Goal: Information Seeking & Learning: Learn about a topic

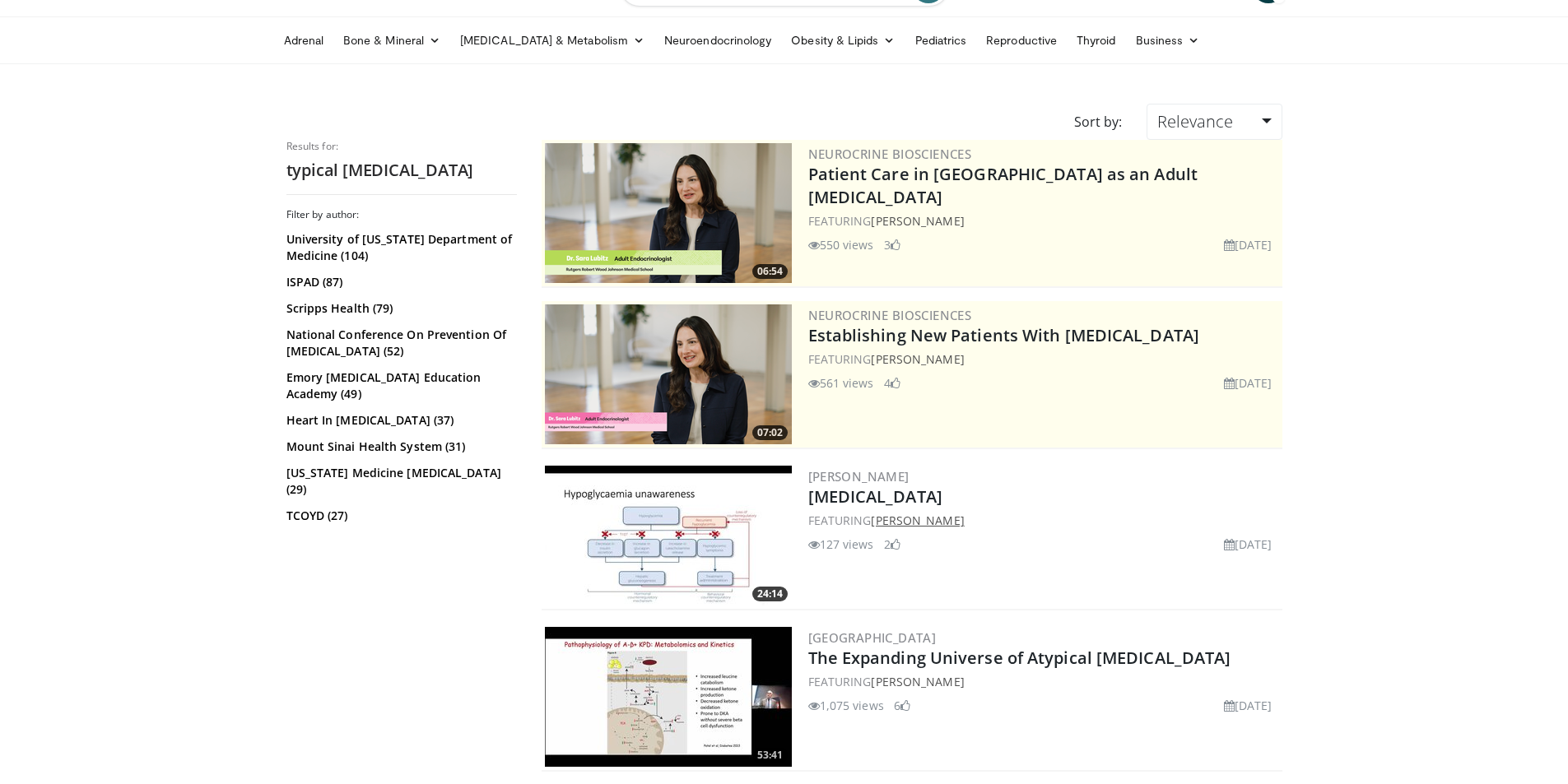
scroll to position [165, 0]
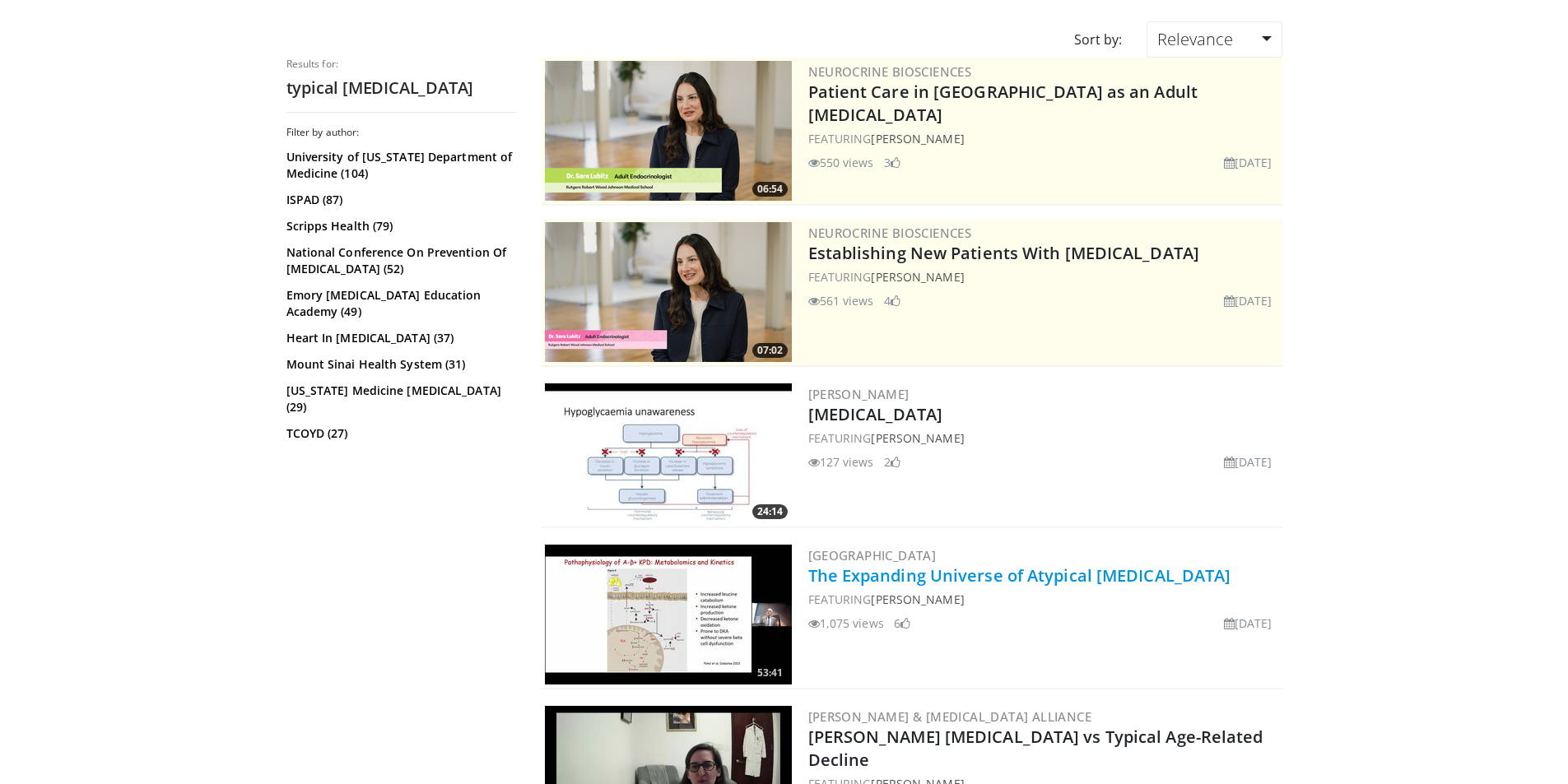
click at [912, 571] on link "The Expanding Universe of Atypical Diabetes" at bounding box center [1020, 576] width 423 height 22
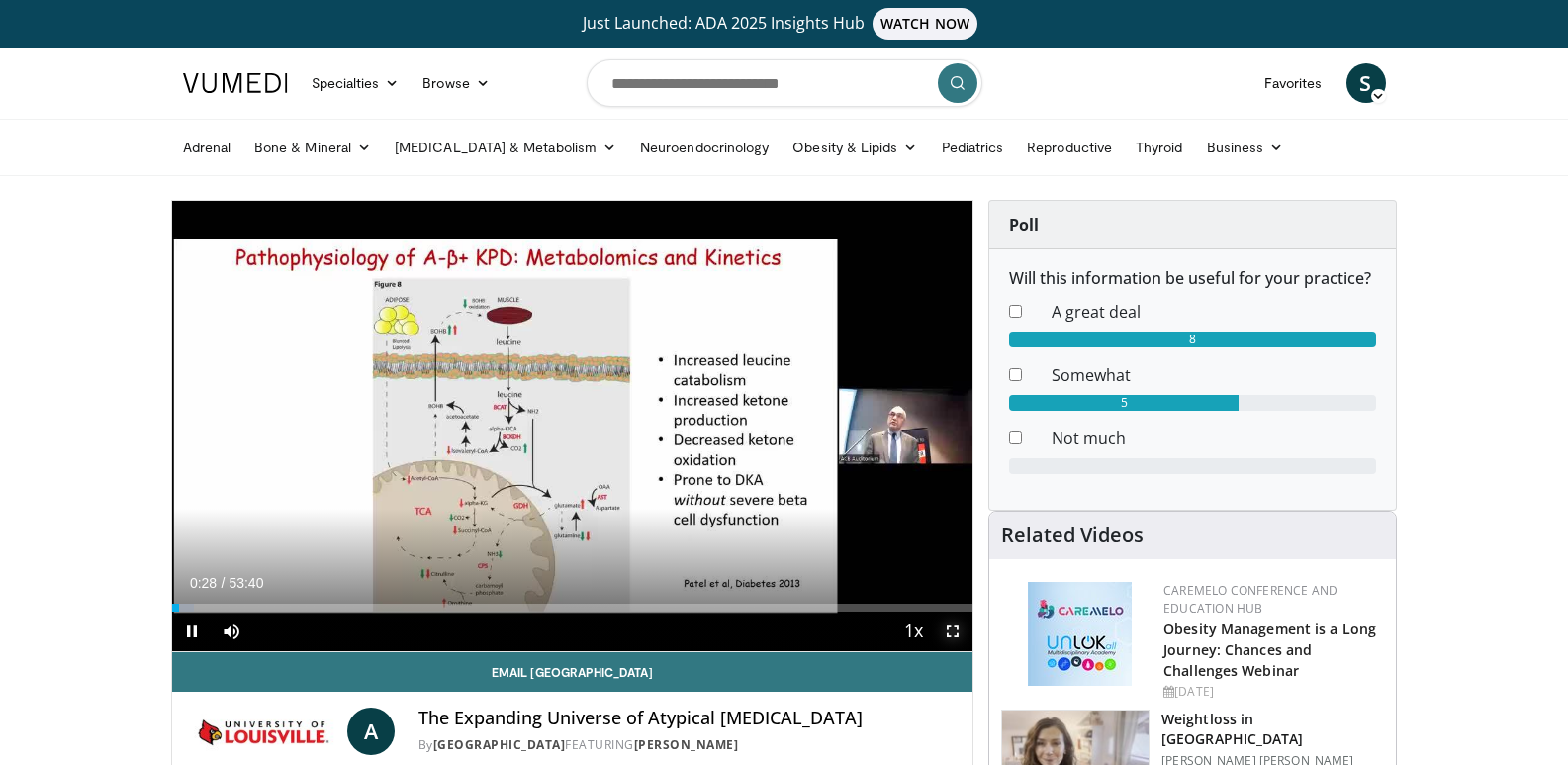
click at [959, 623] on span "Video Player" at bounding box center [954, 632] width 40 height 40
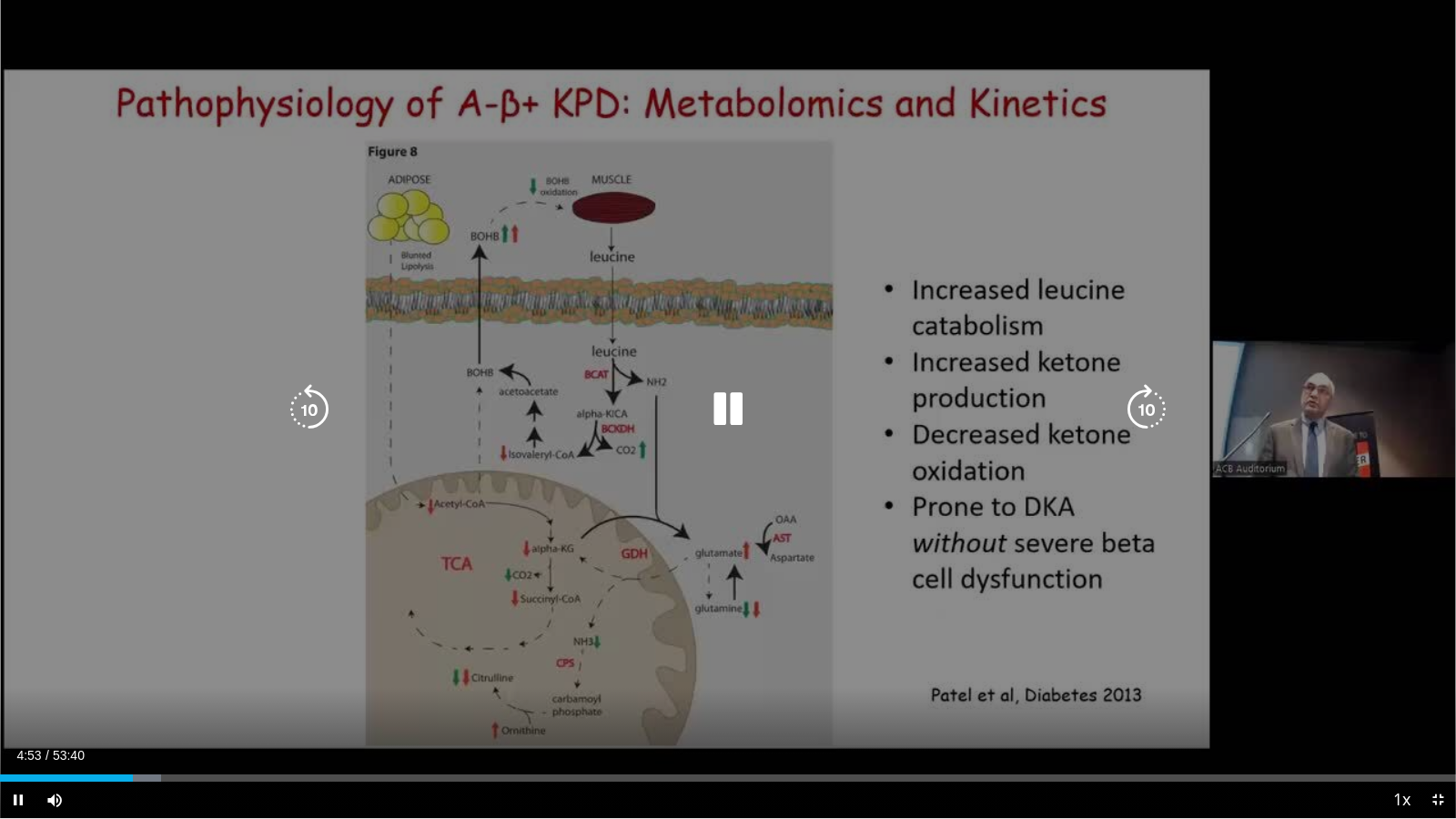
click at [621, 439] on div "10 seconds Tap to unmute" at bounding box center [728, 409] width 1456 height 818
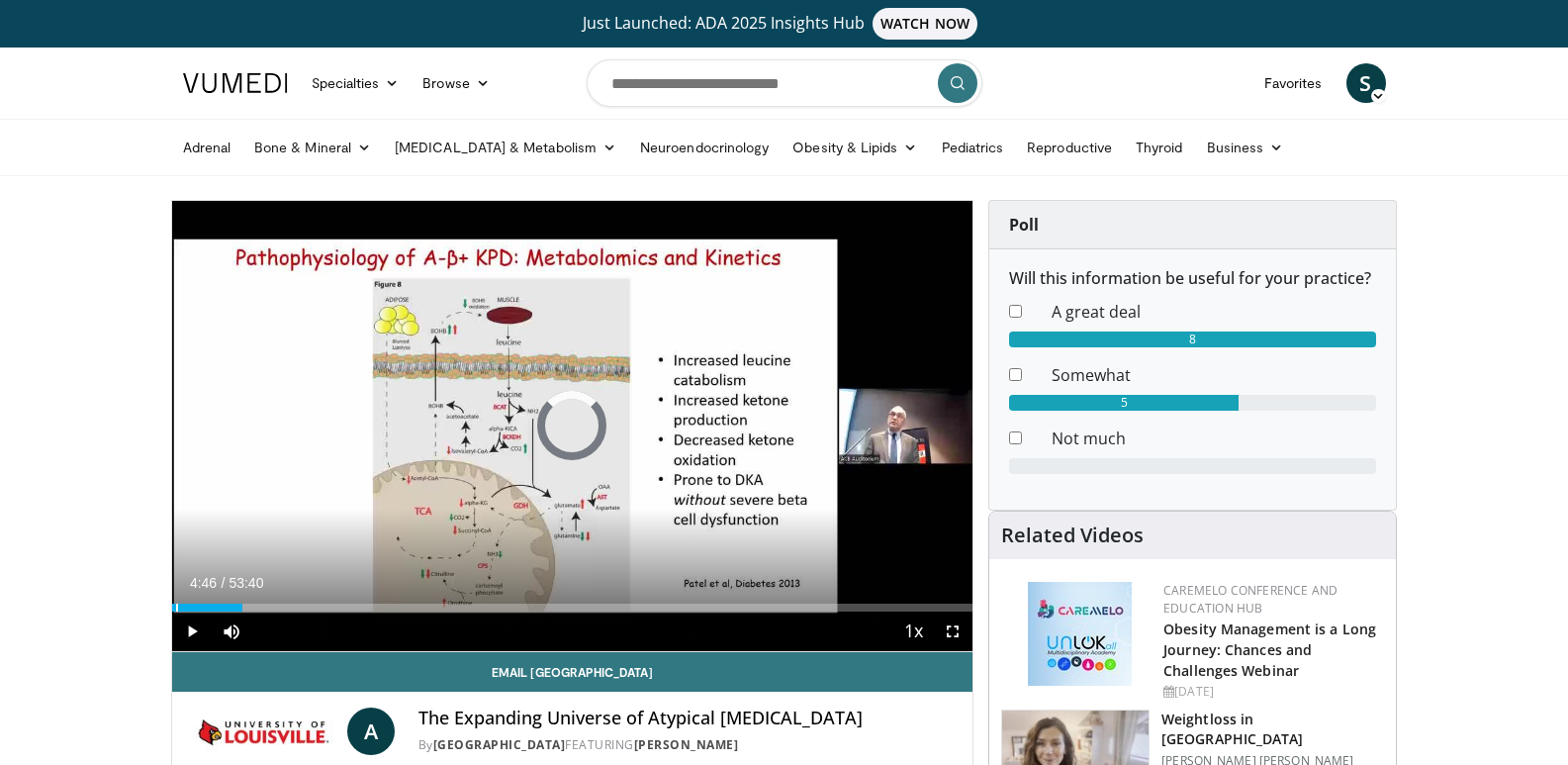
drag, startPoint x: 243, startPoint y: 606, endPoint x: 161, endPoint y: 606, distance: 82.0
click at [946, 630] on span "Video Player" at bounding box center [954, 632] width 40 height 40
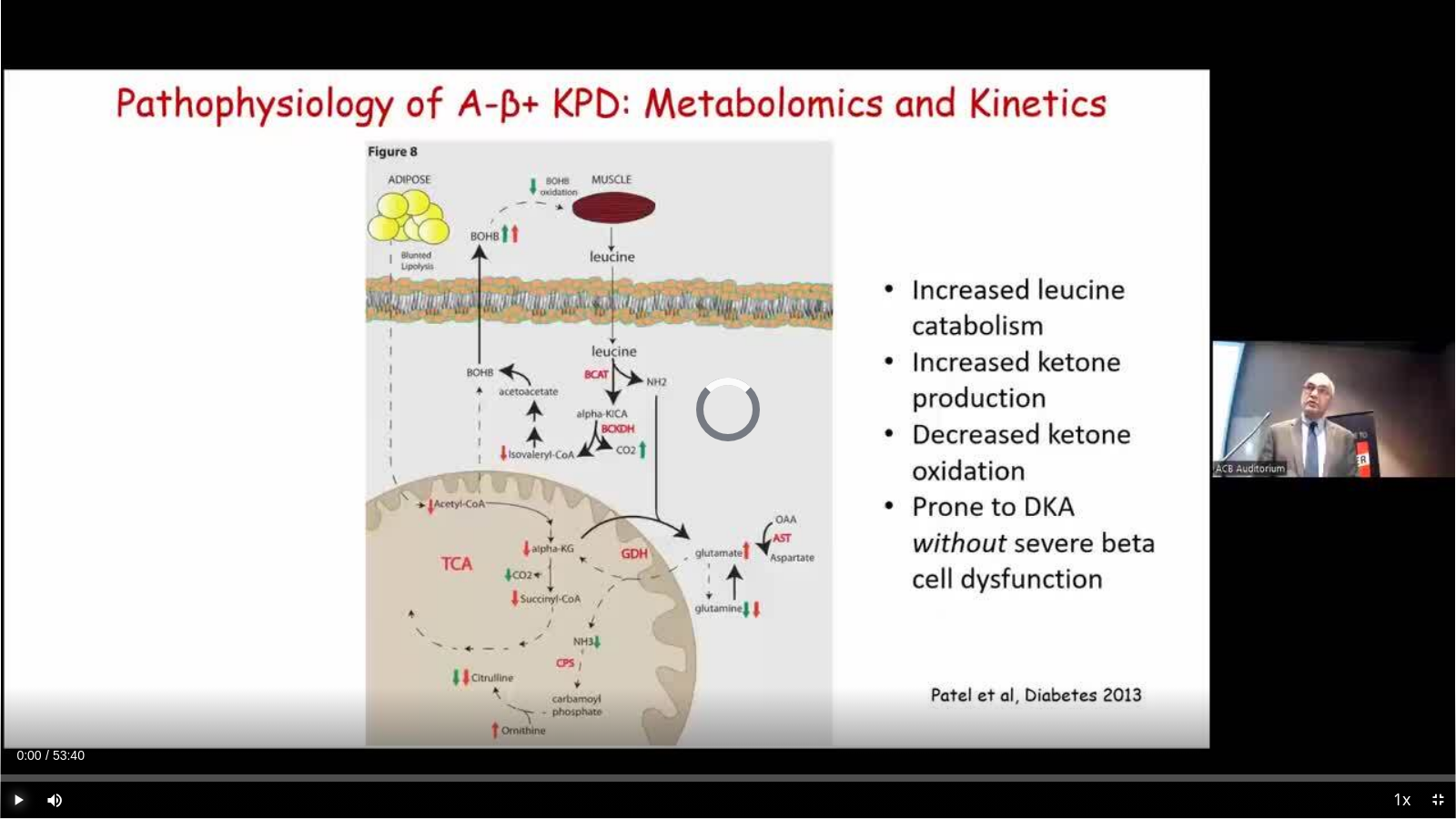
click at [18, 801] on span "Video Player" at bounding box center [18, 800] width 37 height 37
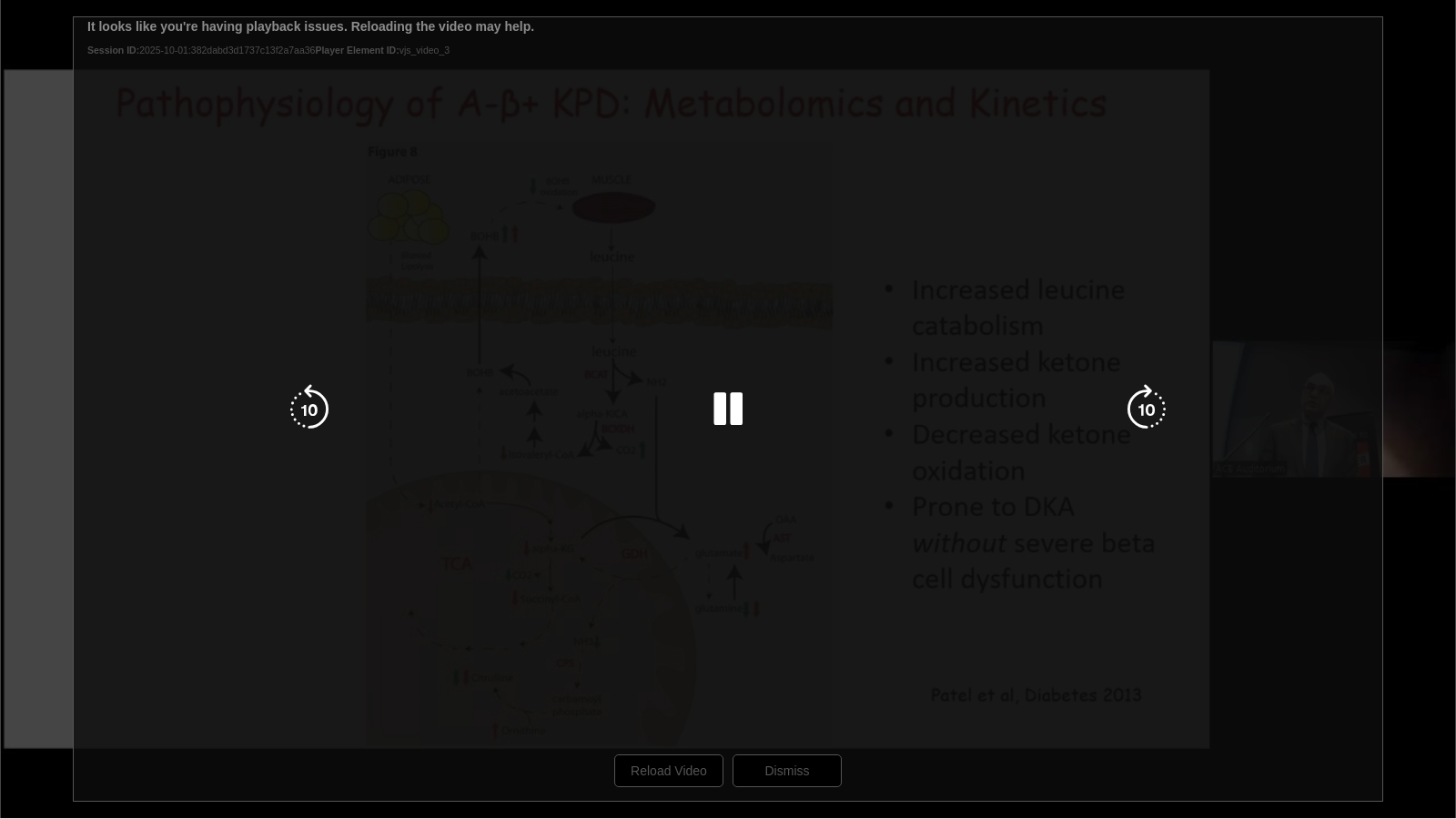
click at [801, 771] on div "10 seconds Tap to unmute" at bounding box center [728, 409] width 1456 height 818
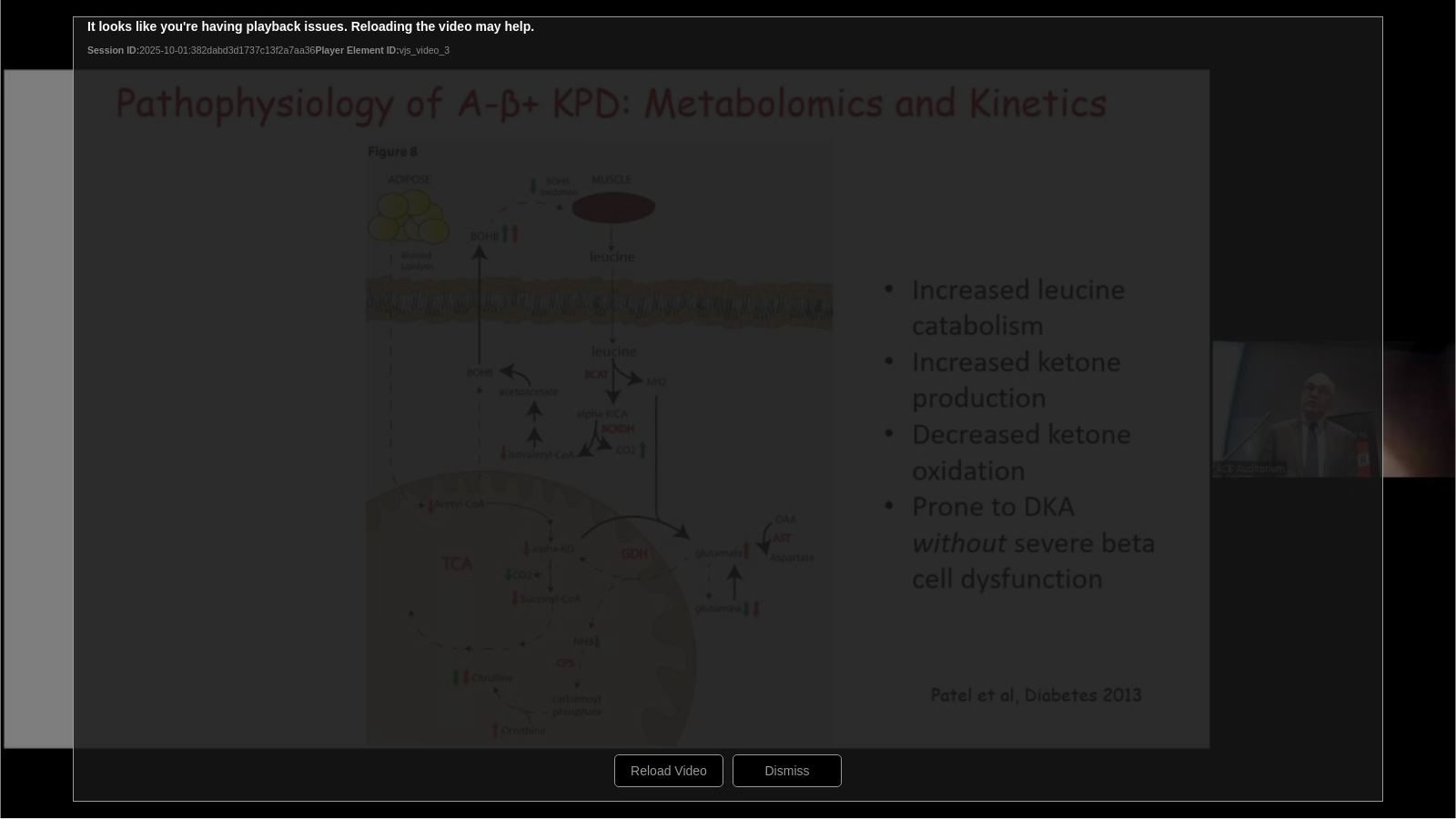
click at [675, 767] on div "10 seconds Tap to unmute" at bounding box center [728, 409] width 1456 height 818
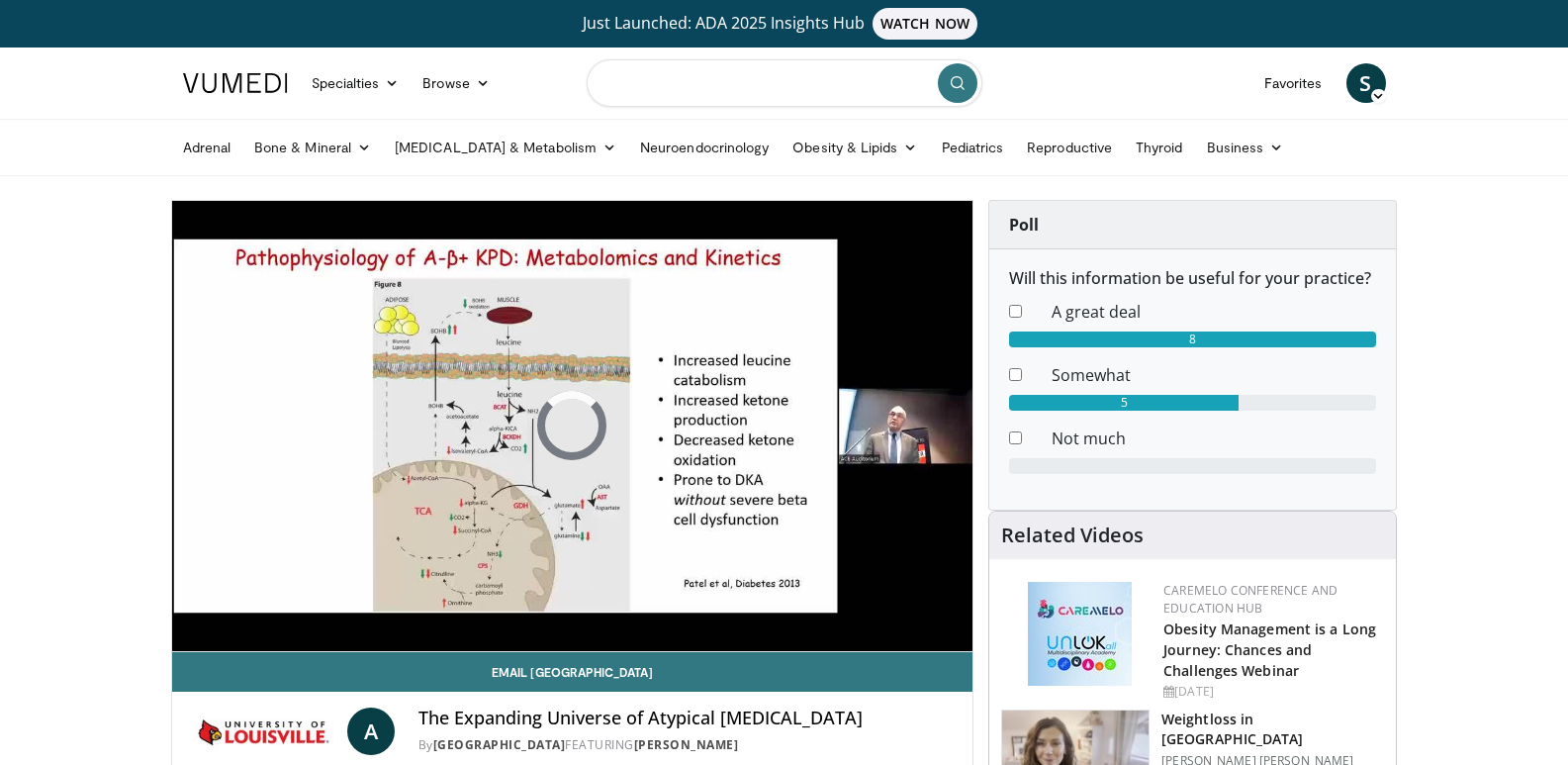
click at [699, 89] on input "Search topics, interventions" at bounding box center [784, 84] width 396 height 48
type input "****"
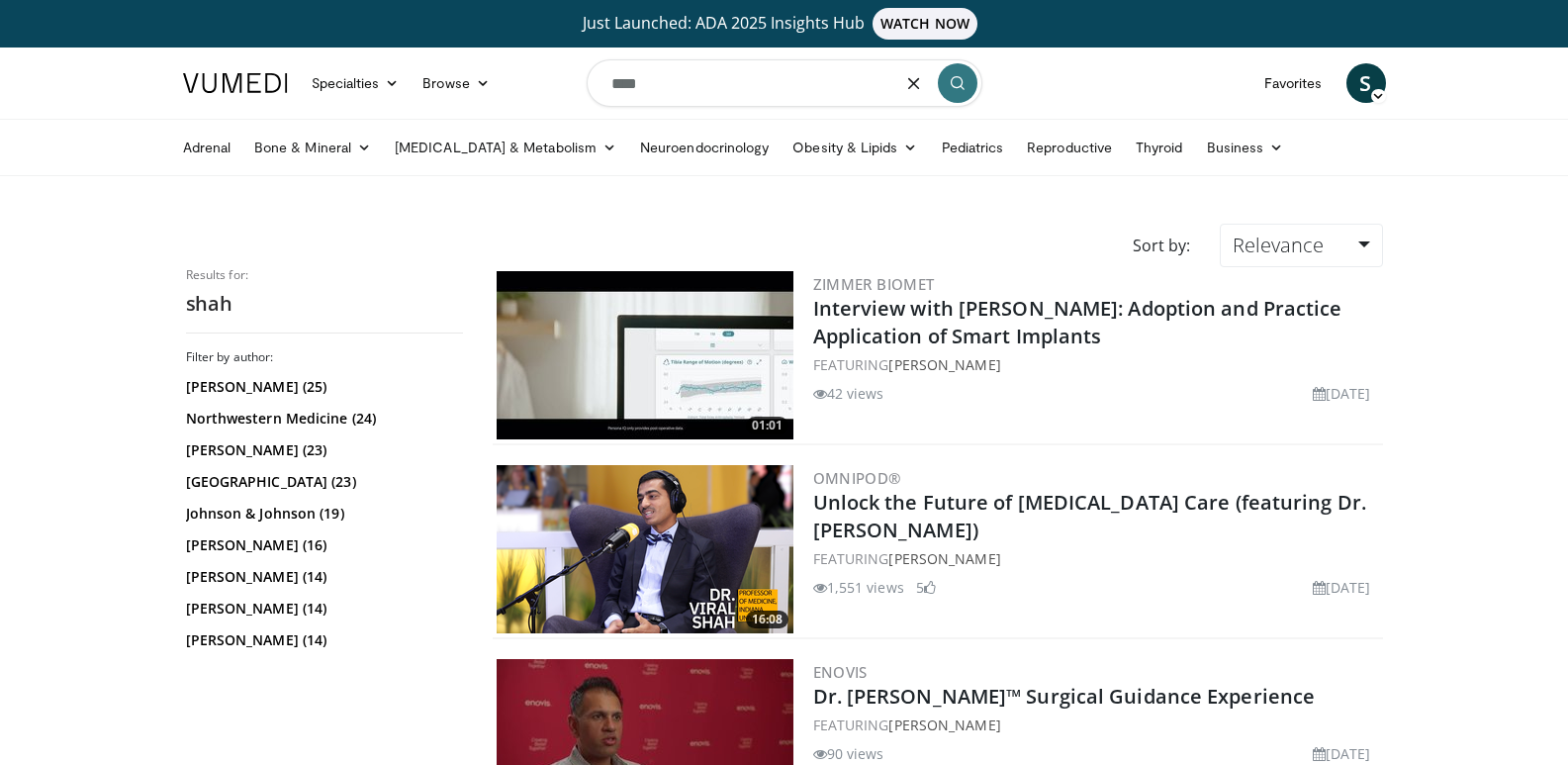
drag, startPoint x: 662, startPoint y: 83, endPoint x: 541, endPoint y: 89, distance: 121.1
click at [541, 89] on nav "Specialties Adult & Family Medicine Allergy, Asthma, Immunology Anesthesiology …" at bounding box center [784, 84] width 1227 height 72
type input "**********"
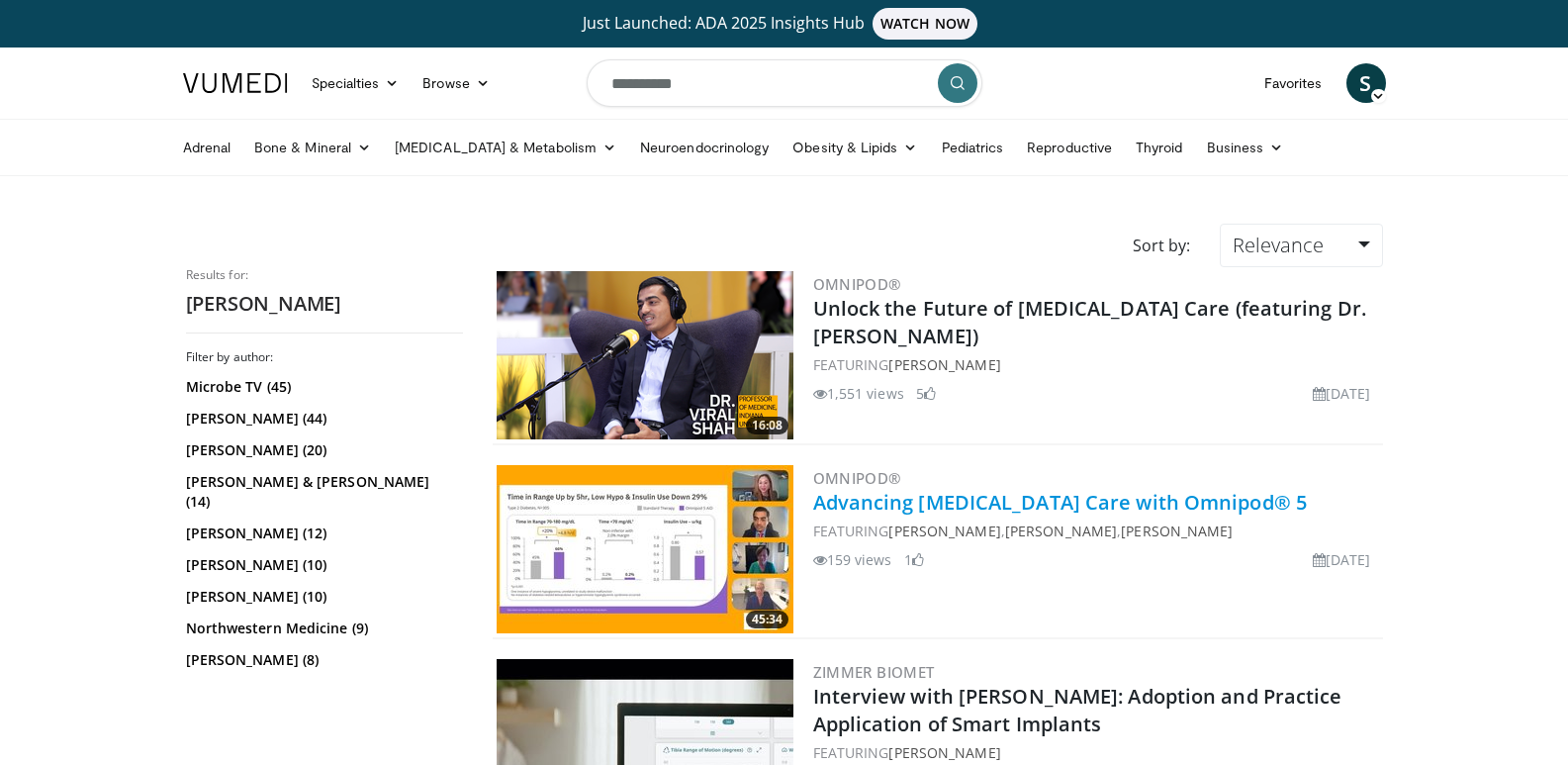
click at [1031, 505] on link "Advancing Type 2 Diabetes Care with Omnipod® 5" at bounding box center [1061, 502] width 495 height 27
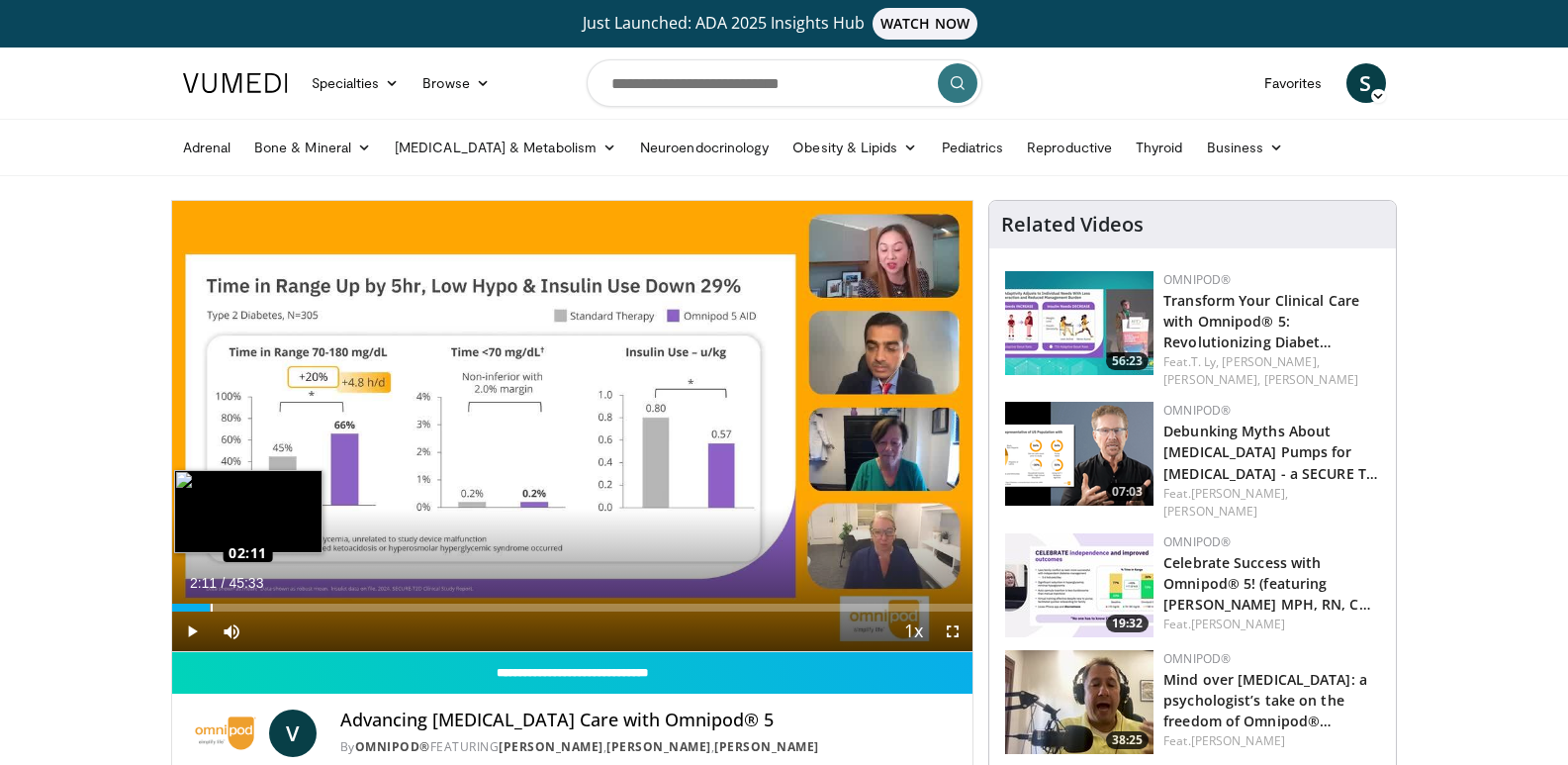
click at [211, 605] on div "Loaded : 5.08% 02:11 02:11" at bounding box center [573, 608] width 801 height 8
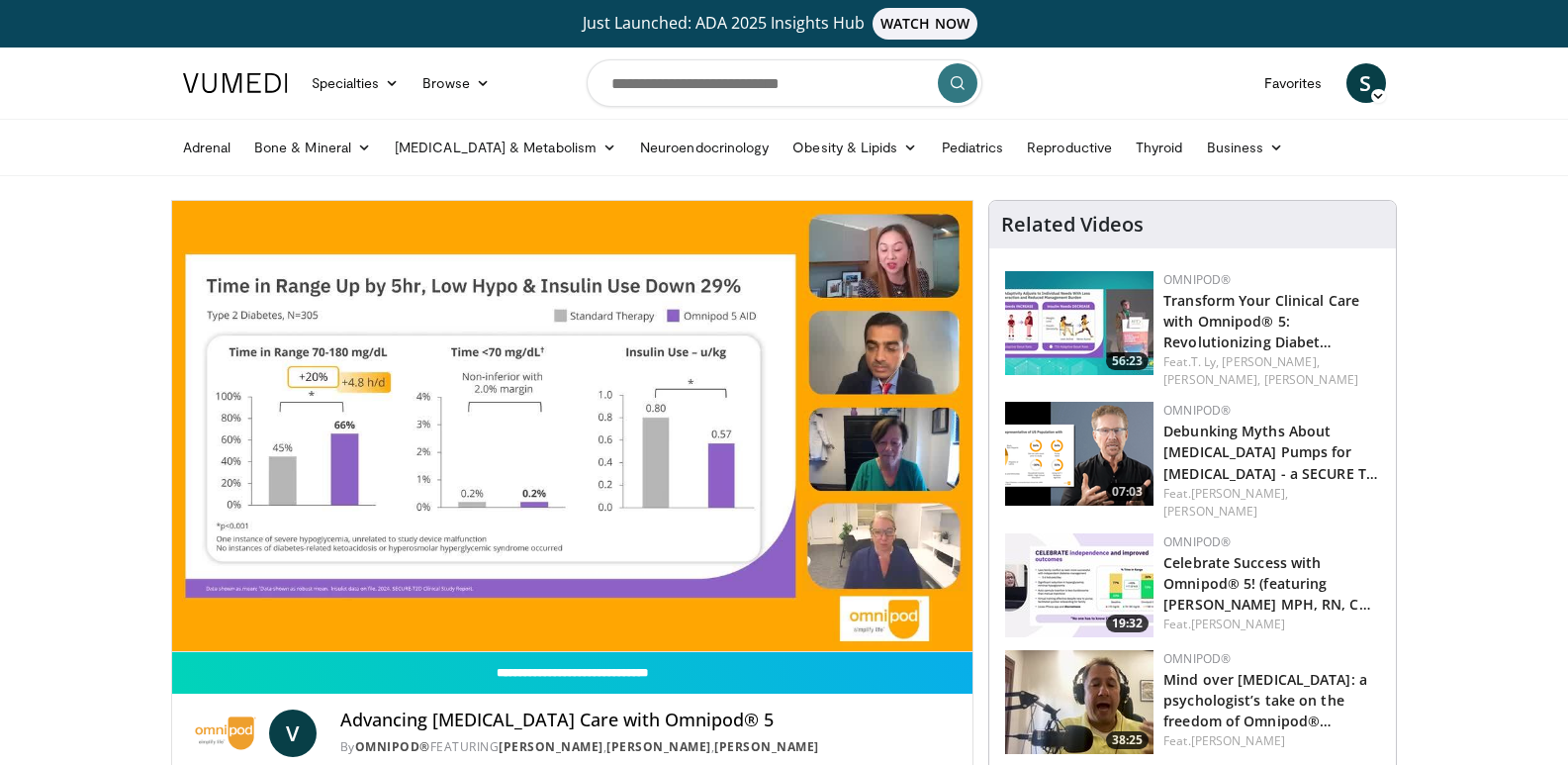
click at [241, 604] on video-js "**********" at bounding box center [573, 427] width 801 height 452
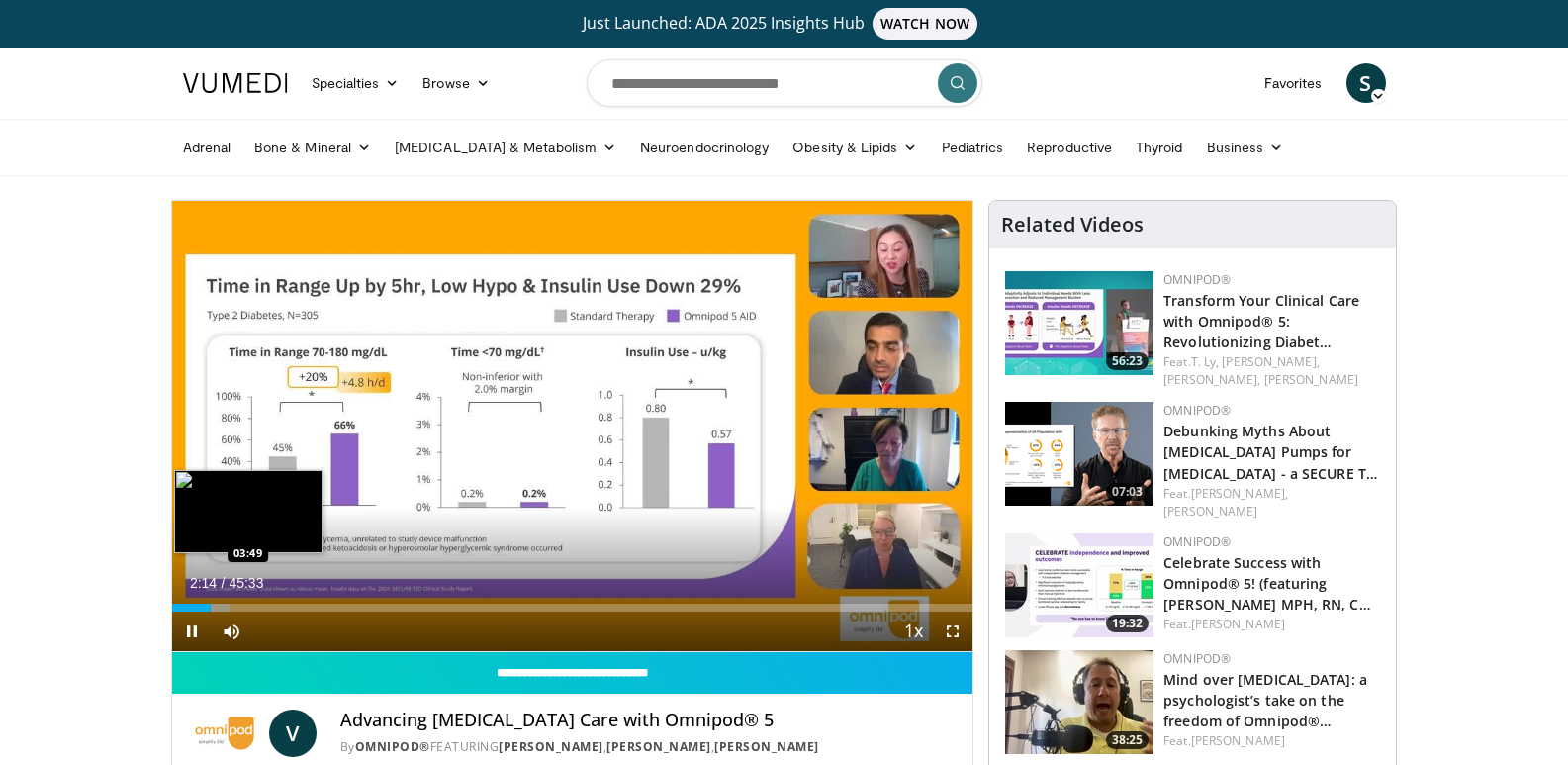
click at [239, 607] on div "Loaded : 7.26% 02:14 03:49" at bounding box center [573, 608] width 801 height 8
click at [261, 604] on div "Loaded : 10.24% 05:07 05:07" at bounding box center [573, 608] width 801 height 8
click at [280, 604] on div "Loaded : 13.79% 06:11 06:11" at bounding box center [573, 608] width 801 height 8
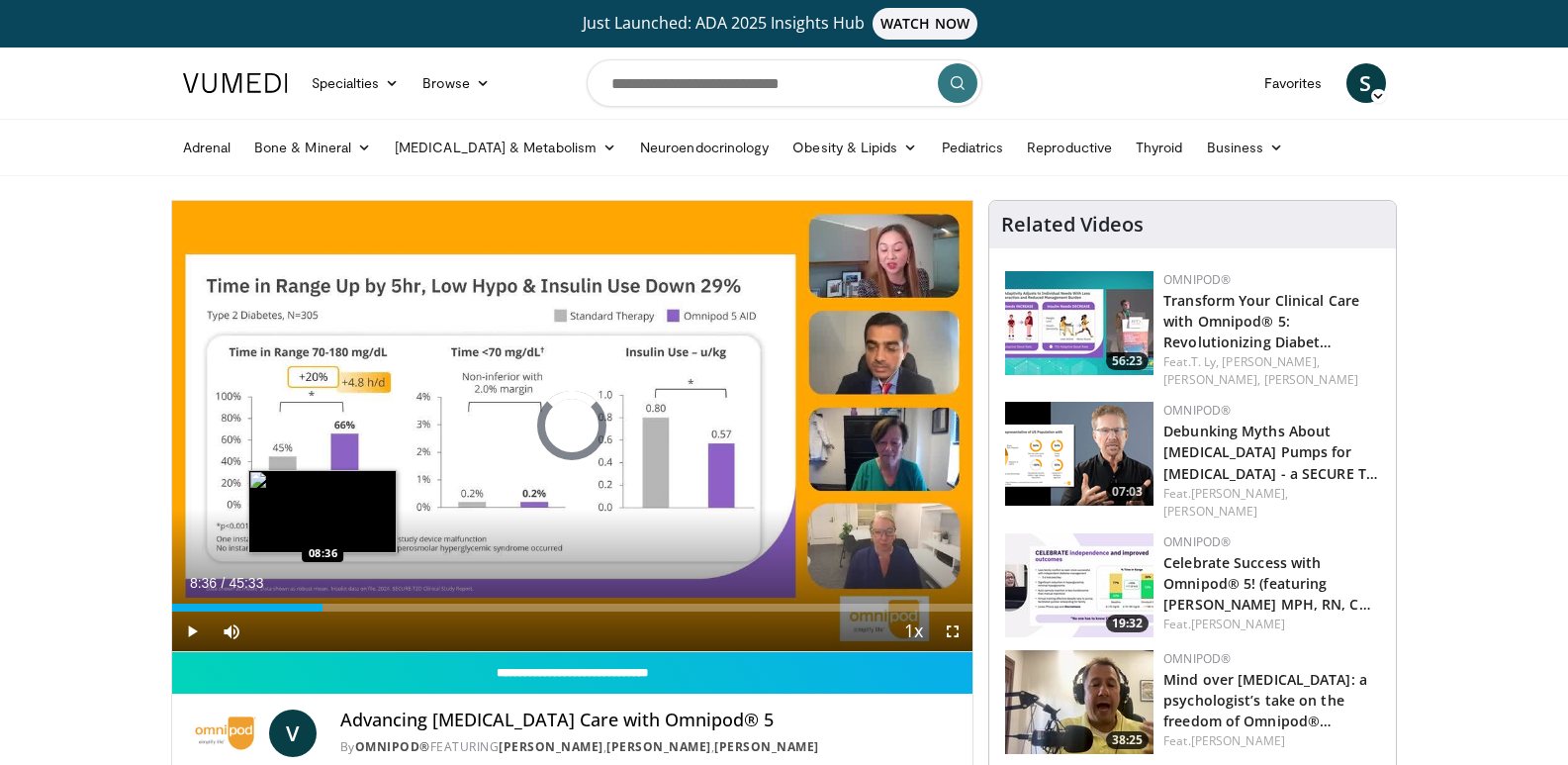
click at [322, 604] on div "Loaded : 15.96% 08:36 08:36" at bounding box center [573, 608] width 801 height 8
click at [352, 608] on div "Loaded : 21.22% 10:17 10:17" at bounding box center [573, 608] width 801 height 8
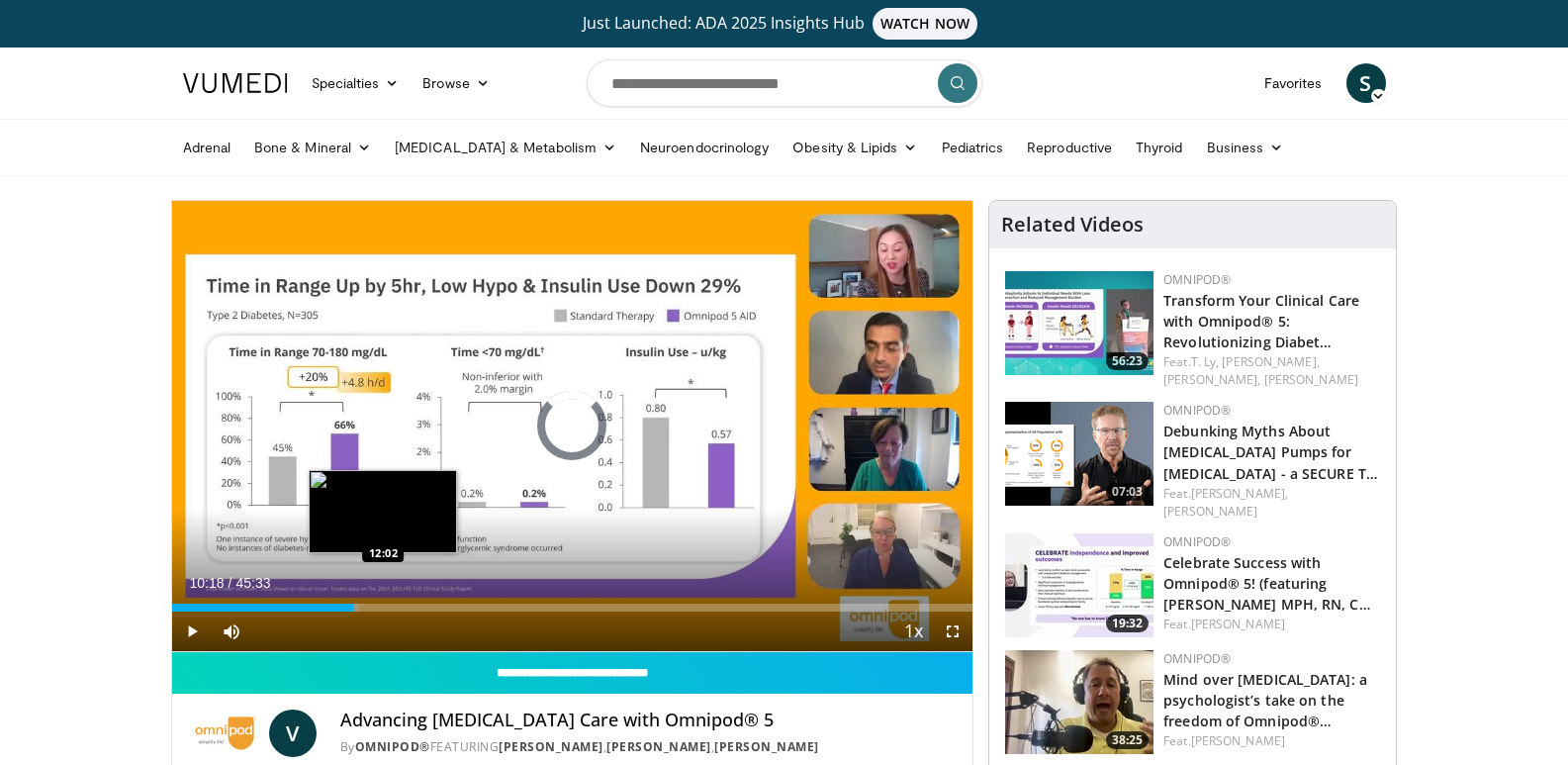
click at [384, 607] on div "Loaded : 23.41% 10:18 12:02" at bounding box center [573, 608] width 801 height 8
click at [421, 608] on div "Loaded : 28.90% 12:07 14:10" at bounding box center [573, 608] width 801 height 8
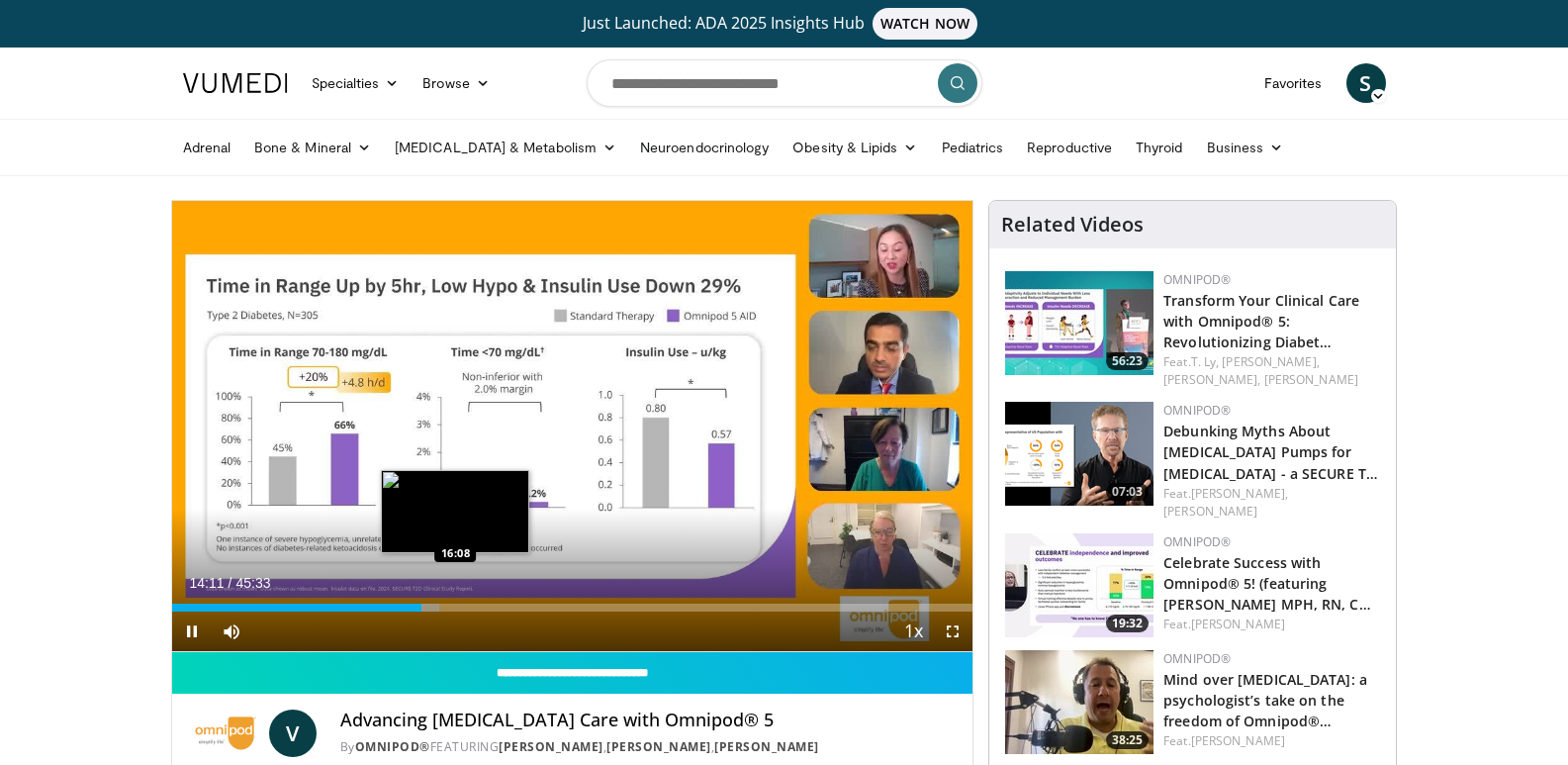
click at [455, 607] on video-js "**********" at bounding box center [573, 427] width 801 height 452
click at [466, 607] on div "Loaded : 33.66% 14:13 16:45" at bounding box center [573, 608] width 801 height 8
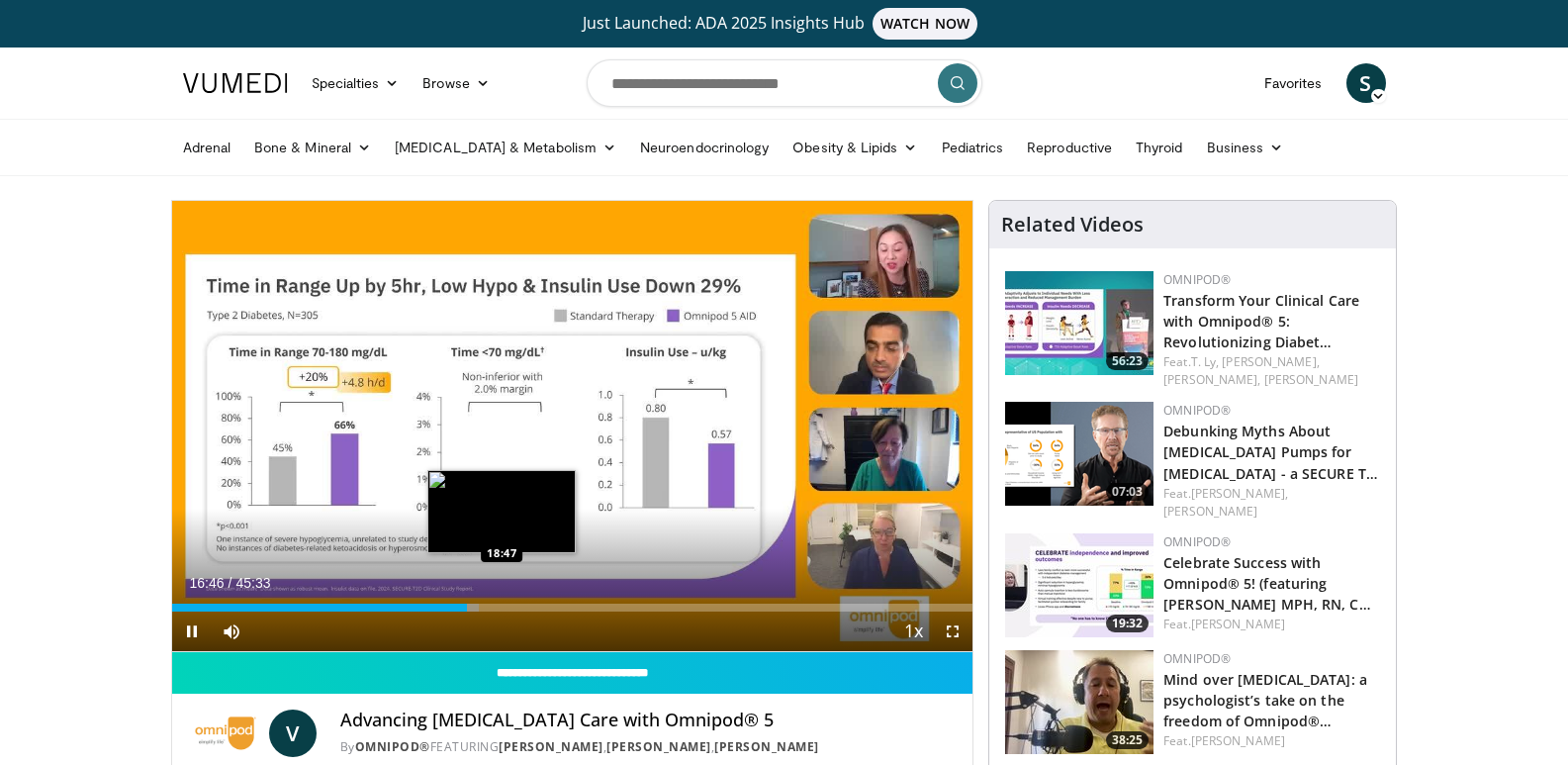
click at [502, 608] on div "Loaded : 38.41% 16:46 18:47" at bounding box center [573, 608] width 801 height 8
click at [536, 606] on video-js "**********" at bounding box center [573, 427] width 801 height 452
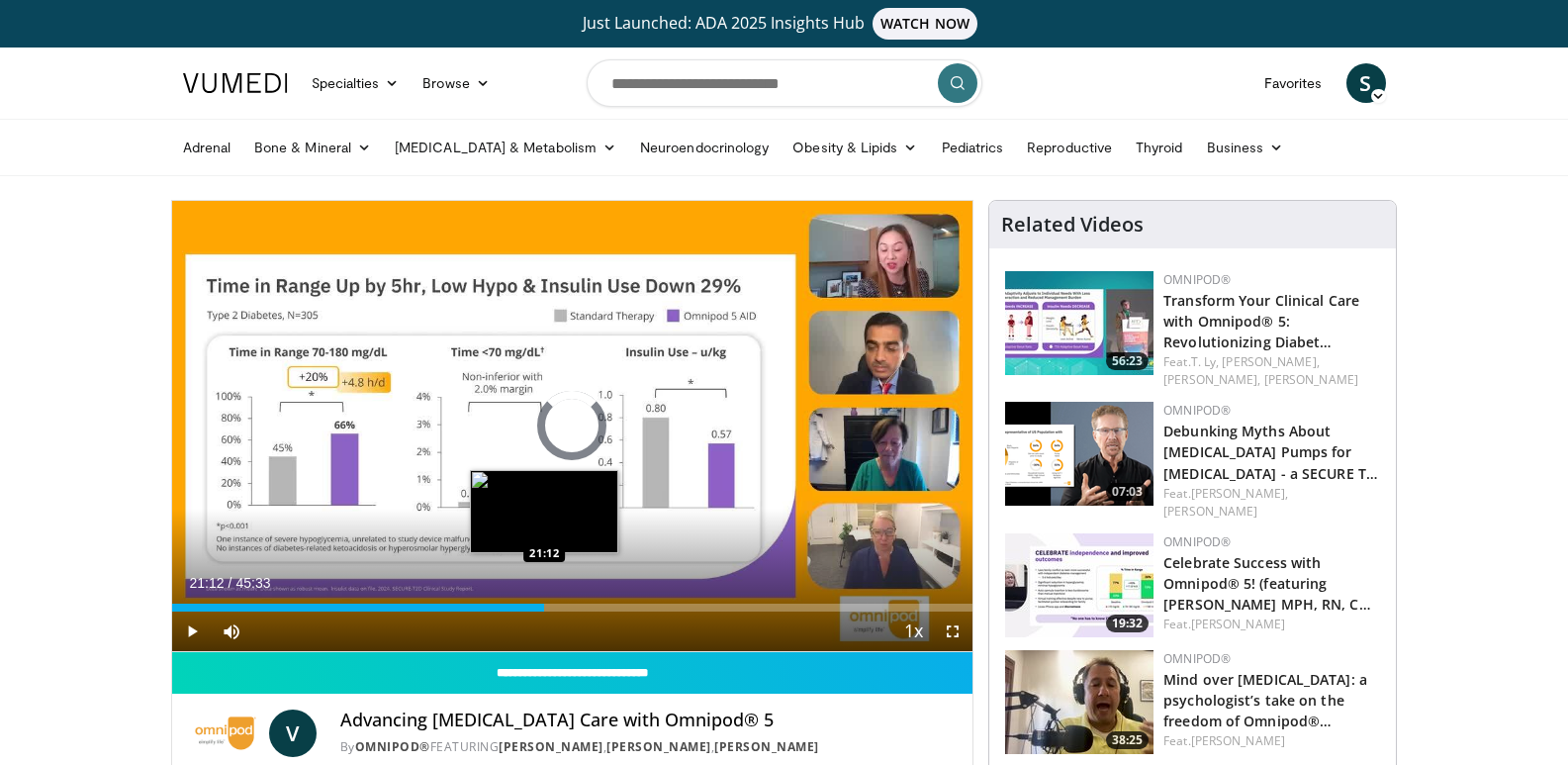
click at [544, 604] on div "Loaded : 43.53% 18:49 21:12" at bounding box center [573, 608] width 801 height 8
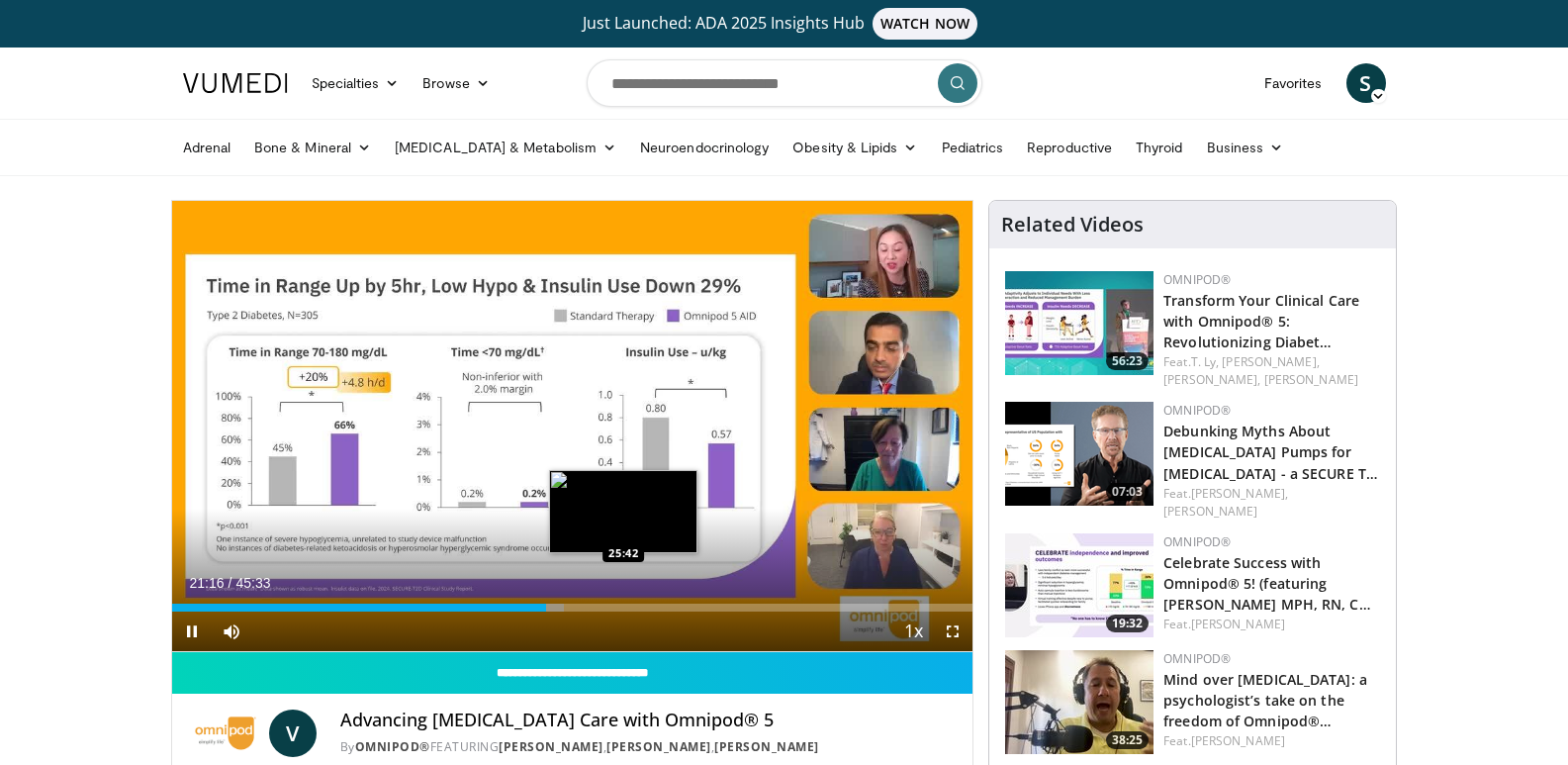
click at [623, 606] on div "Loaded : 48.99% 21:16 25:42" at bounding box center [573, 608] width 801 height 8
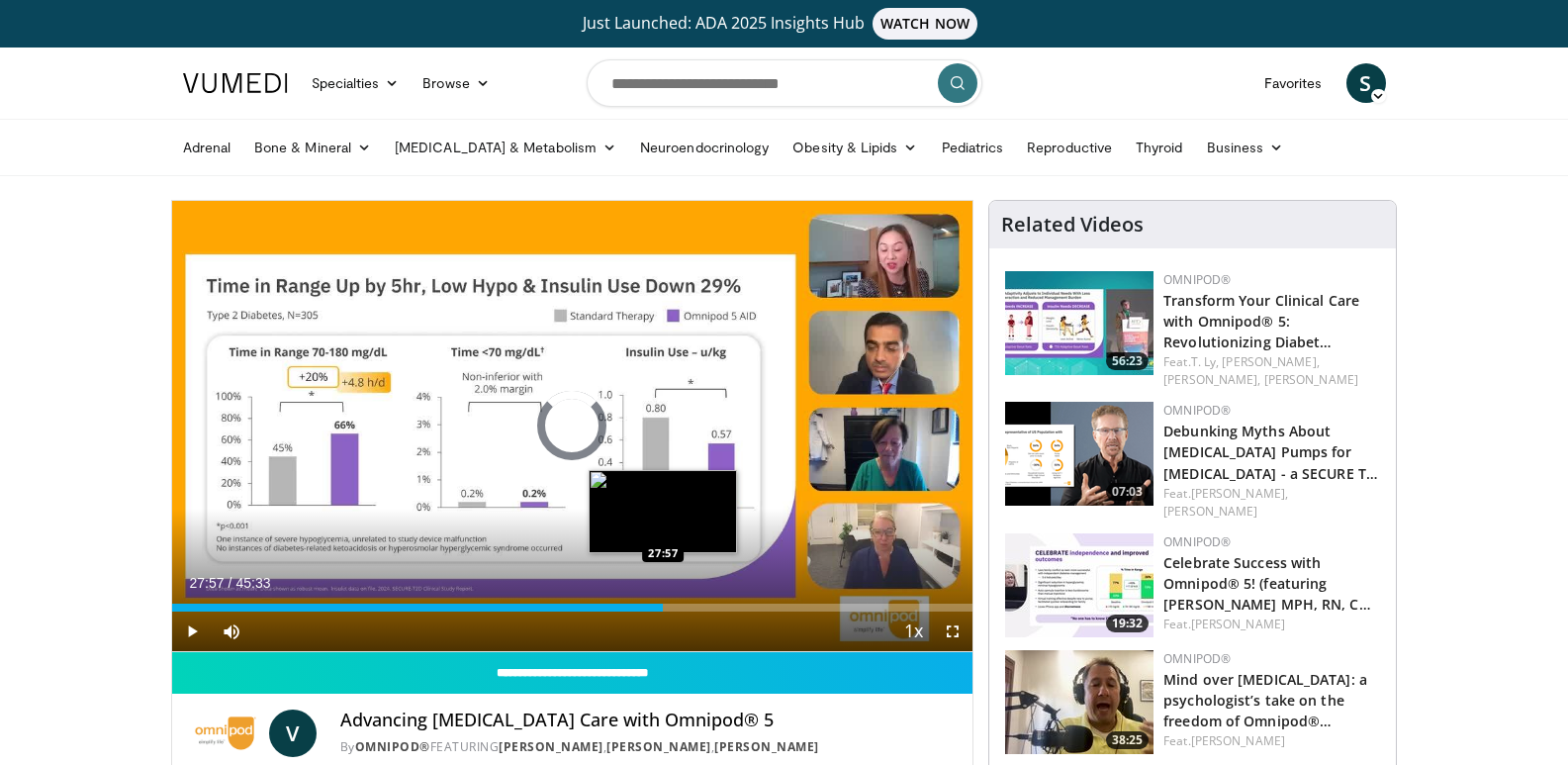
click at [663, 604] on div "Loaded : 58.79% 27:57 27:57" at bounding box center [573, 608] width 801 height 8
click at [698, 607] on div "Loaded : 63.65% 29:55 29:55" at bounding box center [573, 608] width 801 height 8
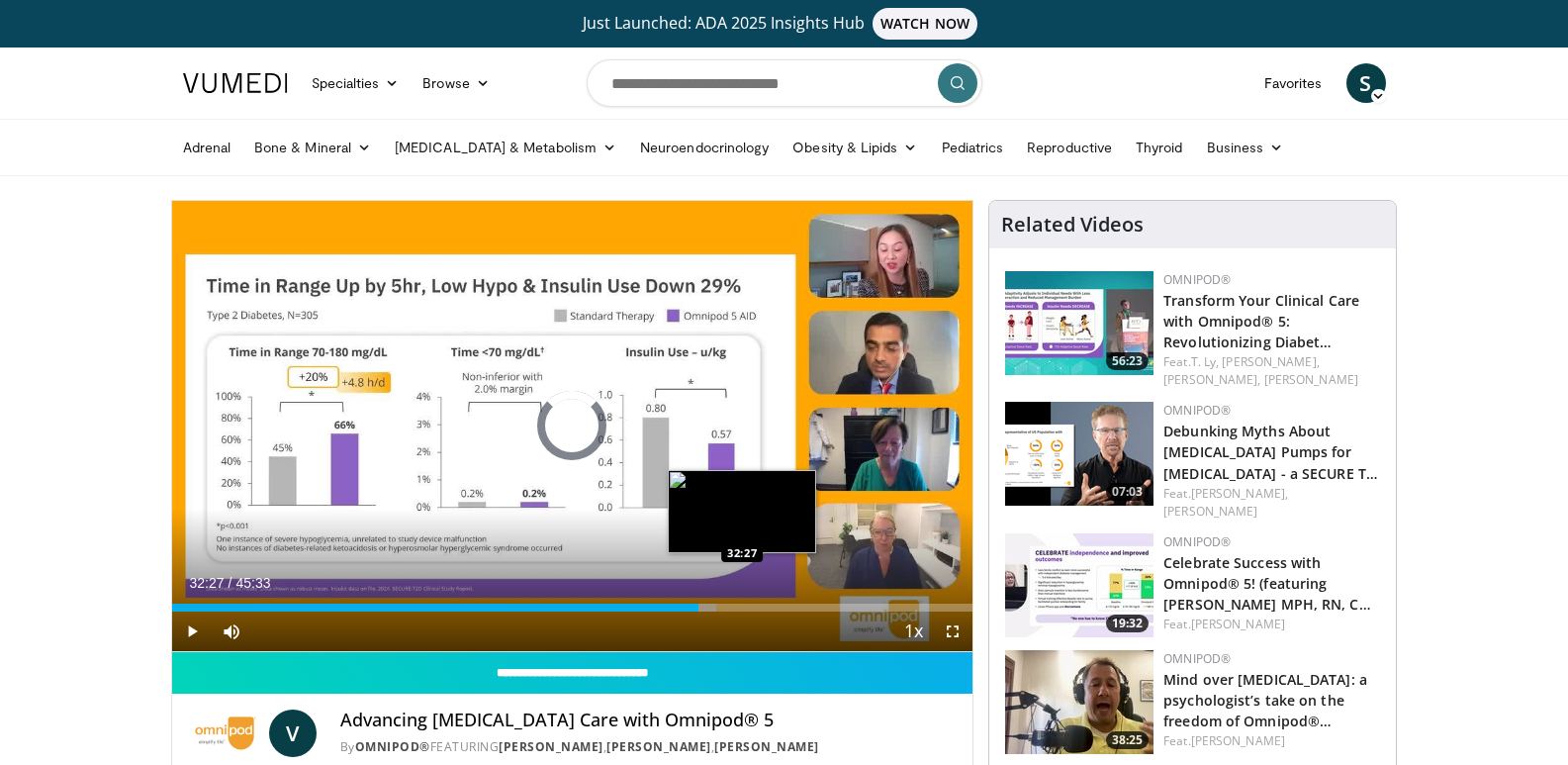
click at [742, 605] on div "Loaded : 68.04% 32:27 32:27" at bounding box center [573, 608] width 801 height 8
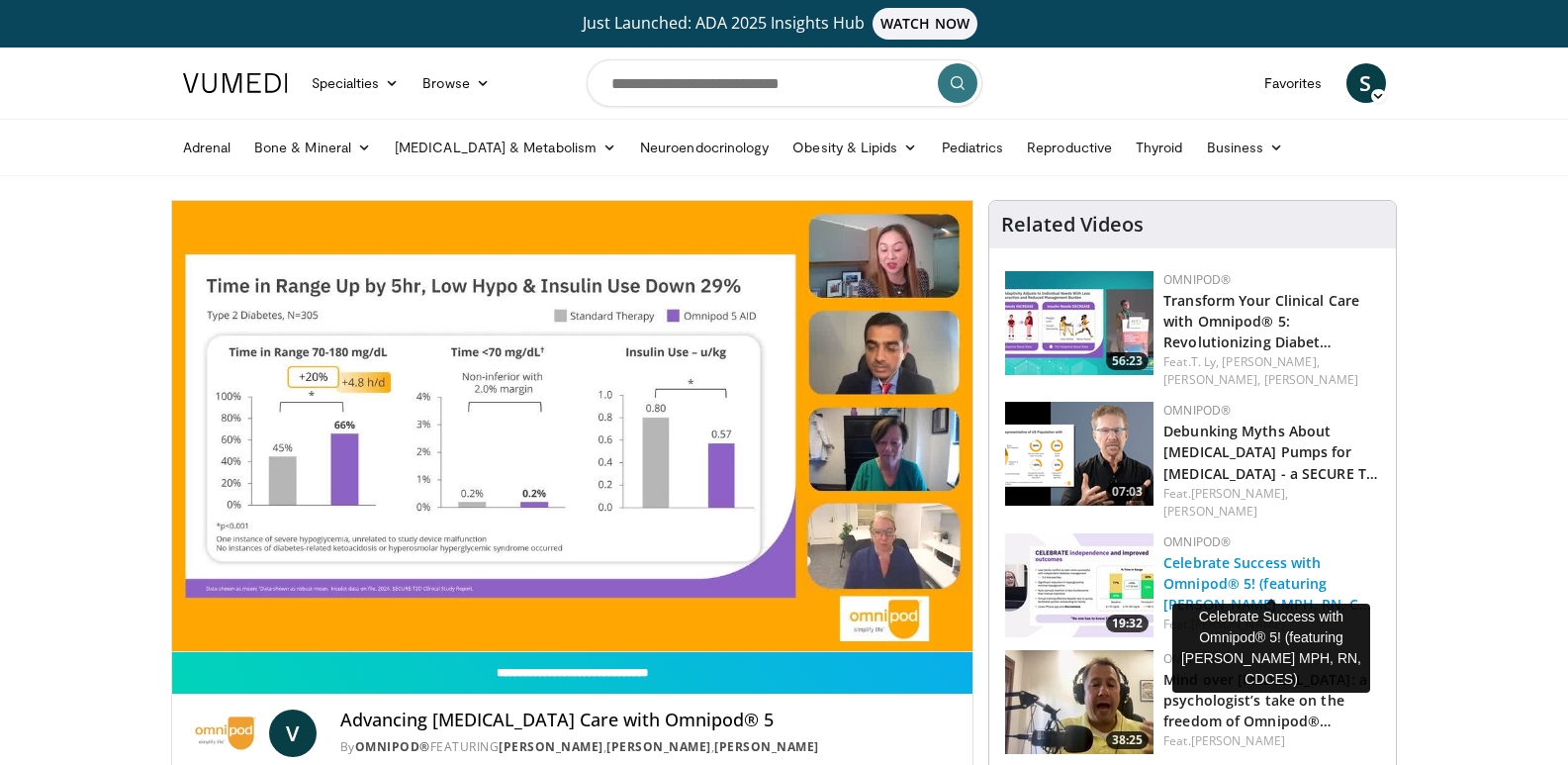
scroll to position [297, 0]
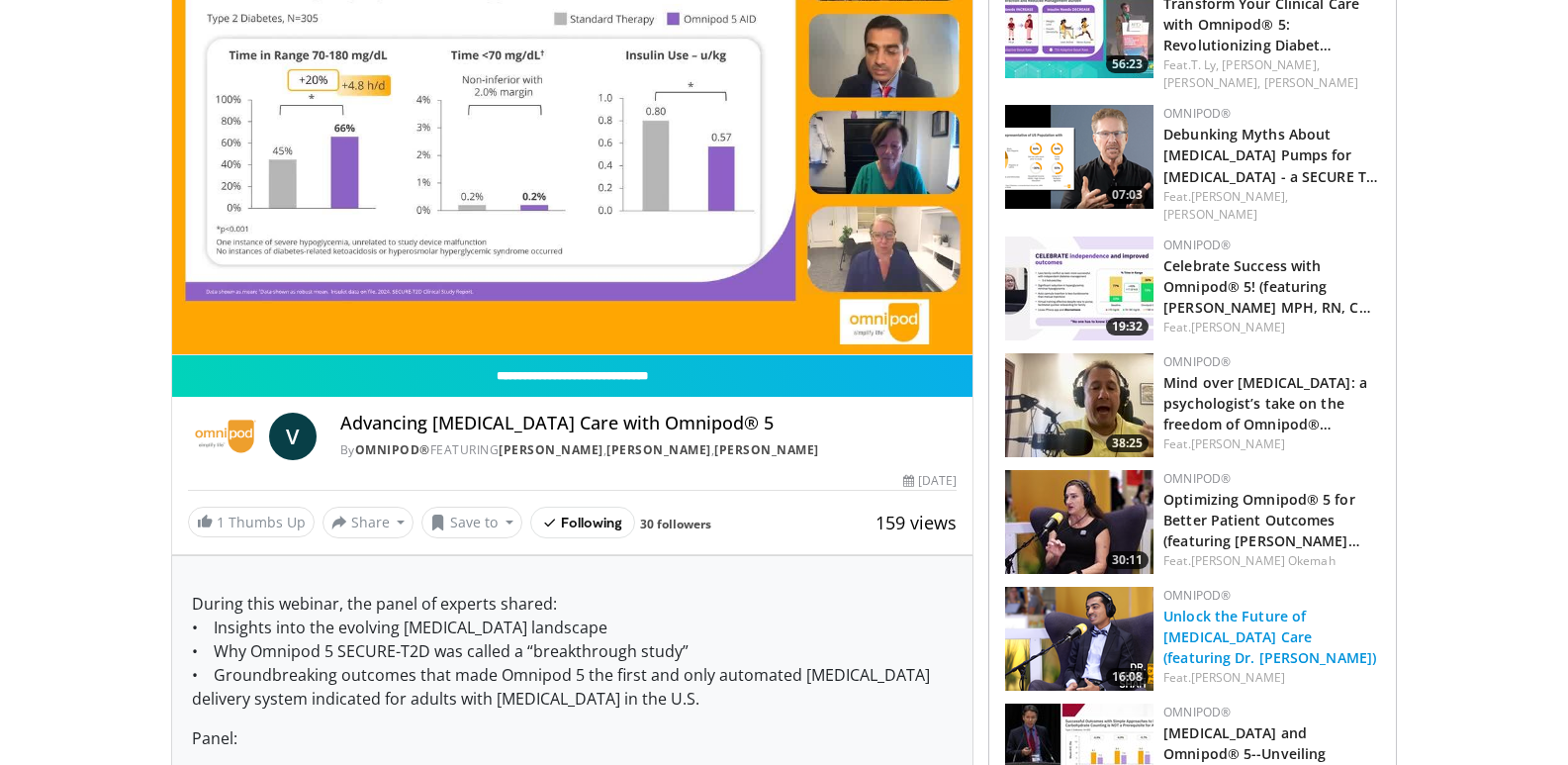
click at [1320, 607] on link "Unlock the Future of Type 2 Diabetes Care (featuring Dr. Viral Shah)" at bounding box center [1270, 637] width 213 height 61
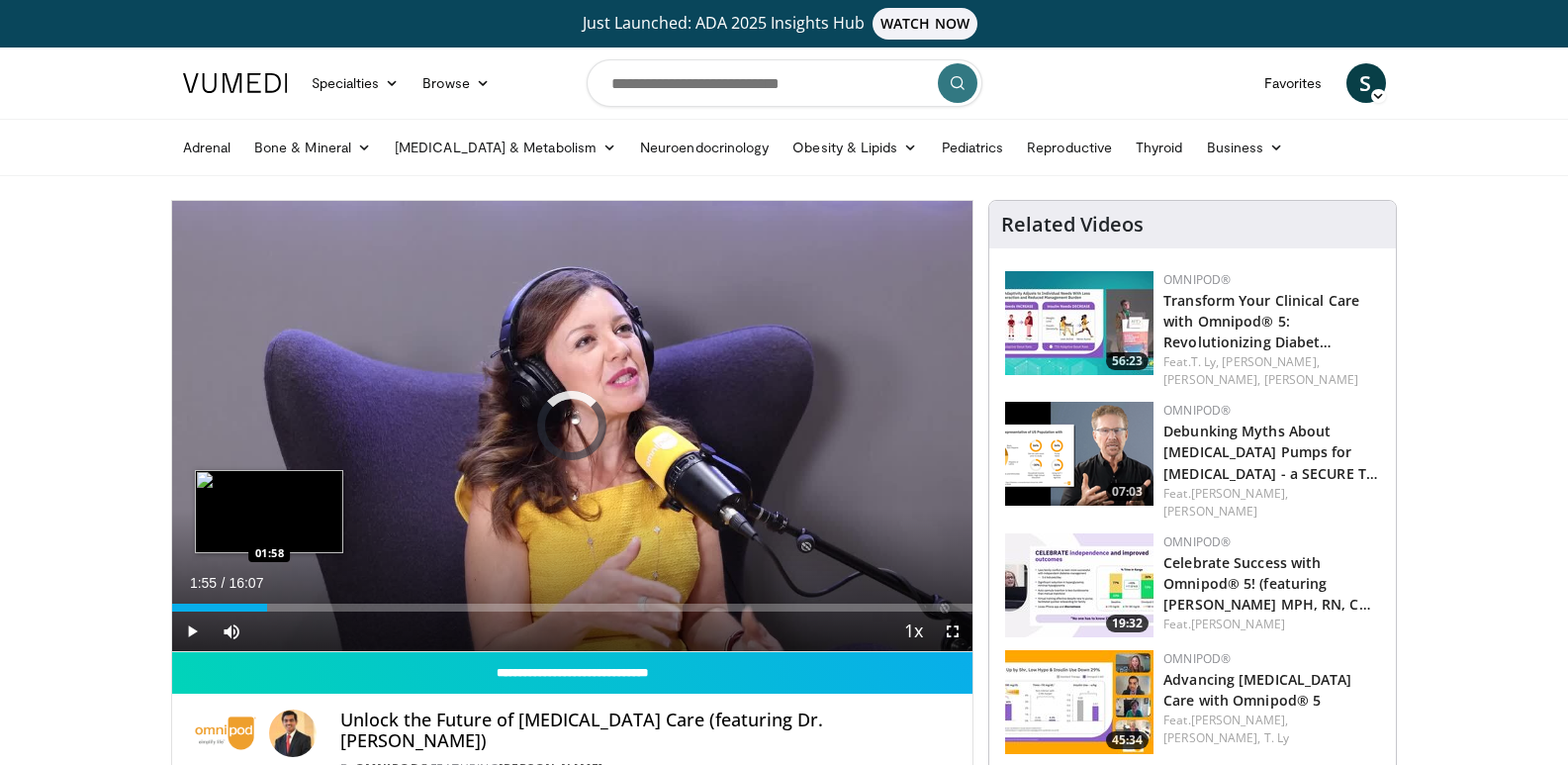
click at [267, 601] on div "Loaded : 3.10% 00:00 01:58" at bounding box center [573, 602] width 801 height 19
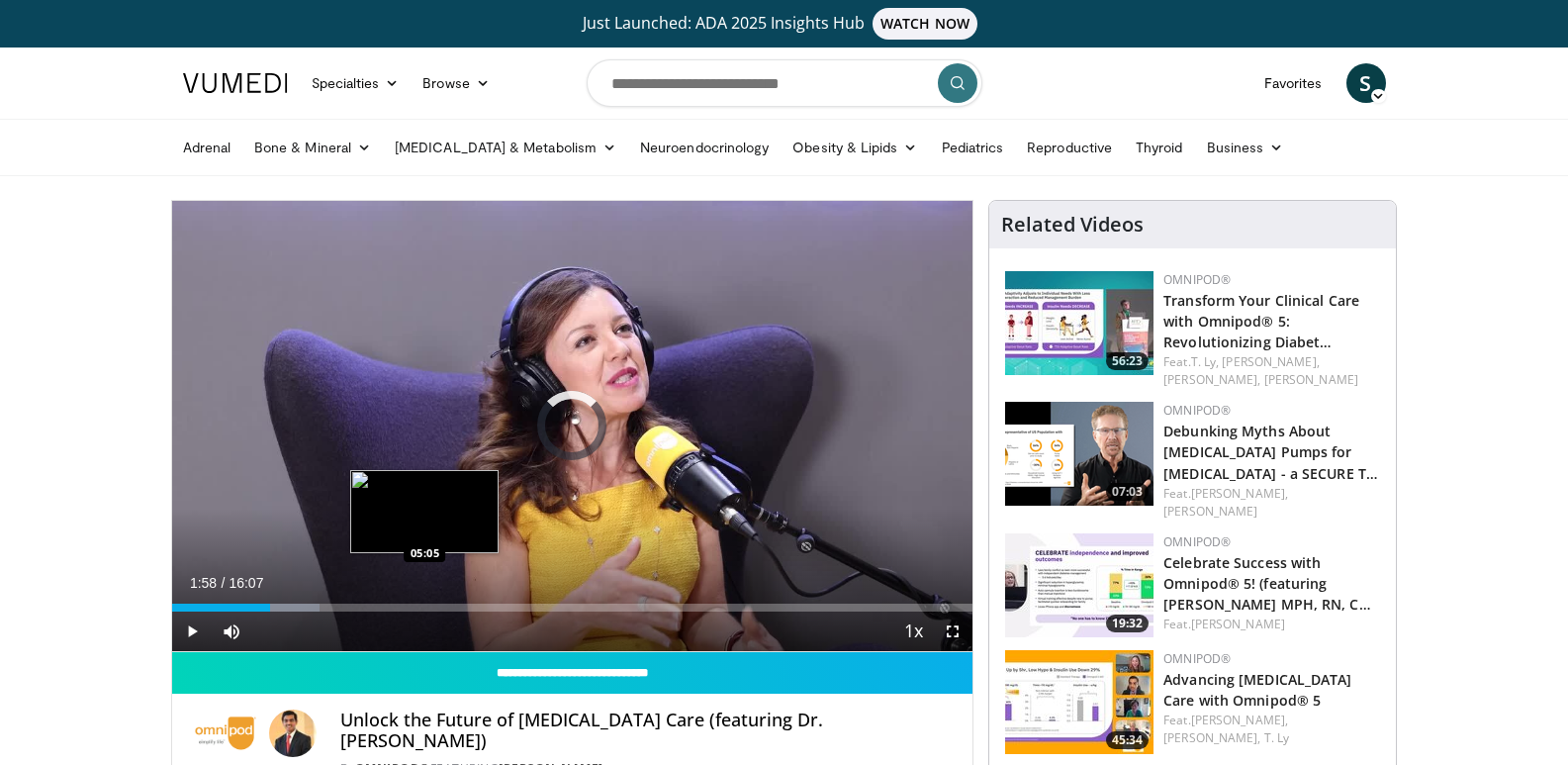
click at [425, 604] on div "Loaded : 18.45% 01:58 05:05" at bounding box center [573, 608] width 801 height 8
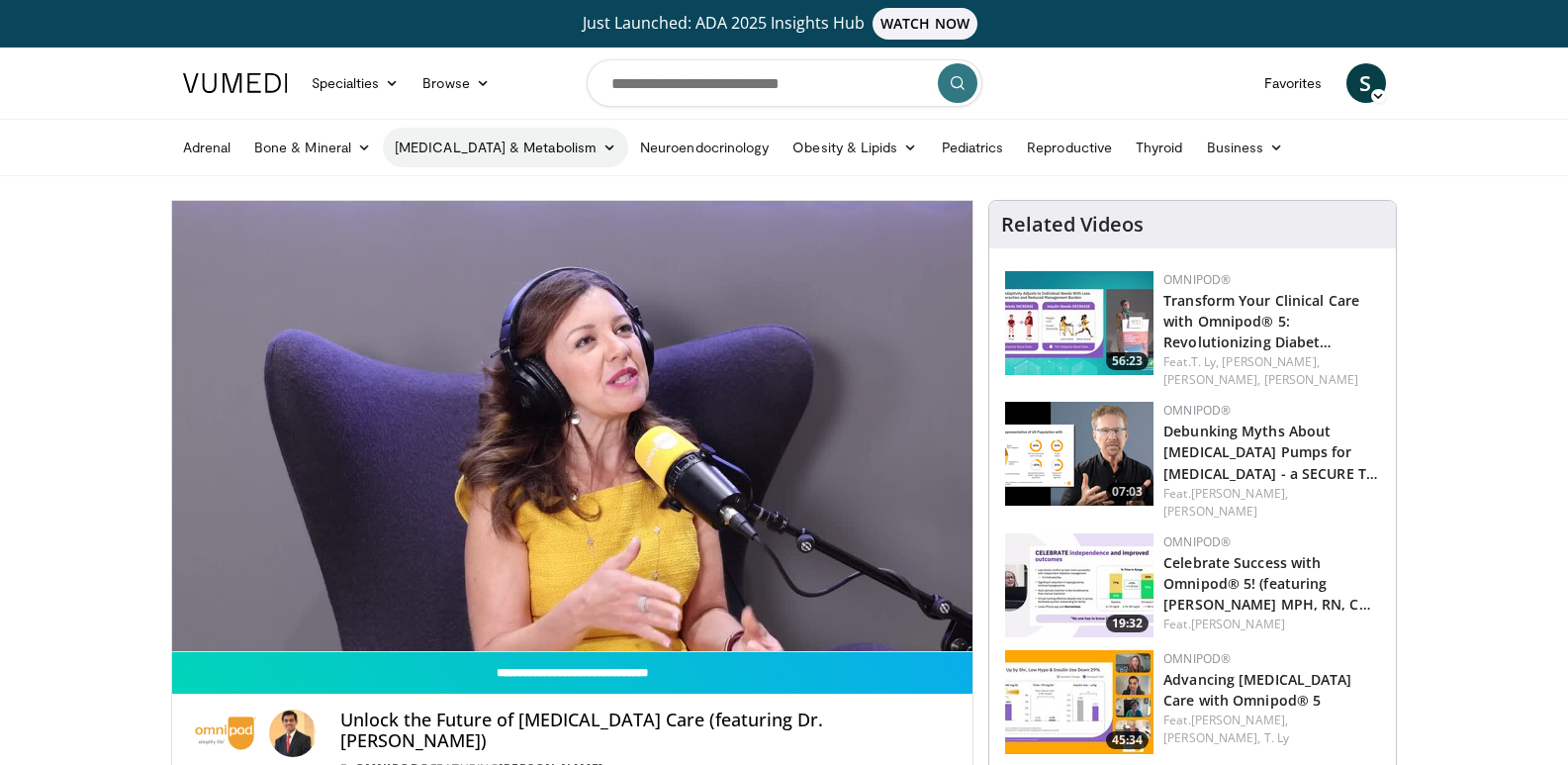
click at [537, 147] on link "[MEDICAL_DATA] & Metabolism" at bounding box center [505, 147] width 246 height 40
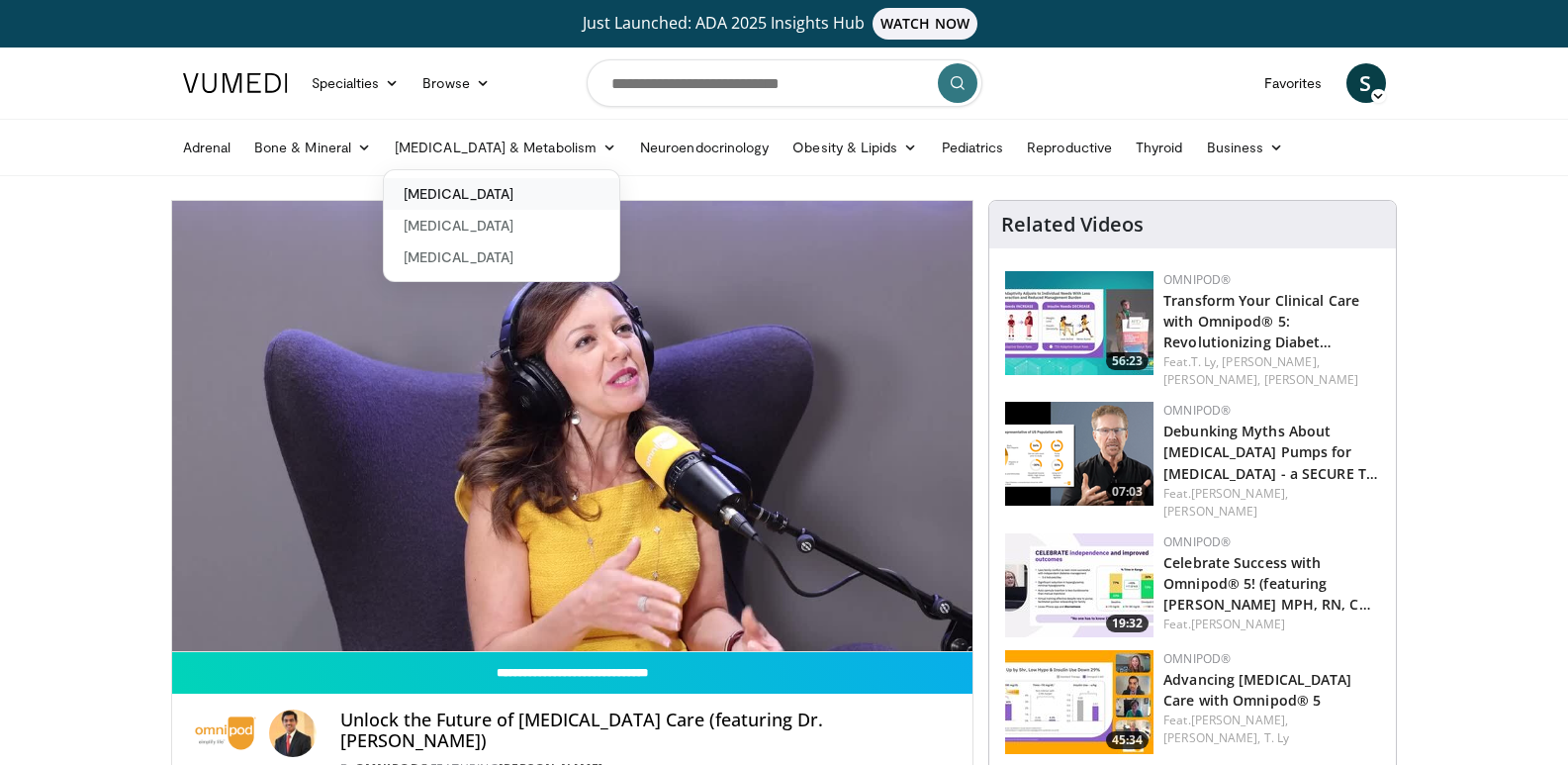
click at [505, 194] on link "[MEDICAL_DATA]" at bounding box center [501, 194] width 236 height 32
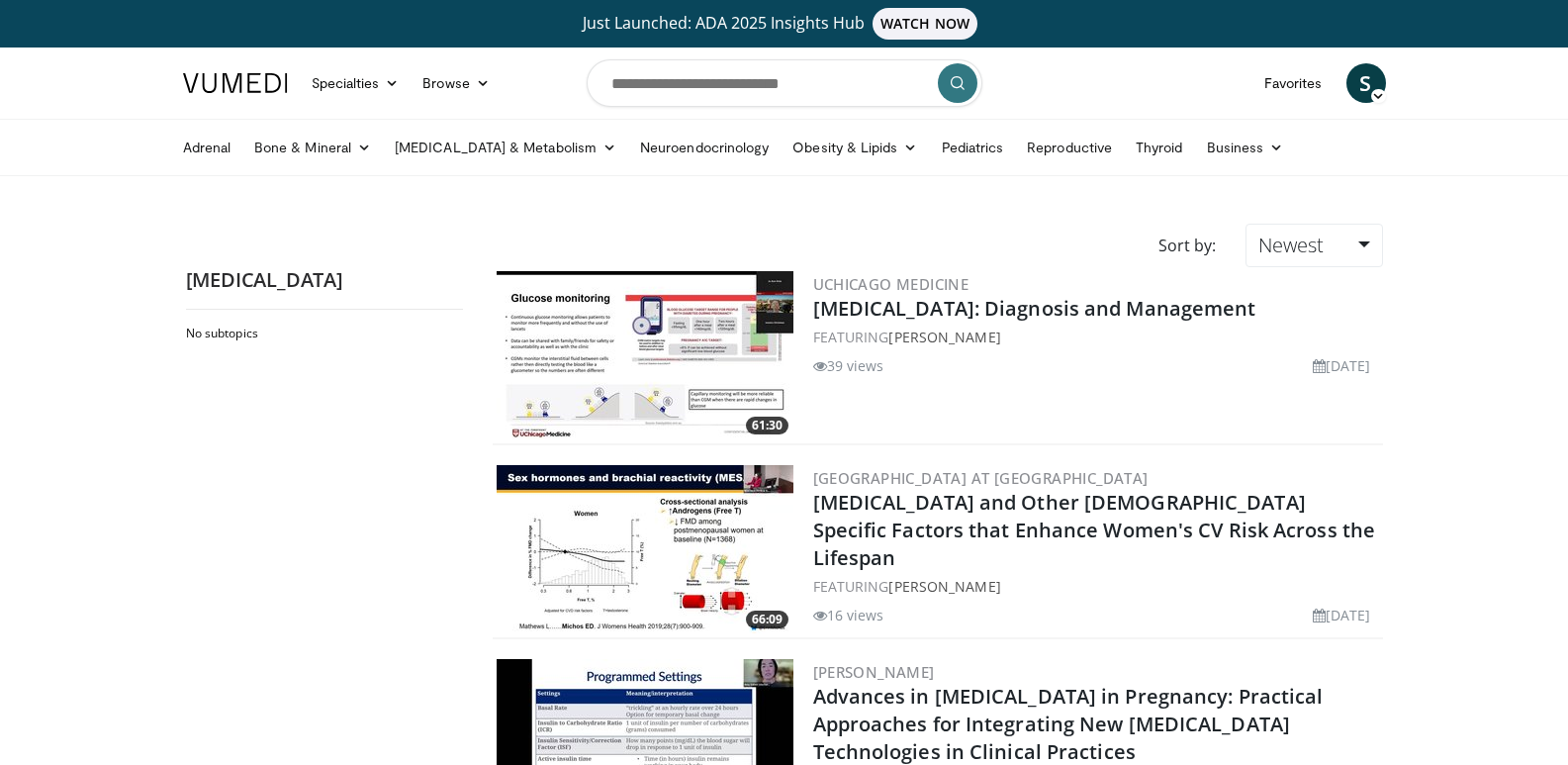
click at [602, 387] on img at bounding box center [645, 355] width 297 height 168
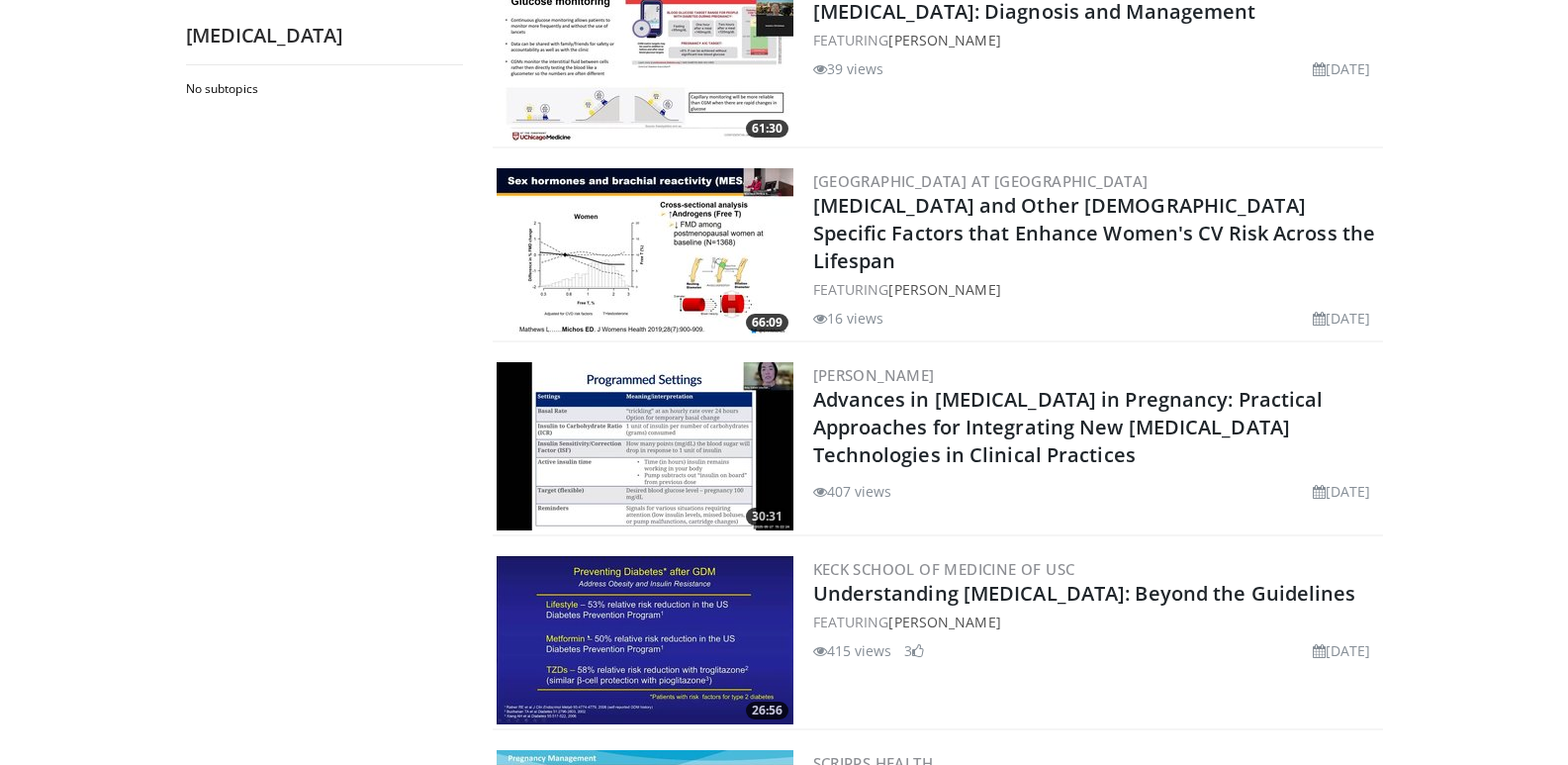
click at [670, 623] on img at bounding box center [645, 640] width 297 height 168
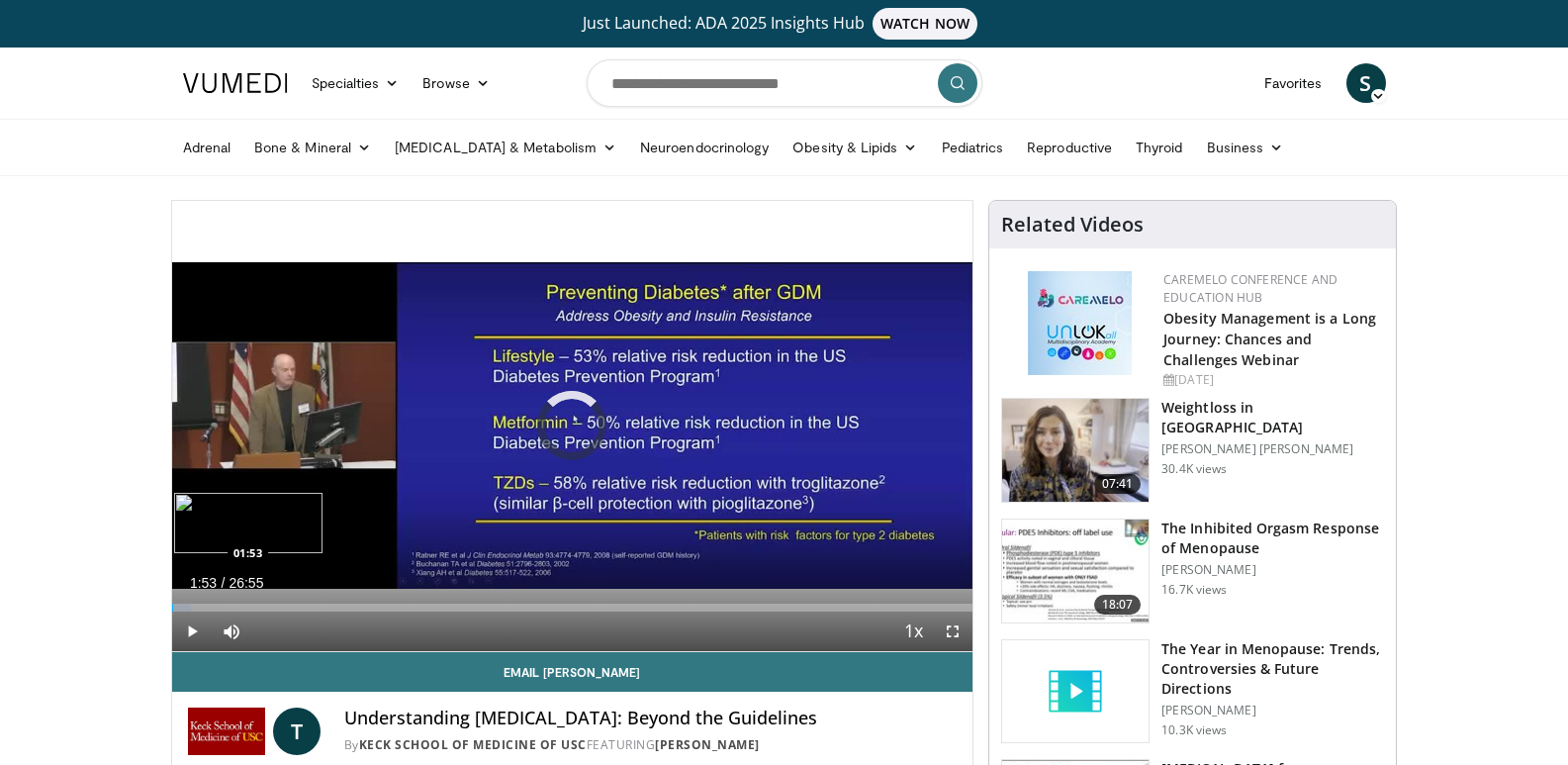
click at [228, 608] on div "Loaded : 2.46% 01:53 01:53" at bounding box center [573, 608] width 801 height 8
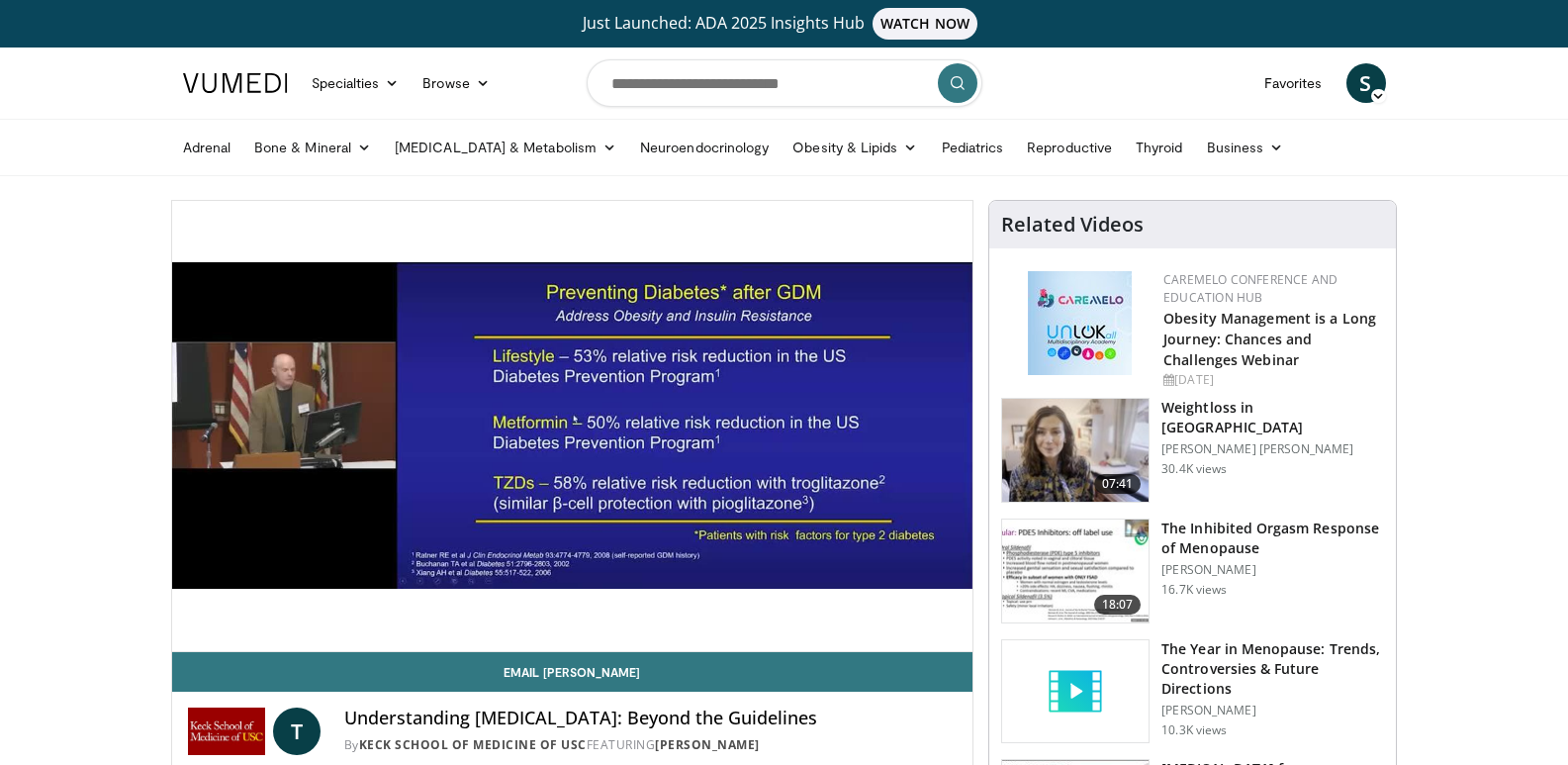
scroll to position [297, 0]
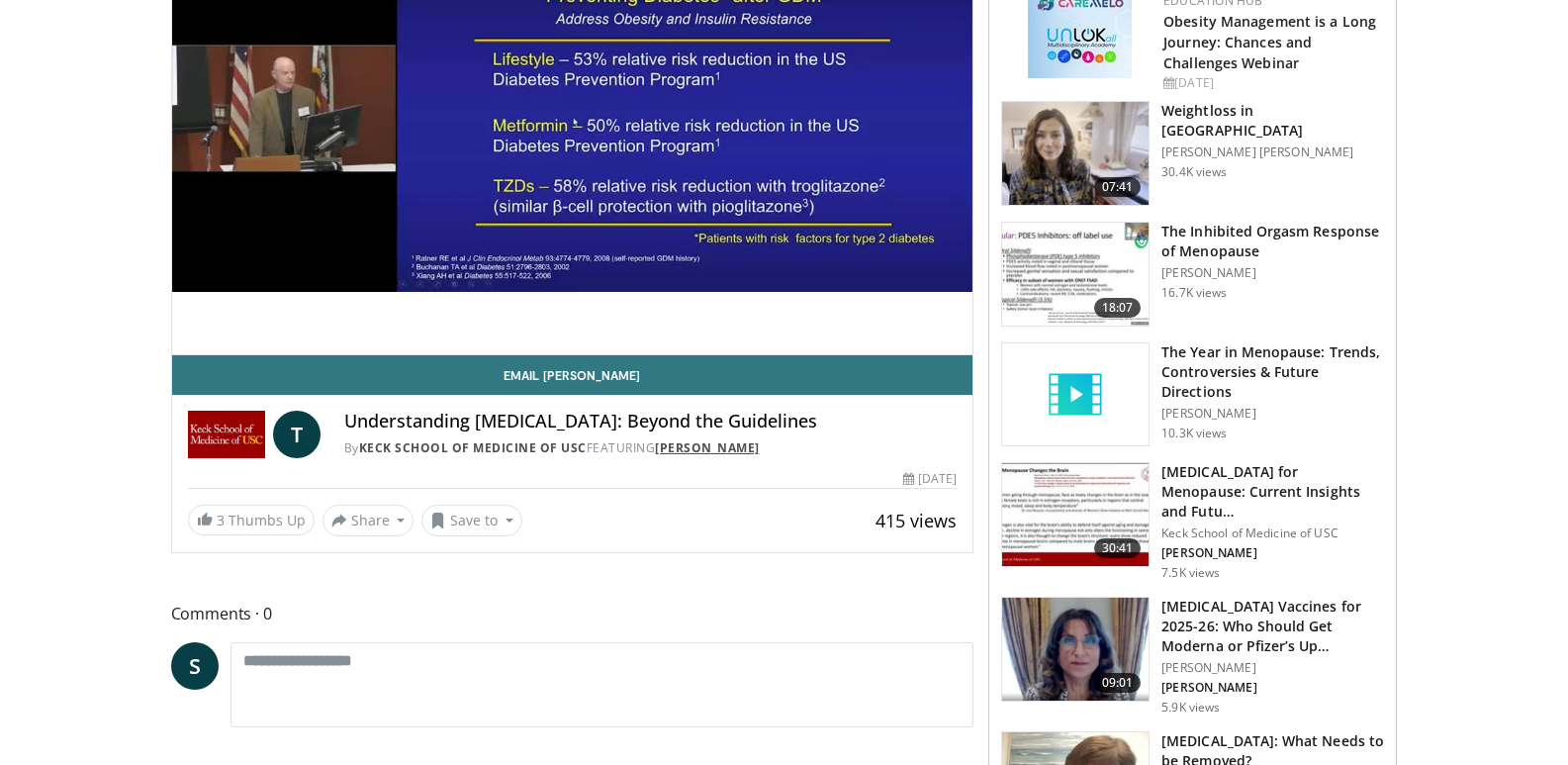
click at [704, 448] on link "[PERSON_NAME]" at bounding box center [707, 448] width 104 height 17
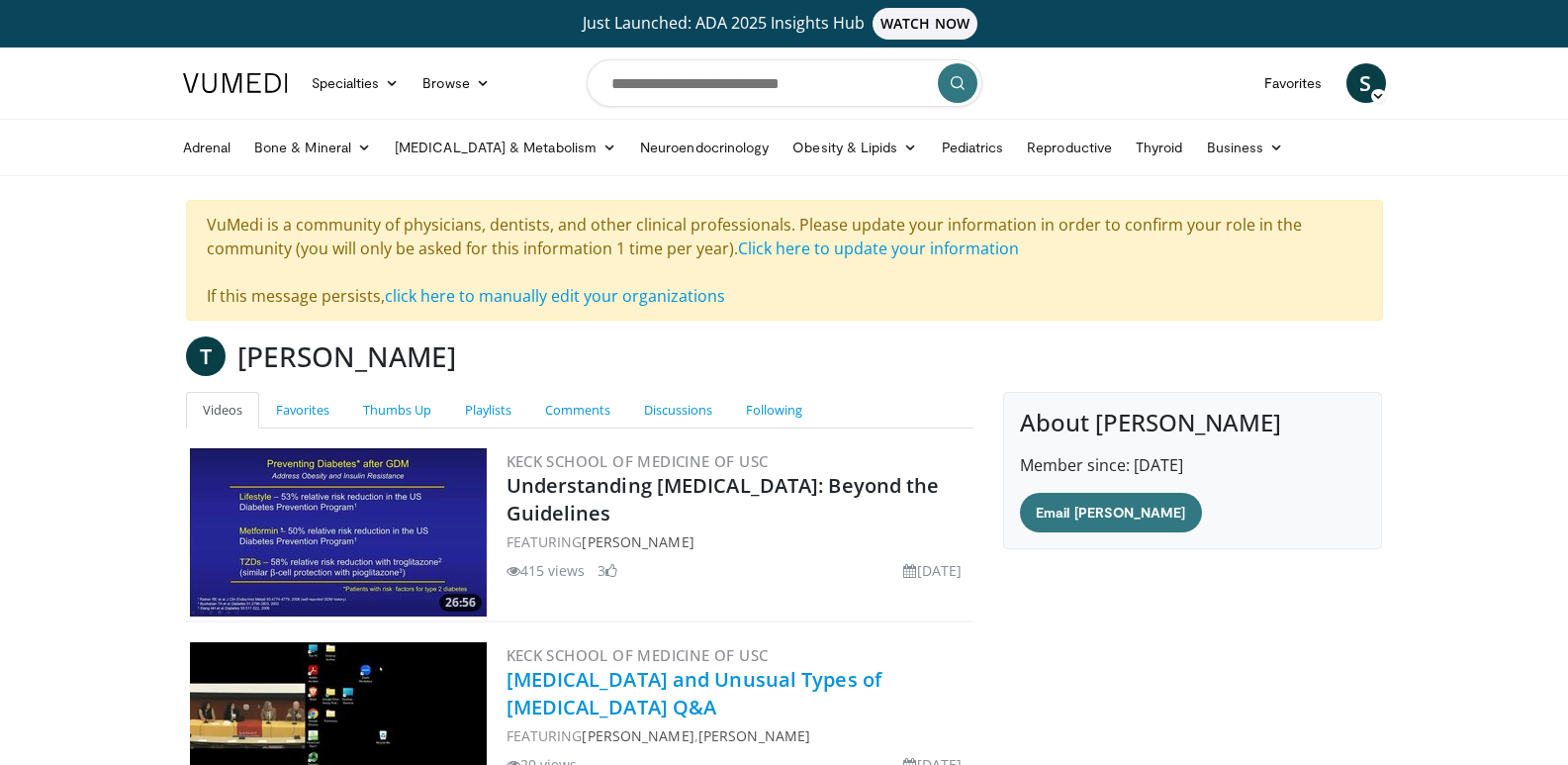
scroll to position [264, 0]
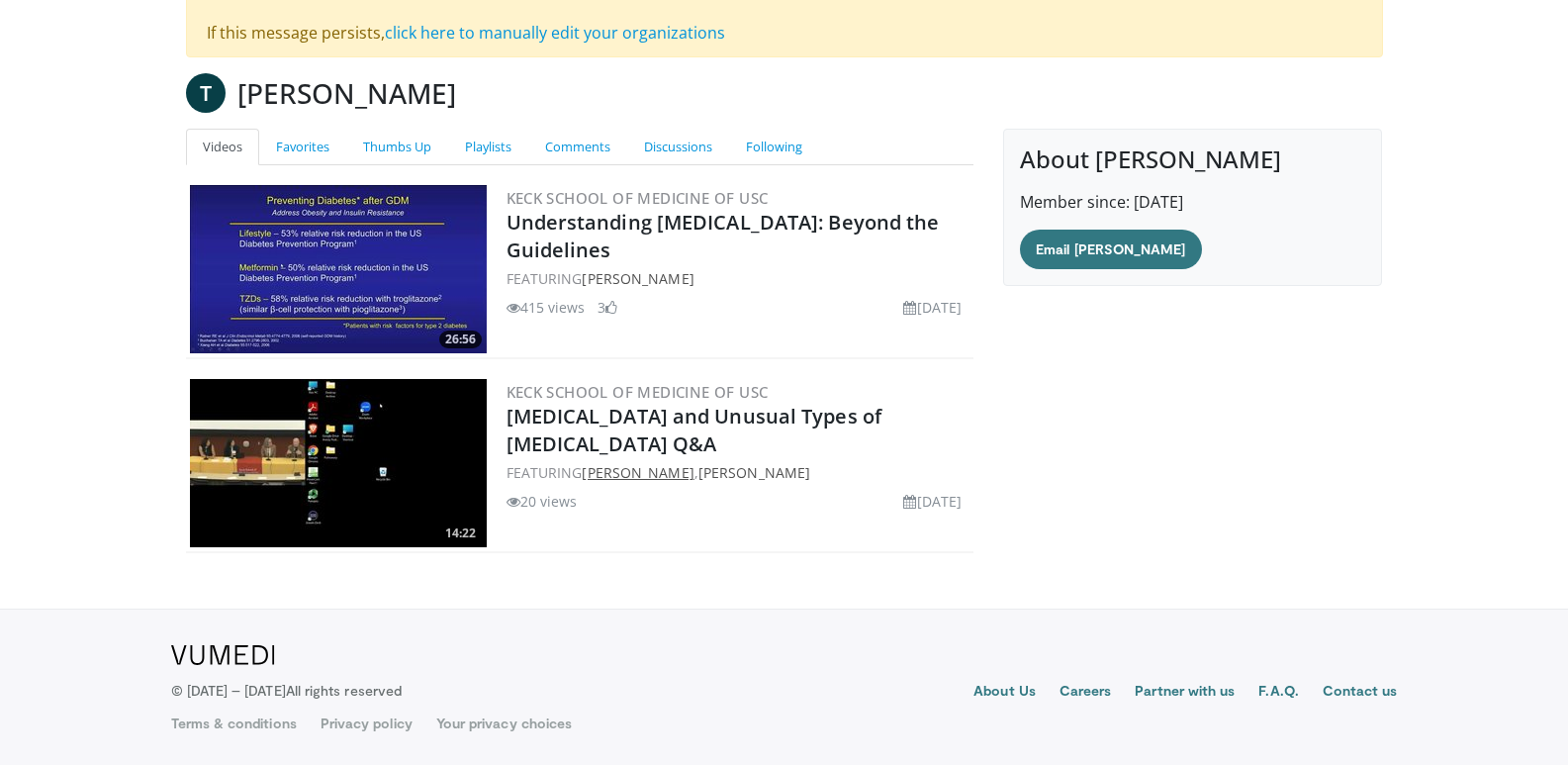
click at [678, 475] on link "Thomas Buchanan" at bounding box center [637, 473] width 111 height 19
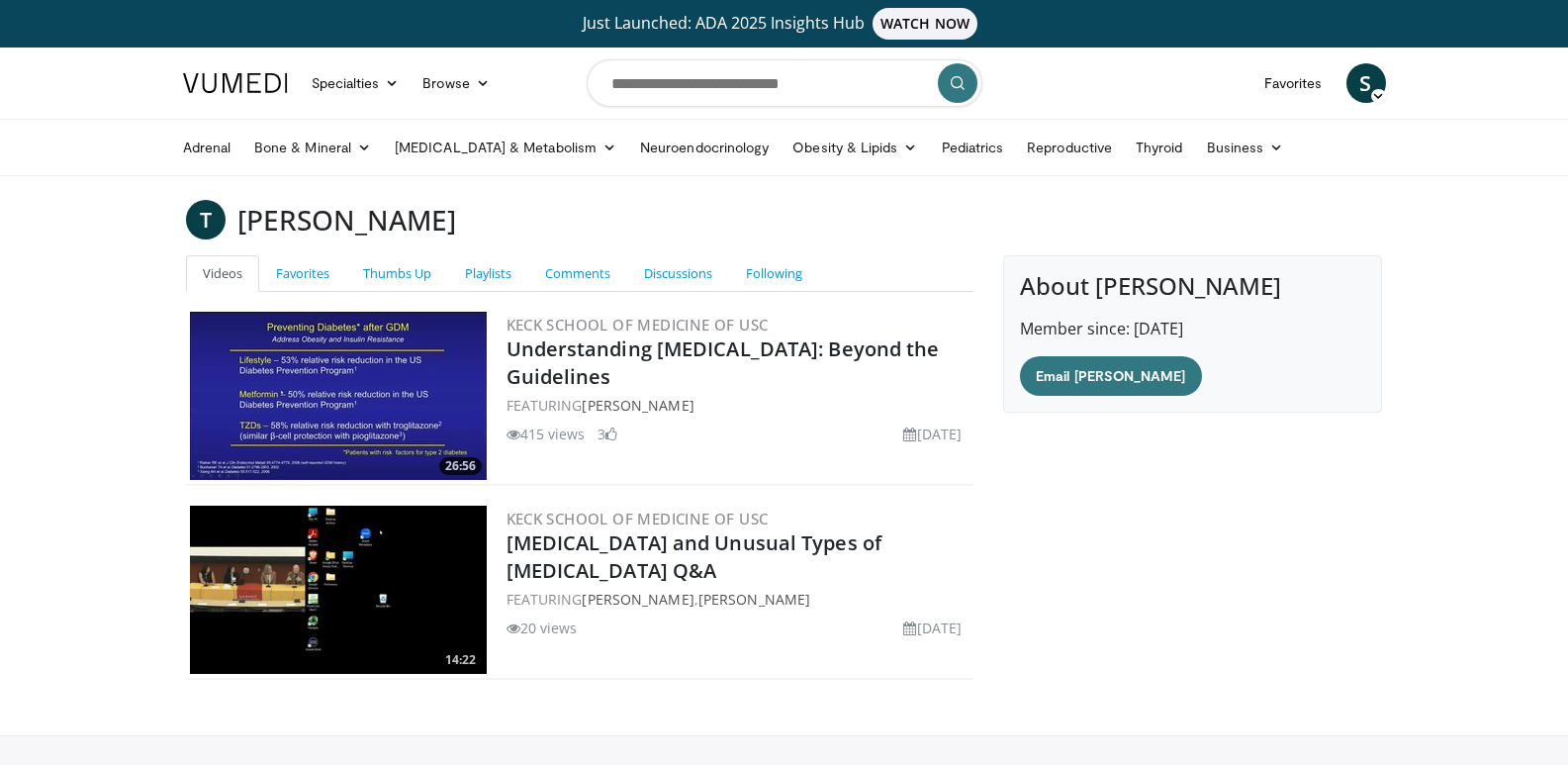
scroll to position [126, 0]
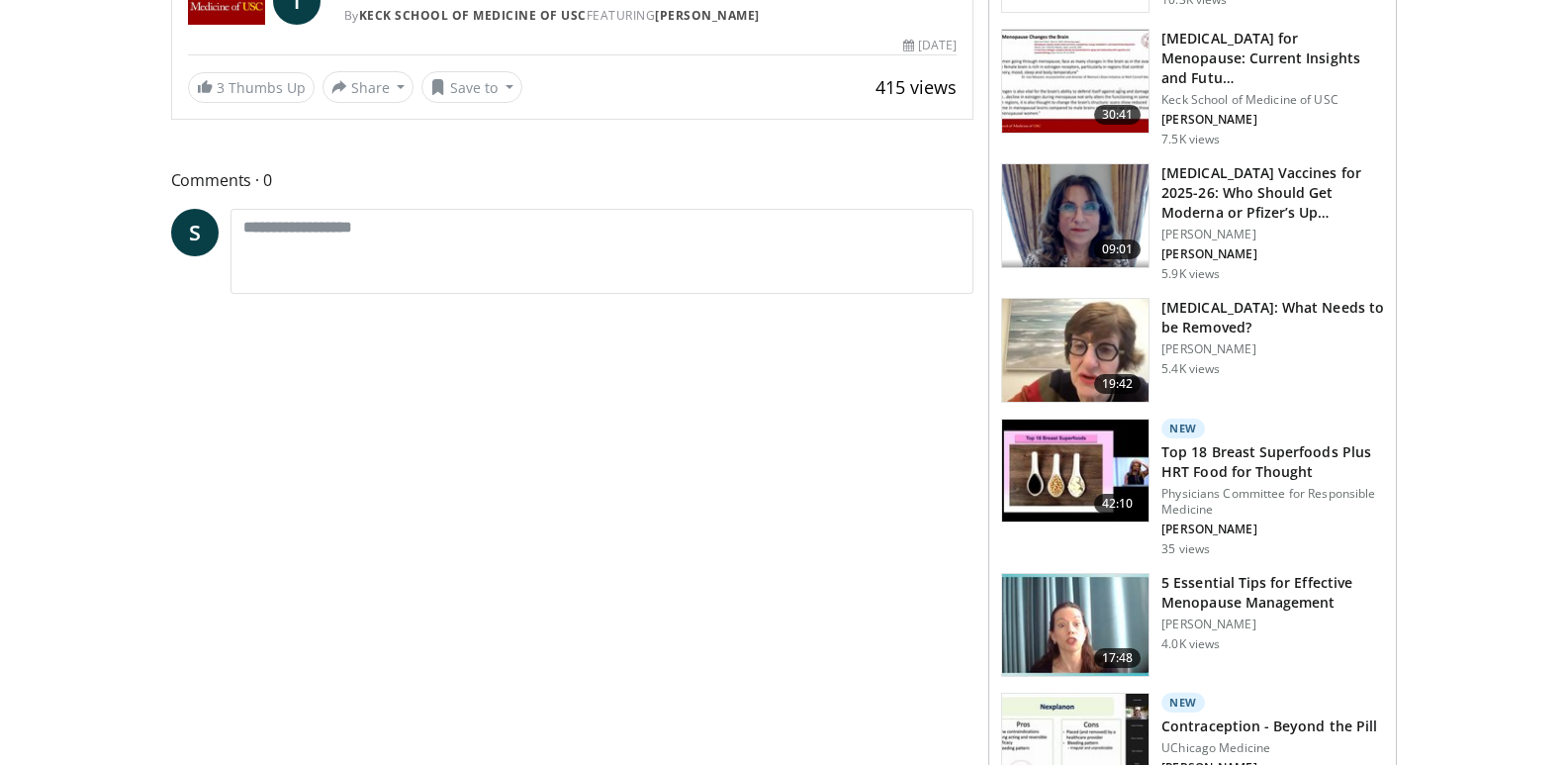
scroll to position [297, 0]
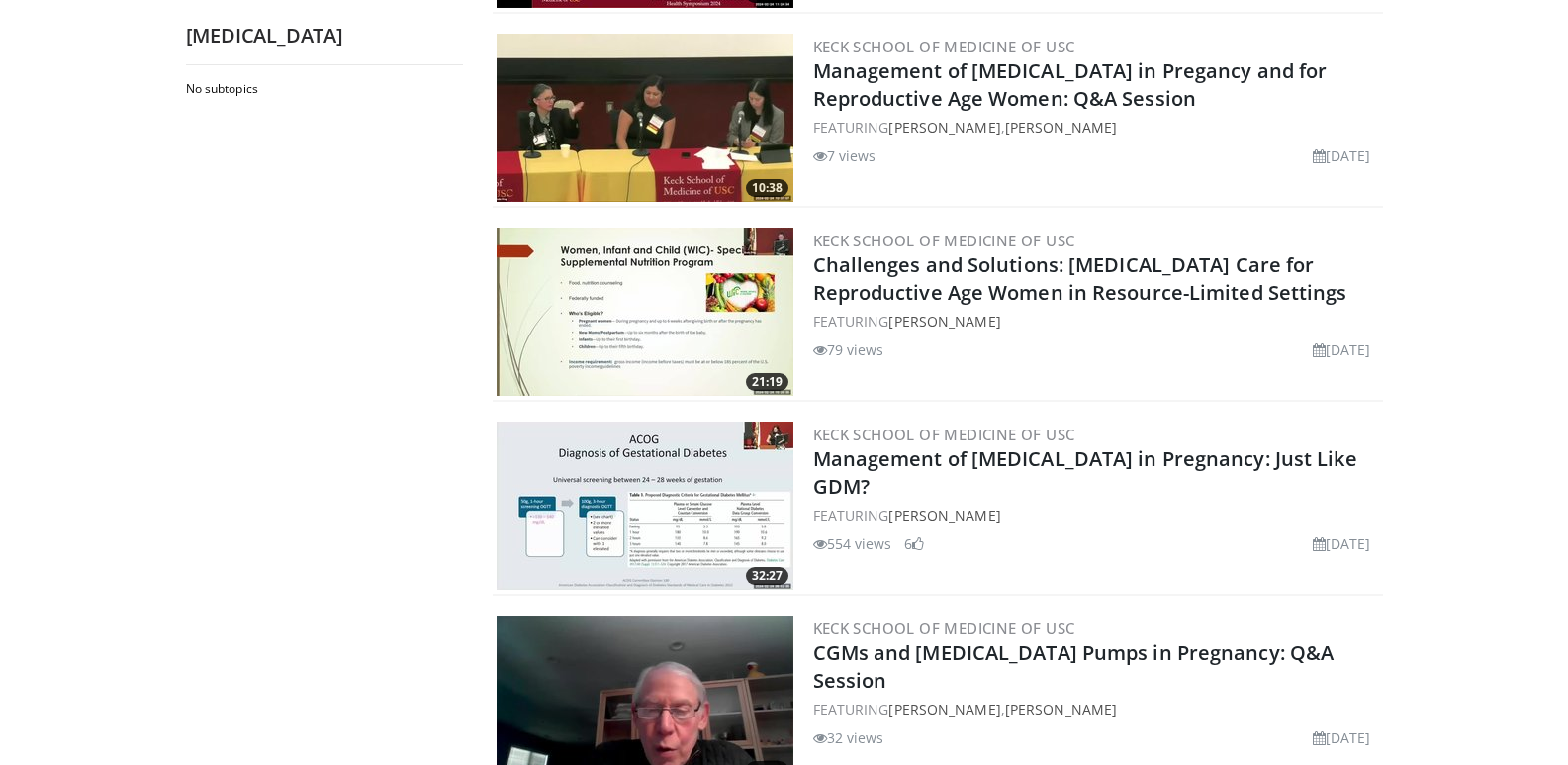
scroll to position [2475, 0]
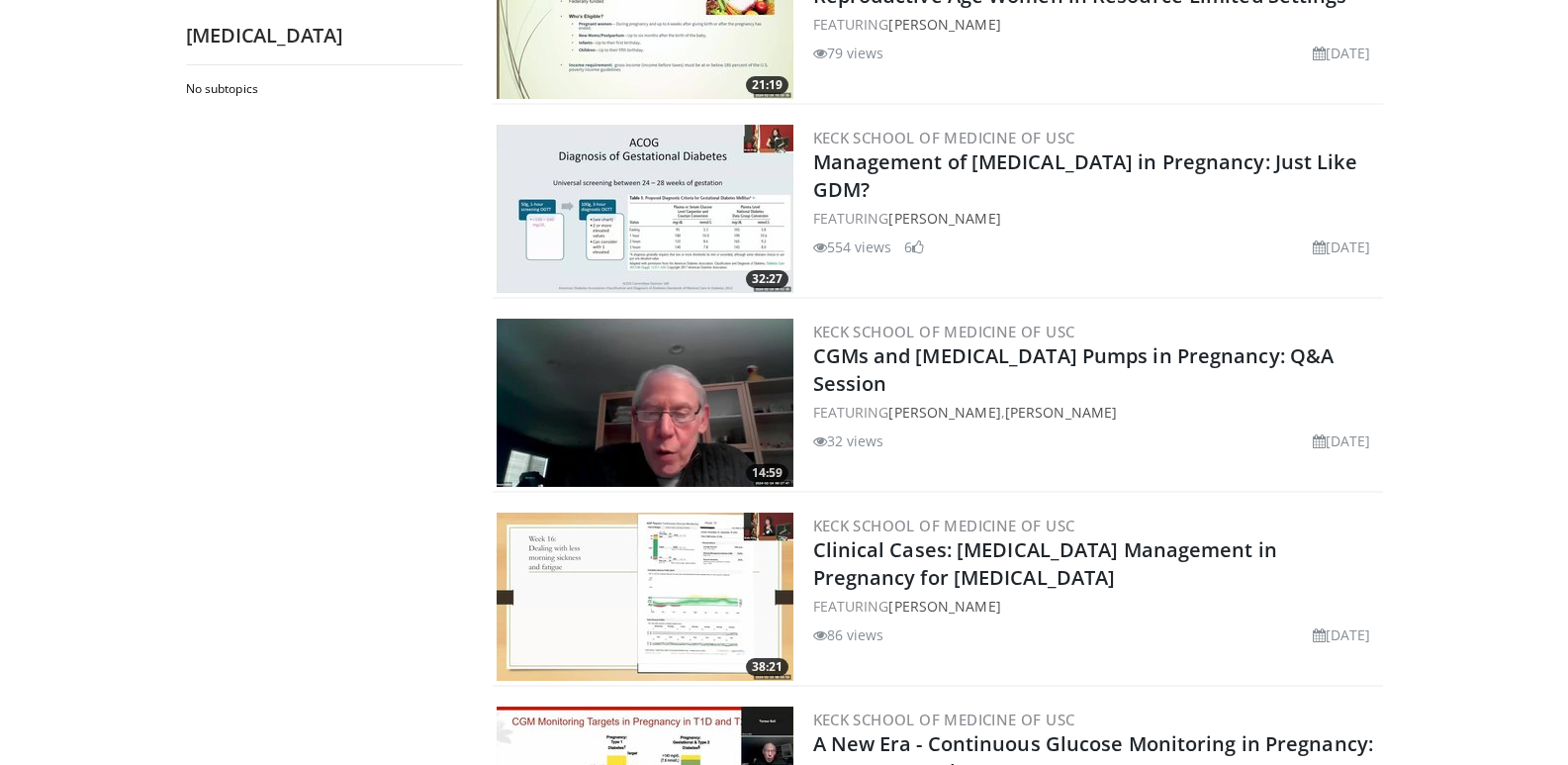
click at [682, 588] on img at bounding box center [645, 597] width 297 height 168
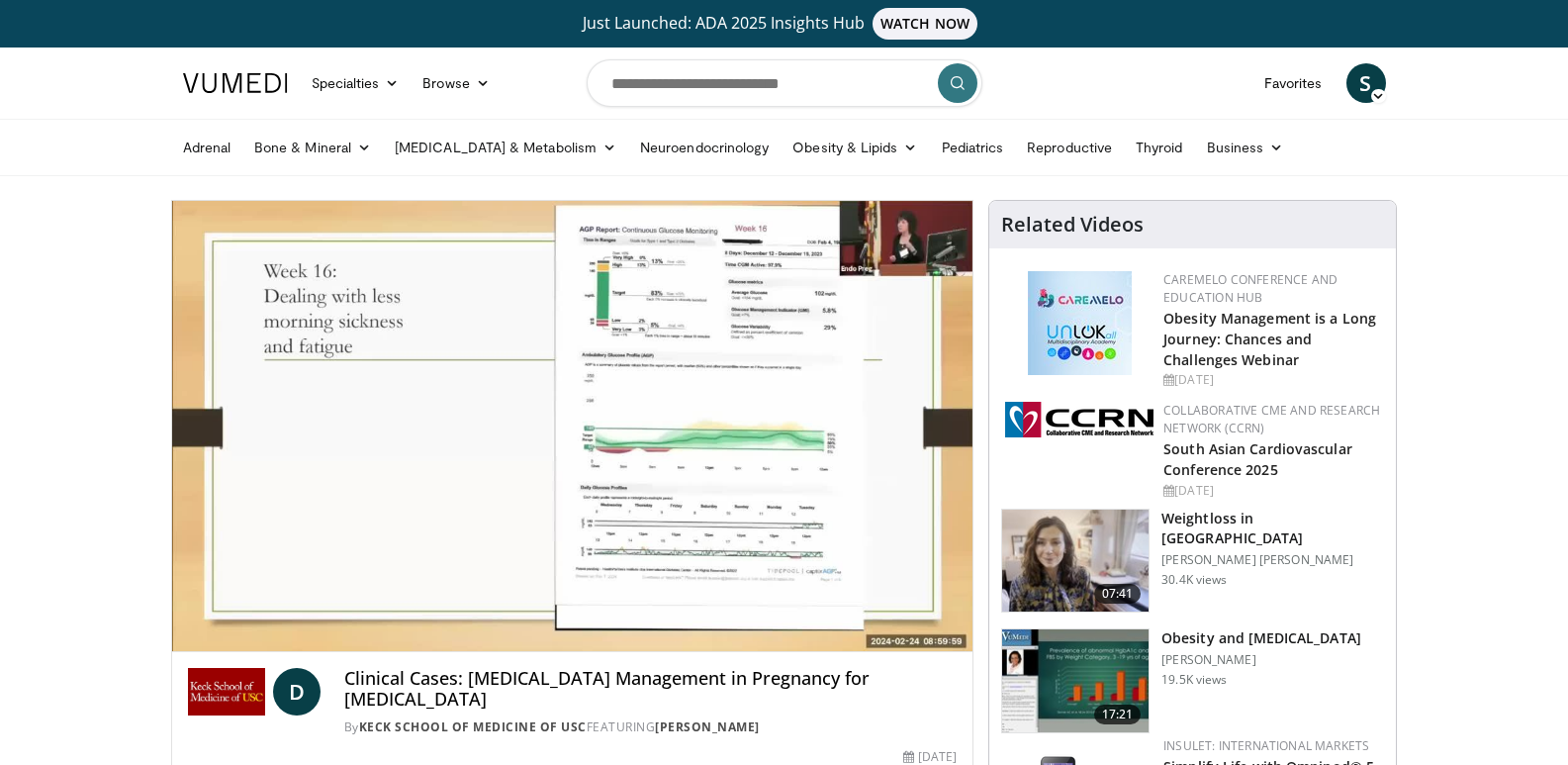
click at [217, 607] on div "10 seconds Tap to unmute" at bounding box center [573, 426] width 801 height 451
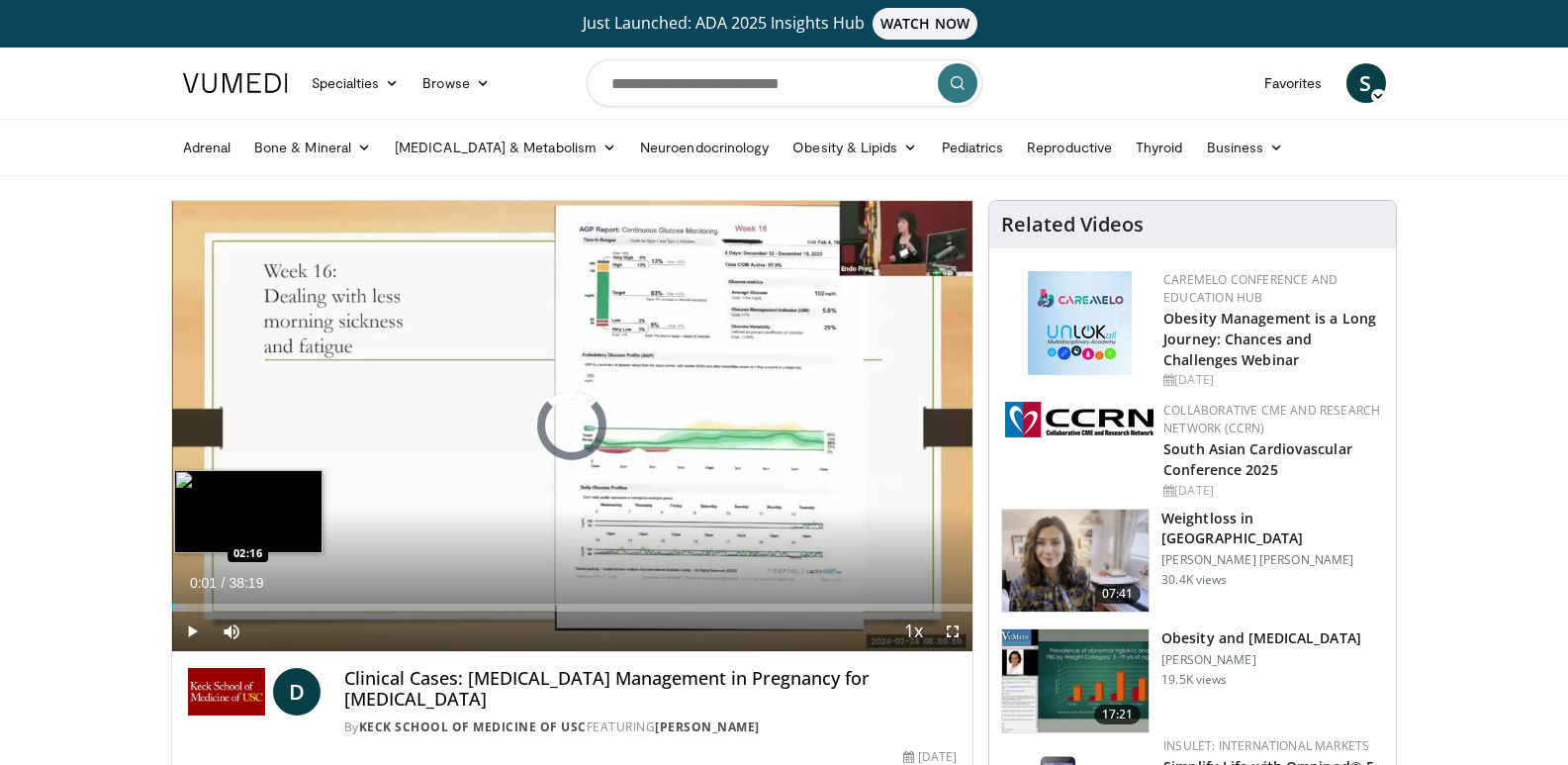
click at [219, 605] on div "Loaded : 1.74% 00:01 02:16" at bounding box center [573, 608] width 801 height 8
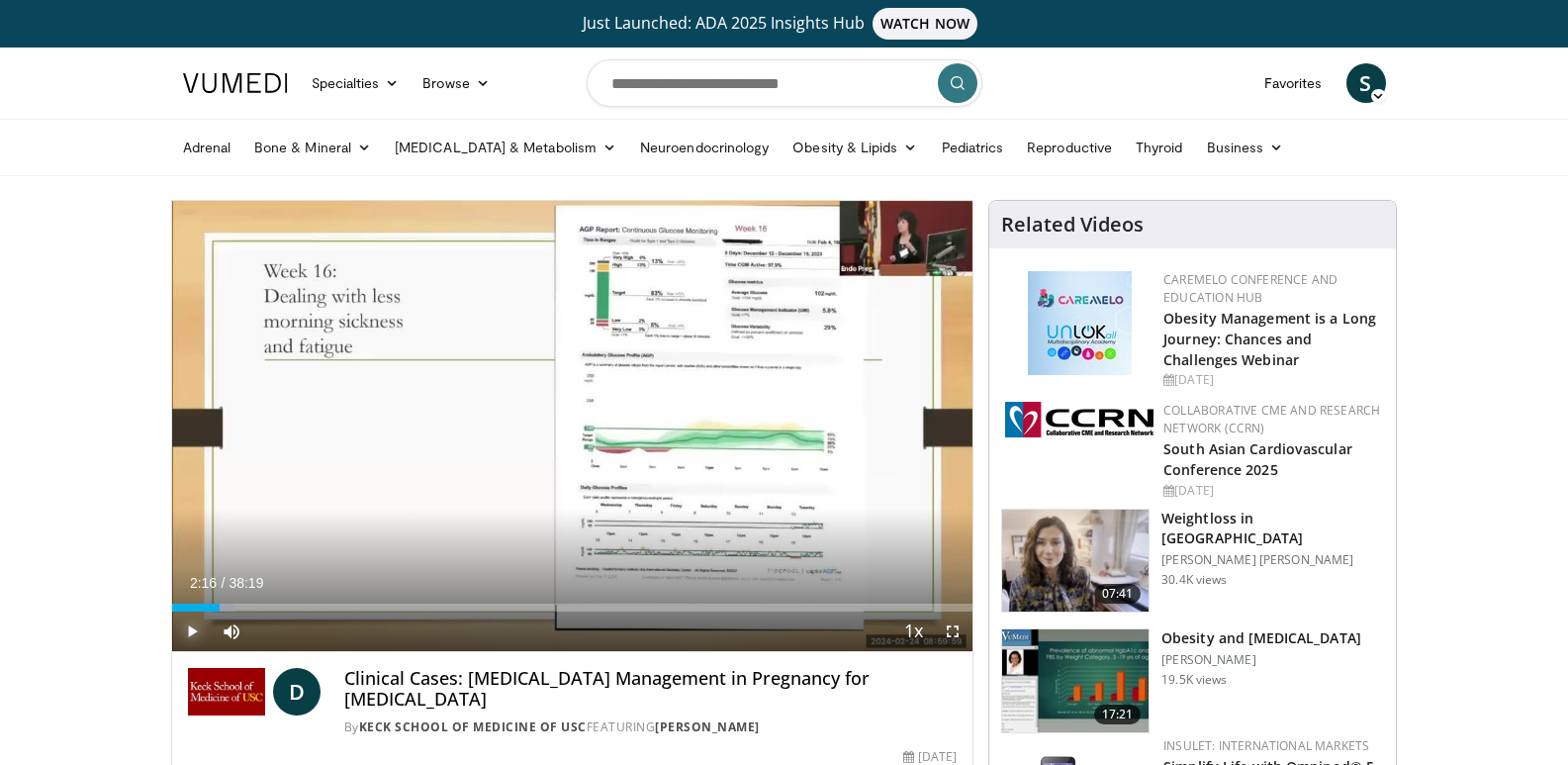
click at [204, 628] on span "Video Player" at bounding box center [192, 632] width 40 height 40
drag, startPoint x: 224, startPoint y: 604, endPoint x: 158, endPoint y: 604, distance: 66.0
click at [947, 638] on span "Video Player" at bounding box center [954, 632] width 40 height 40
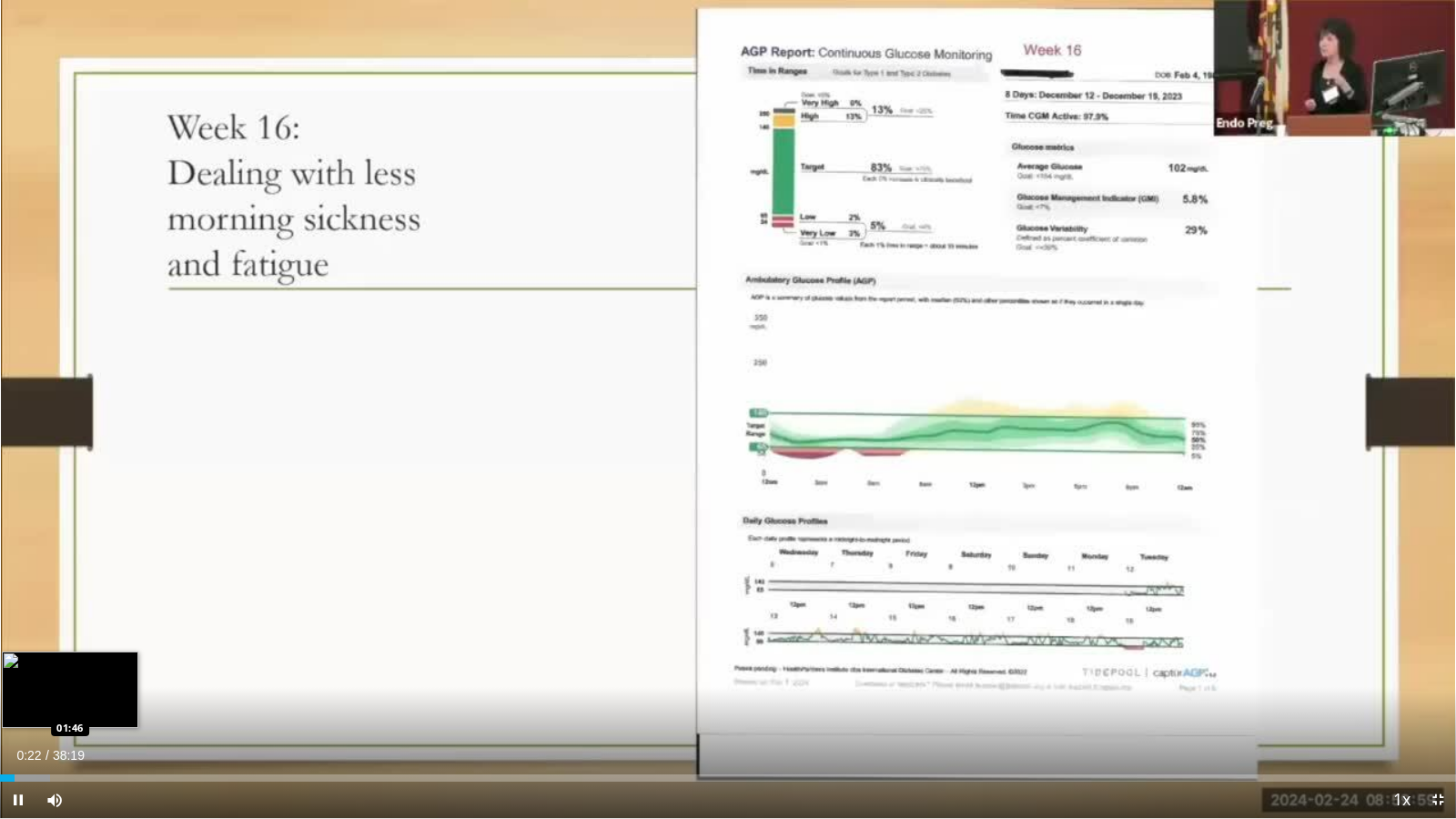
click at [68, 702] on div "Loaded : 3.46% 00:22 01:46" at bounding box center [728, 772] width 1456 height 17
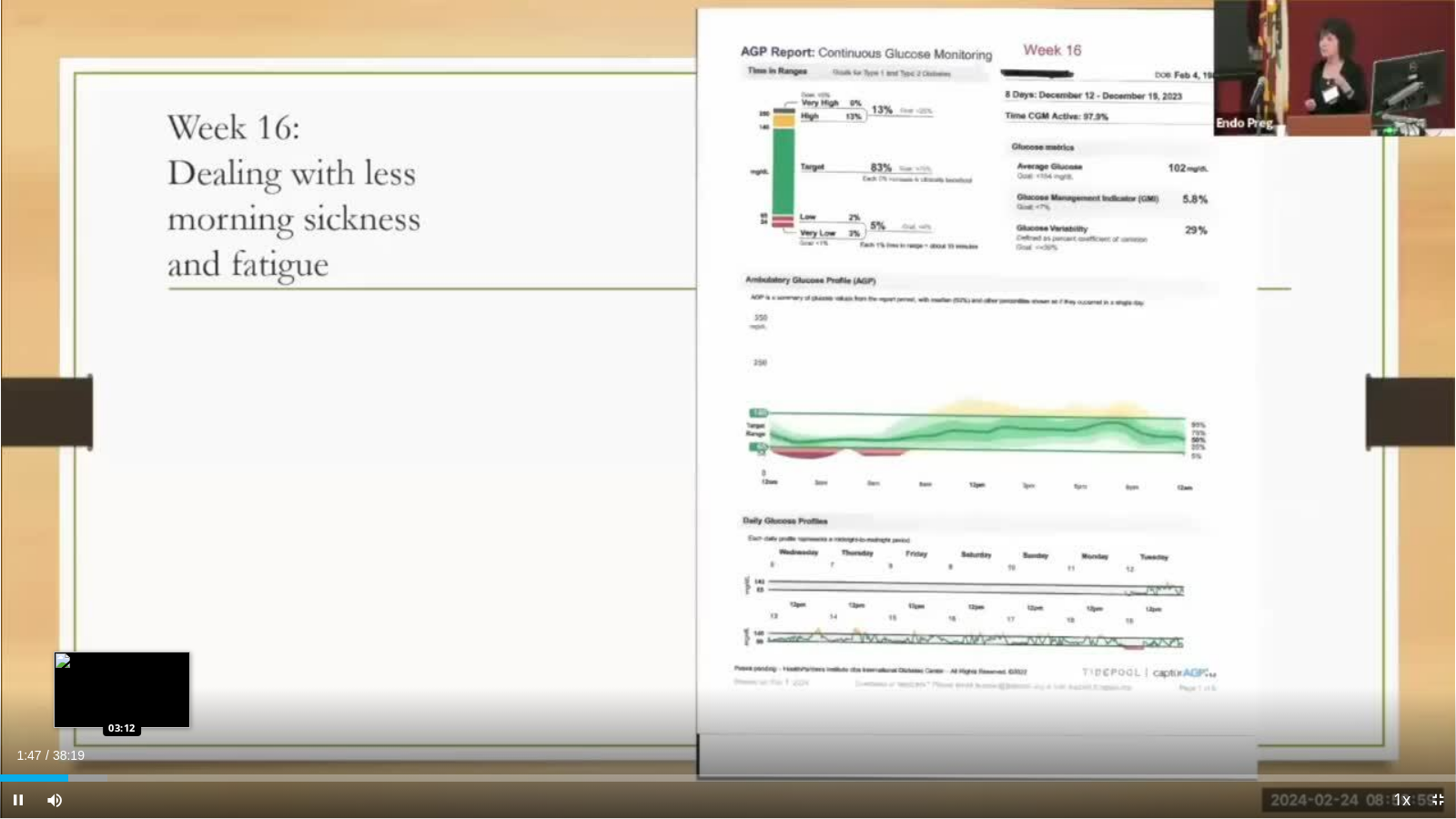
click at [121, 702] on div "Loaded : 7.37% 01:47 03:12" at bounding box center [728, 772] width 1456 height 17
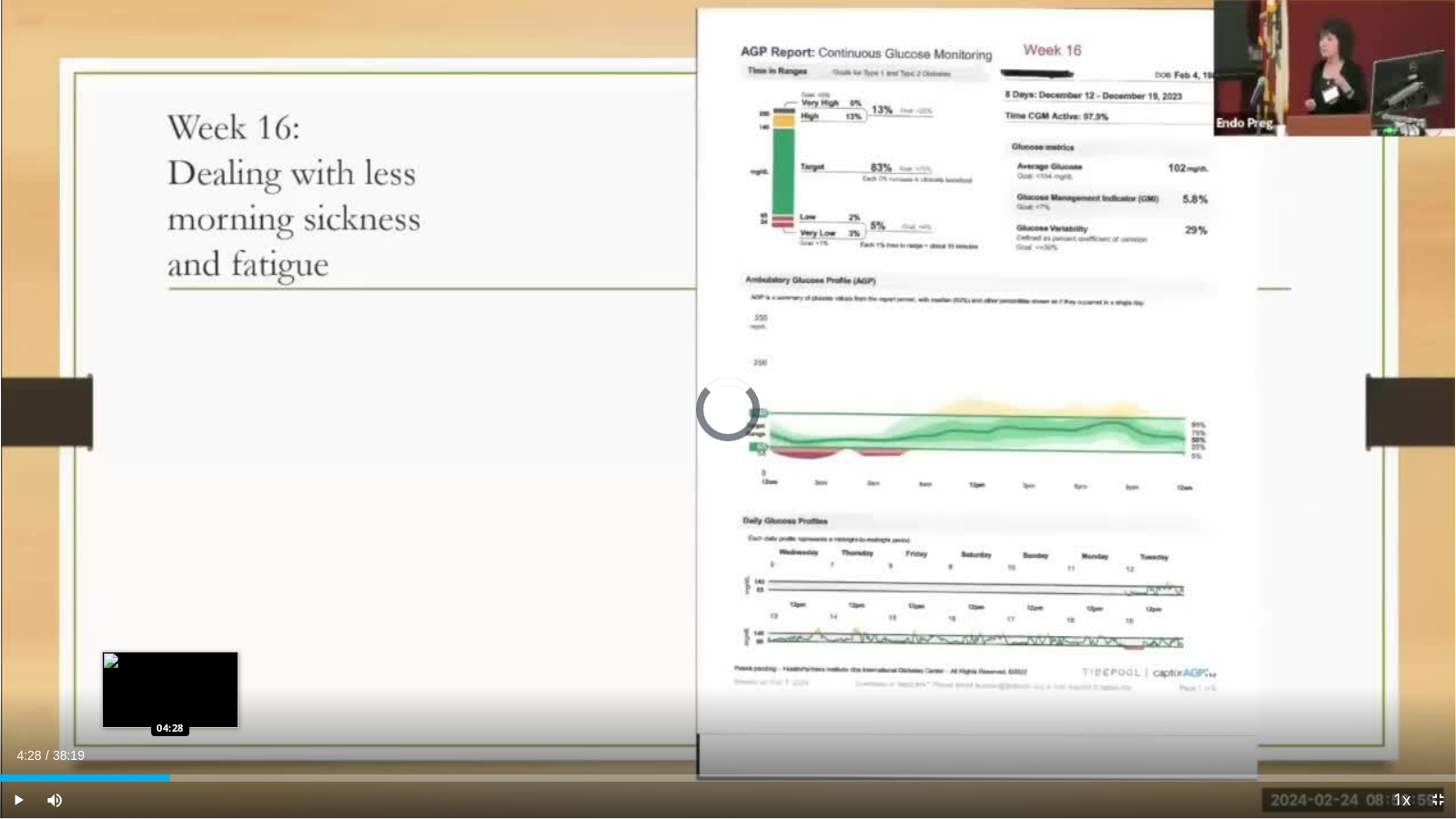
click at [170, 702] on div "Loaded : 0.00% 04:28 04:28" at bounding box center [728, 772] width 1456 height 17
click at [229, 702] on div "Loaded : 14.75% 04:30 05:57" at bounding box center [728, 778] width 1456 height 7
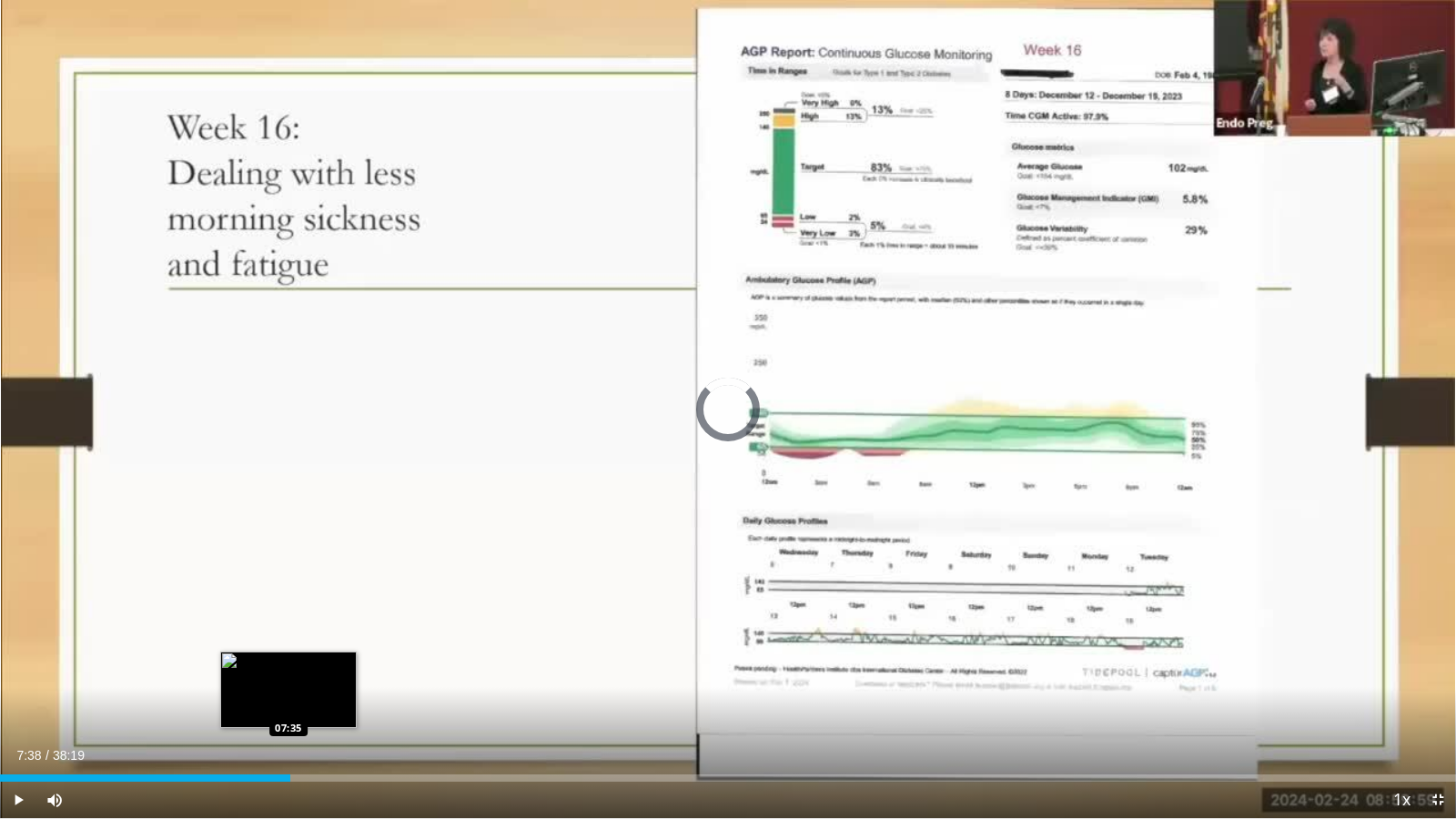
click at [290, 702] on div "Loaded : 18.66% 07:38 07:35" at bounding box center [728, 778] width 1456 height 7
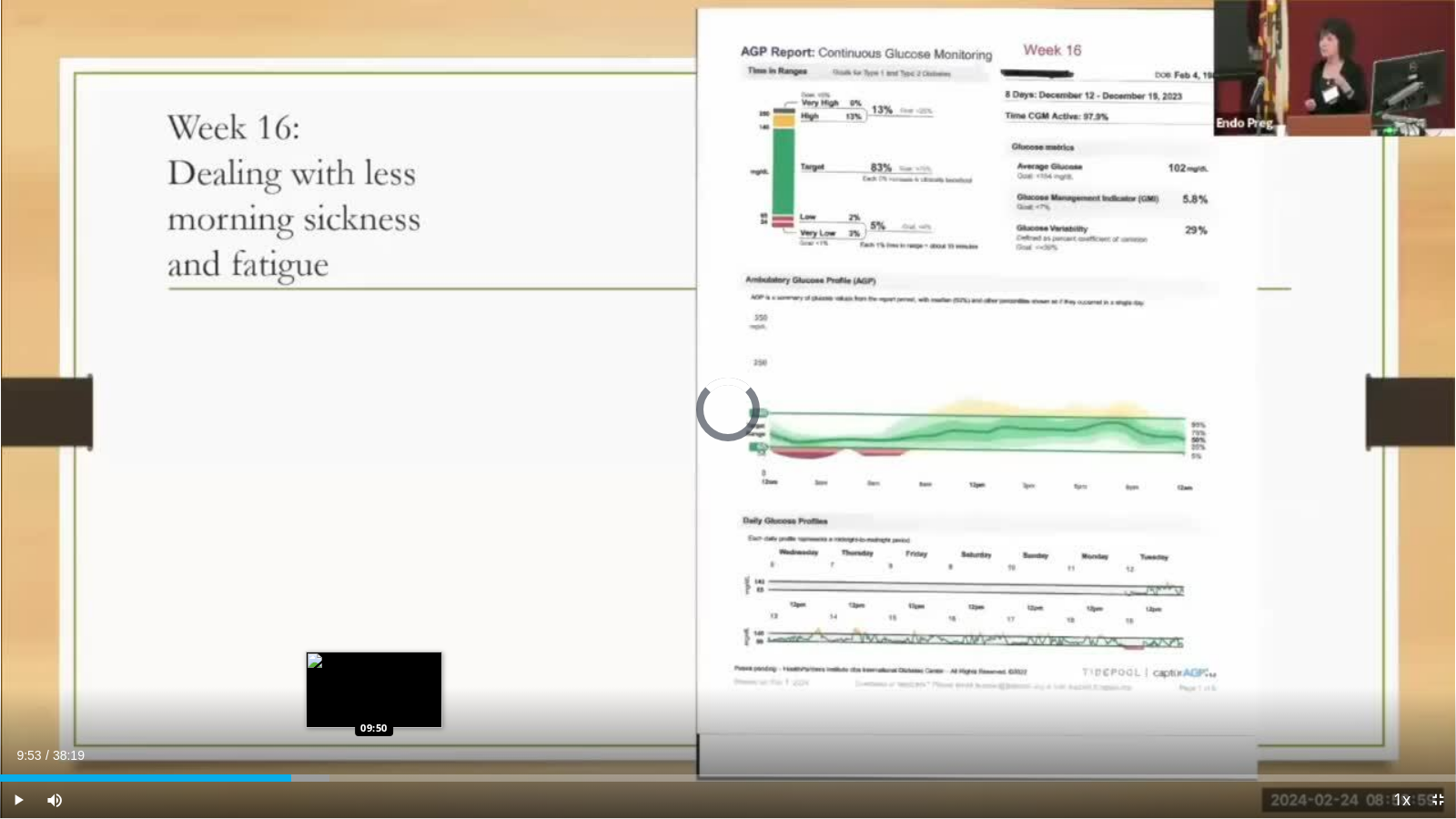
click at [376, 702] on div "Loaded : 22.61% 09:53 09:50" at bounding box center [728, 778] width 1456 height 7
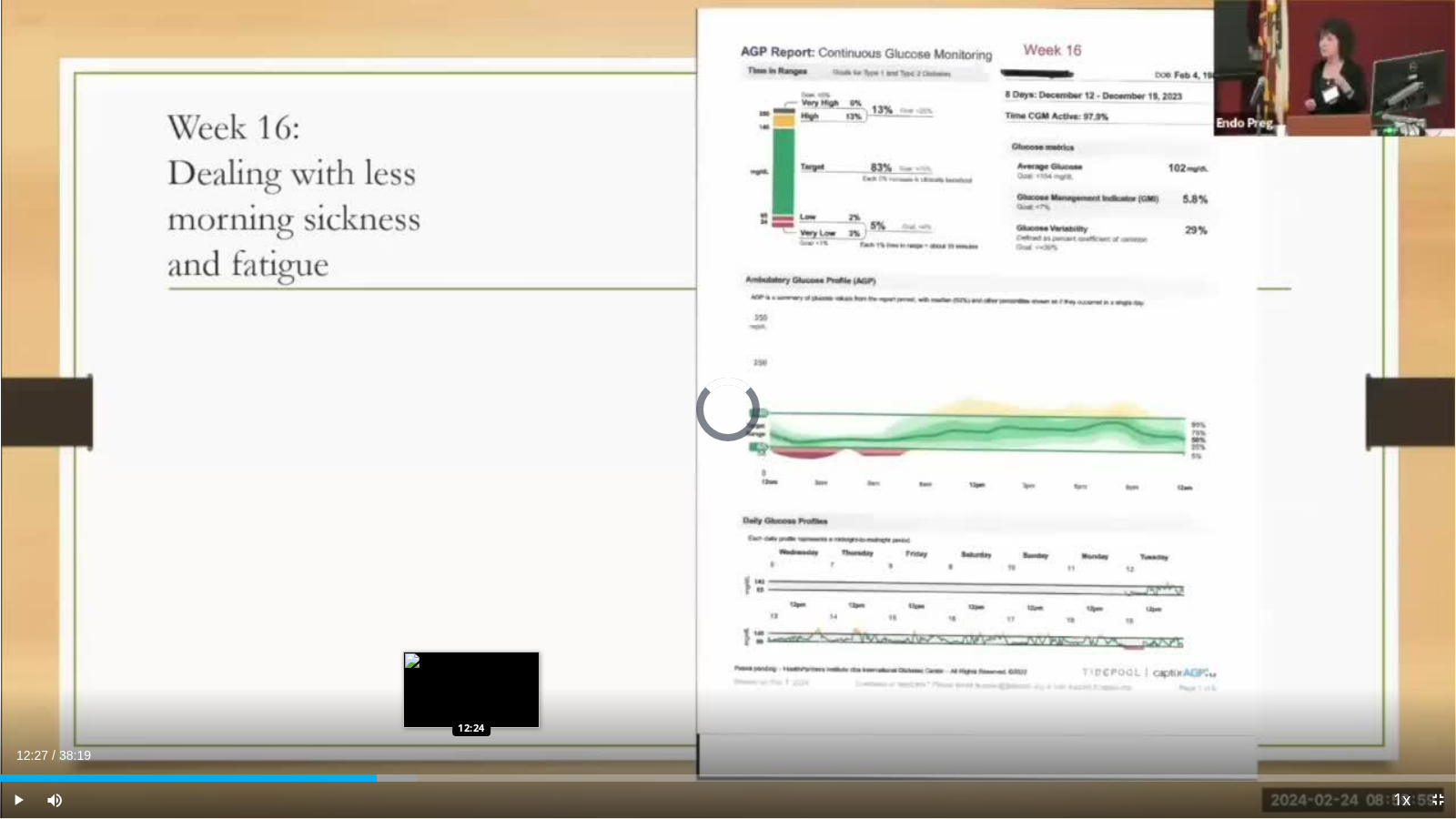
click at [474, 702] on div "Loaded : 28.64% 09:55 12:24" at bounding box center [728, 778] width 1456 height 7
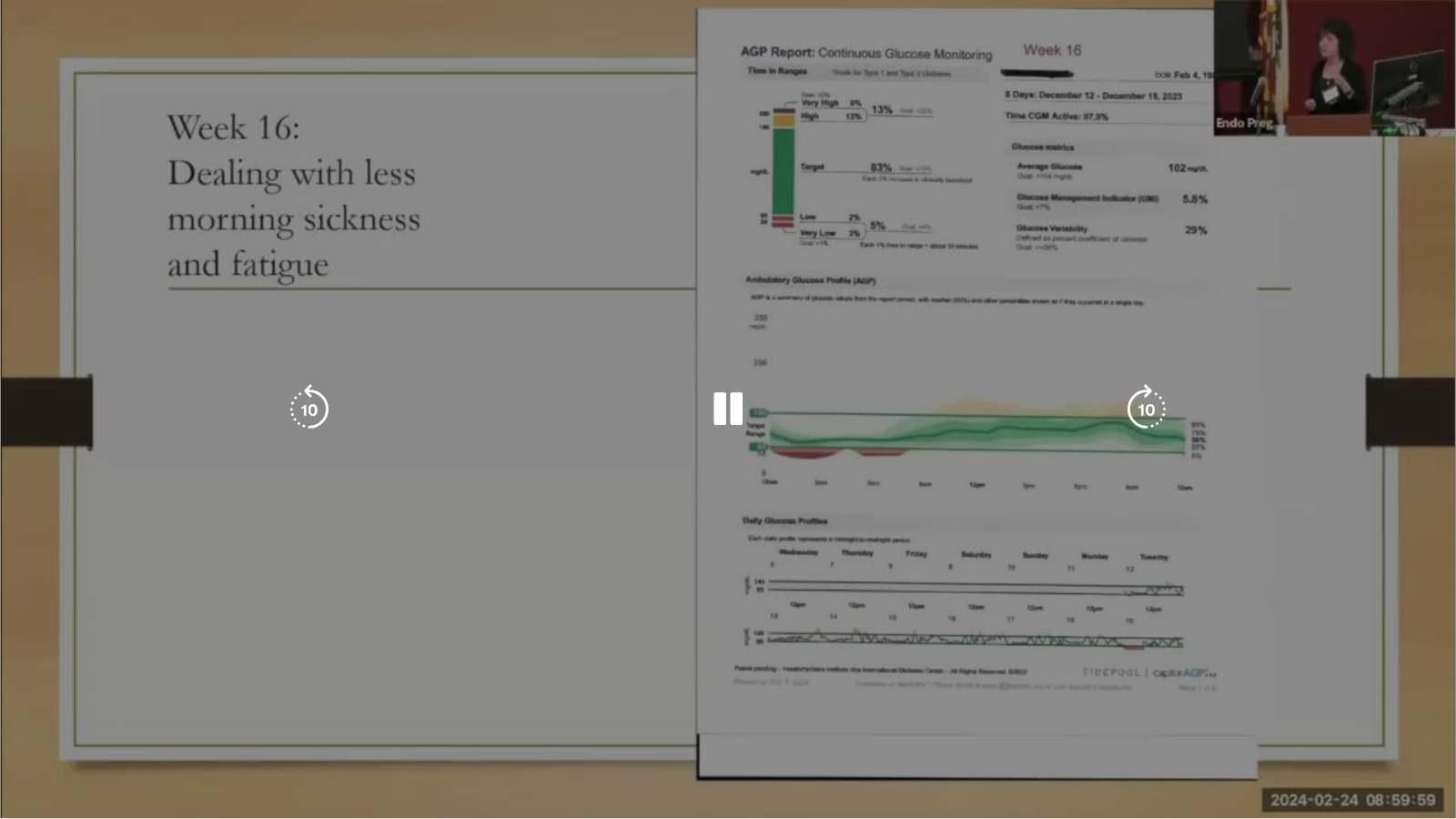
click at [532, 702] on video-js "**********" at bounding box center [728, 410] width 1456 height 819
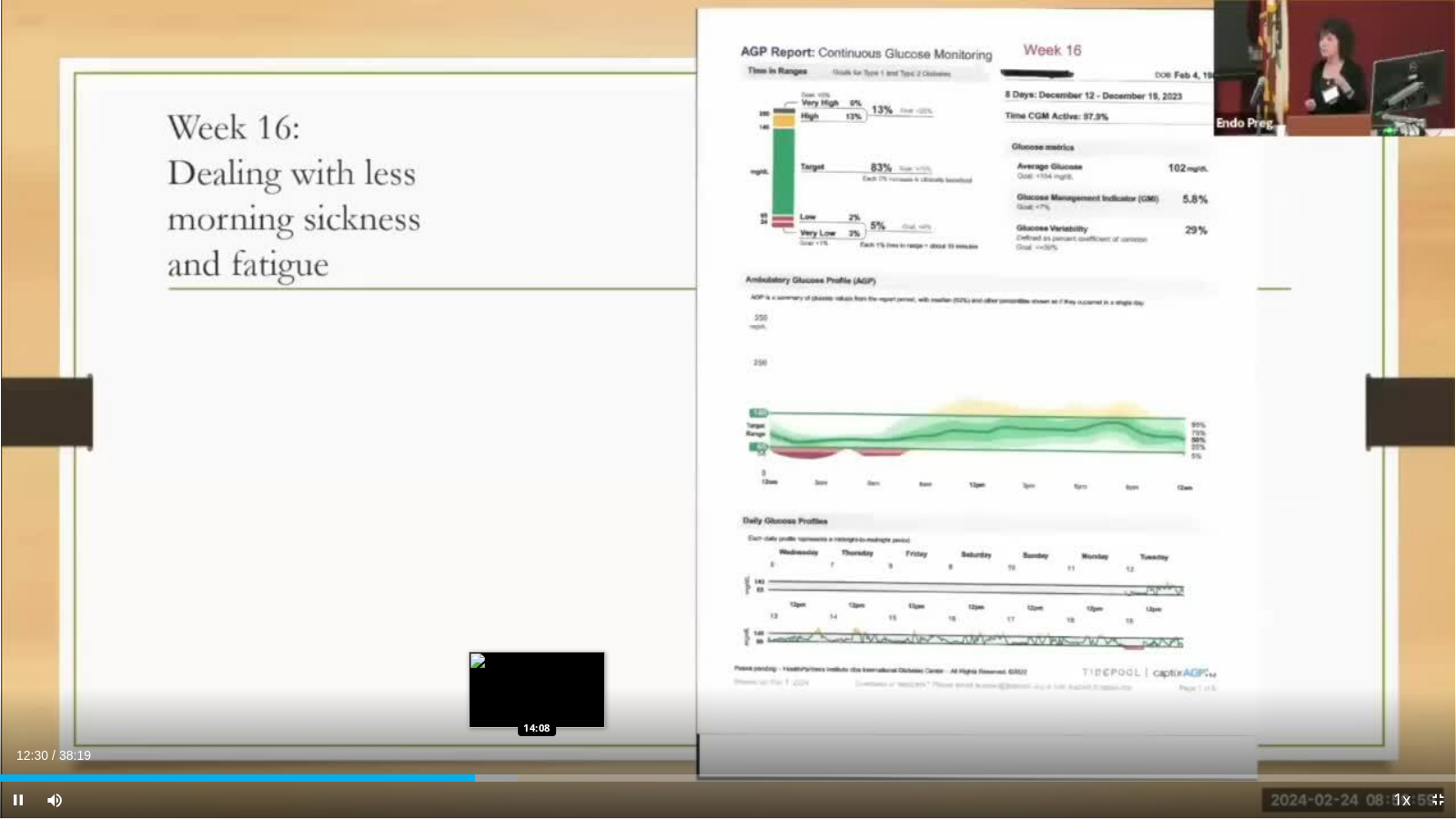
click at [537, 702] on div "Loaded : 35.59% 12:30 14:08" at bounding box center [728, 778] width 1456 height 7
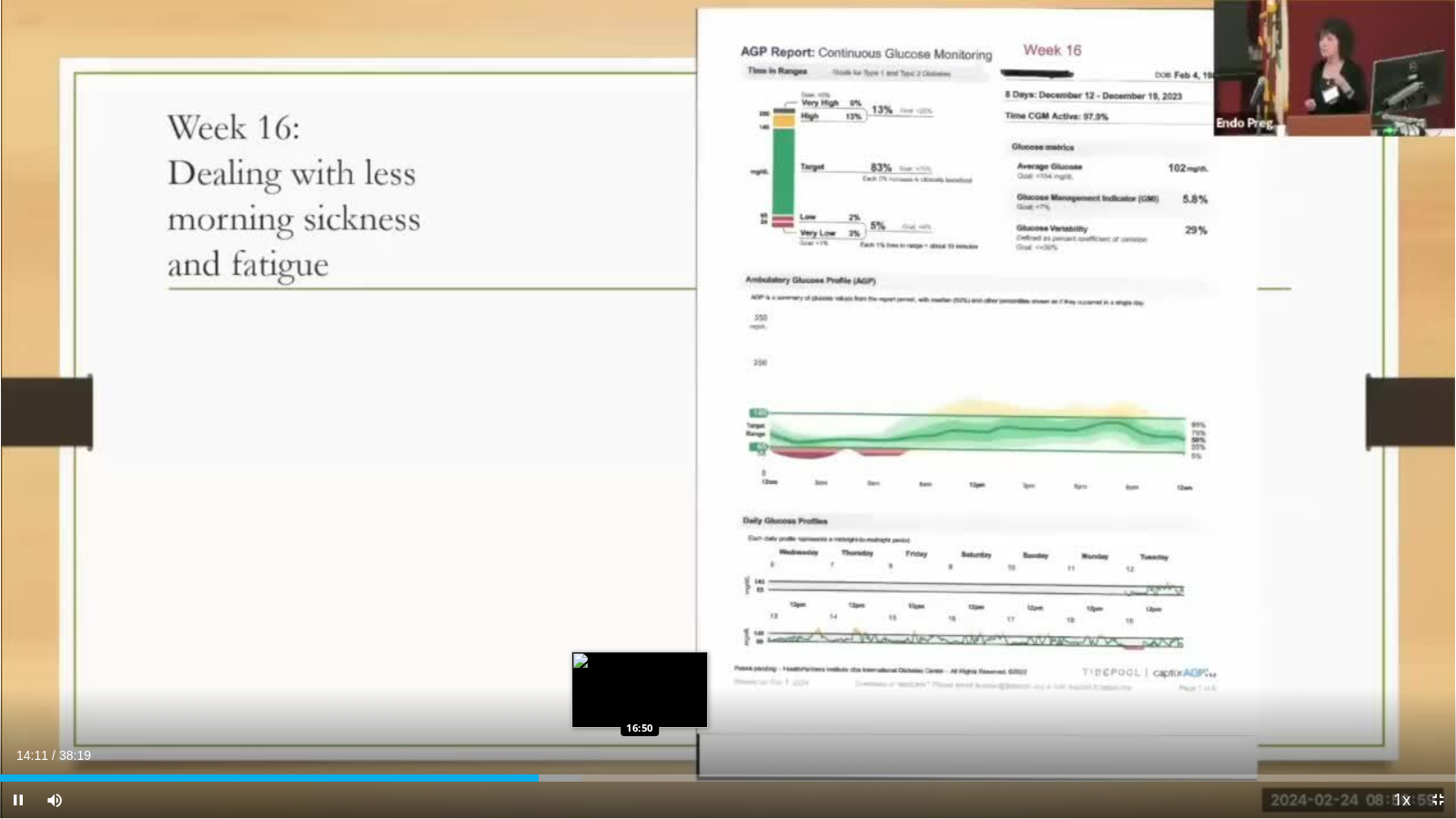
click at [635, 702] on div "Loaded : 39.93% 14:11 16:50" at bounding box center [728, 778] width 1456 height 7
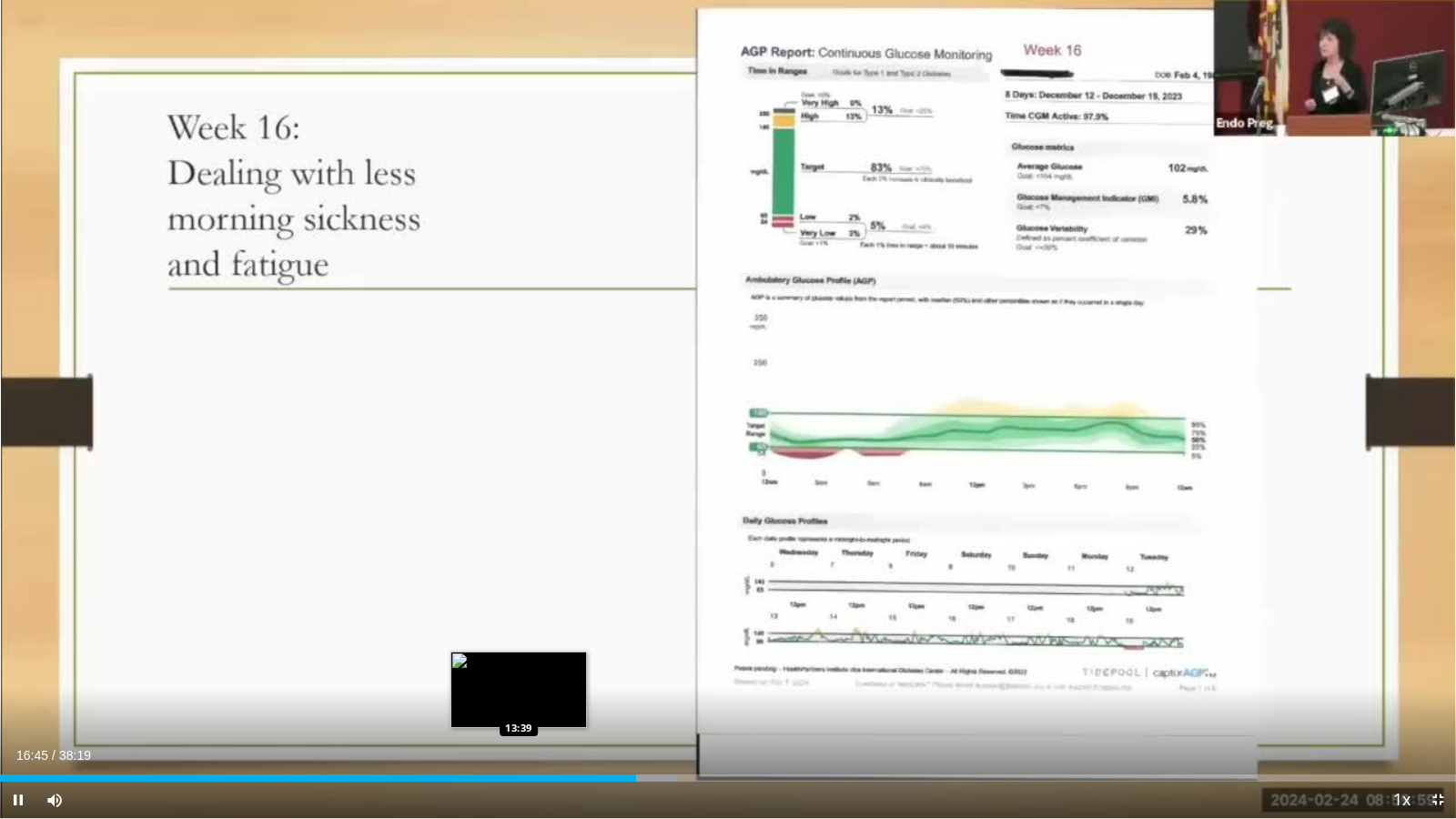
click at [518, 702] on div "16:45" at bounding box center [318, 778] width 637 height 7
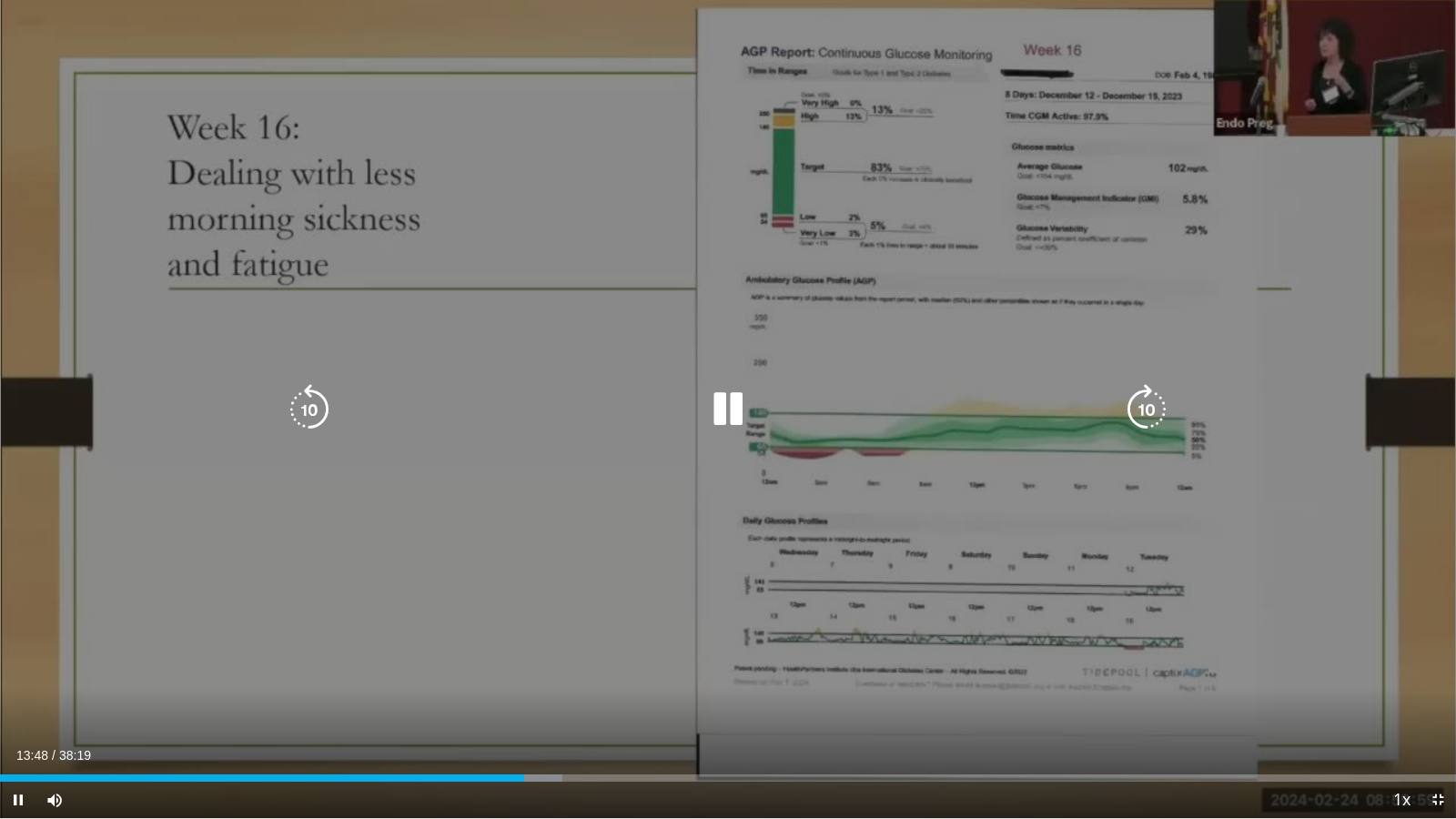
click at [511, 513] on div "10 seconds Tap to unmute" at bounding box center [728, 409] width 1456 height 818
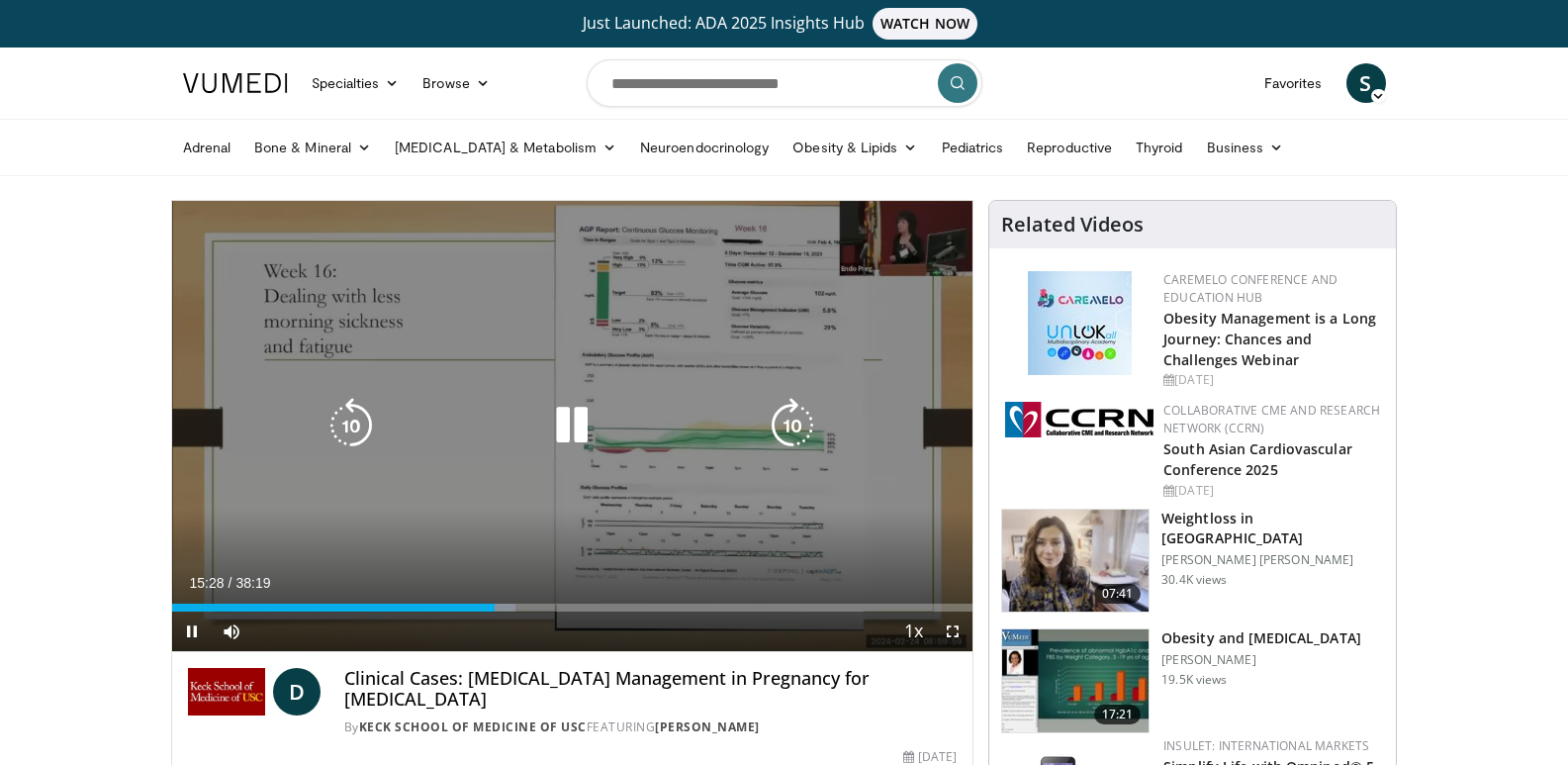
click at [571, 432] on icon "Video Player" at bounding box center [572, 426] width 56 height 56
click at [575, 418] on icon "Video Player" at bounding box center [572, 426] width 56 height 56
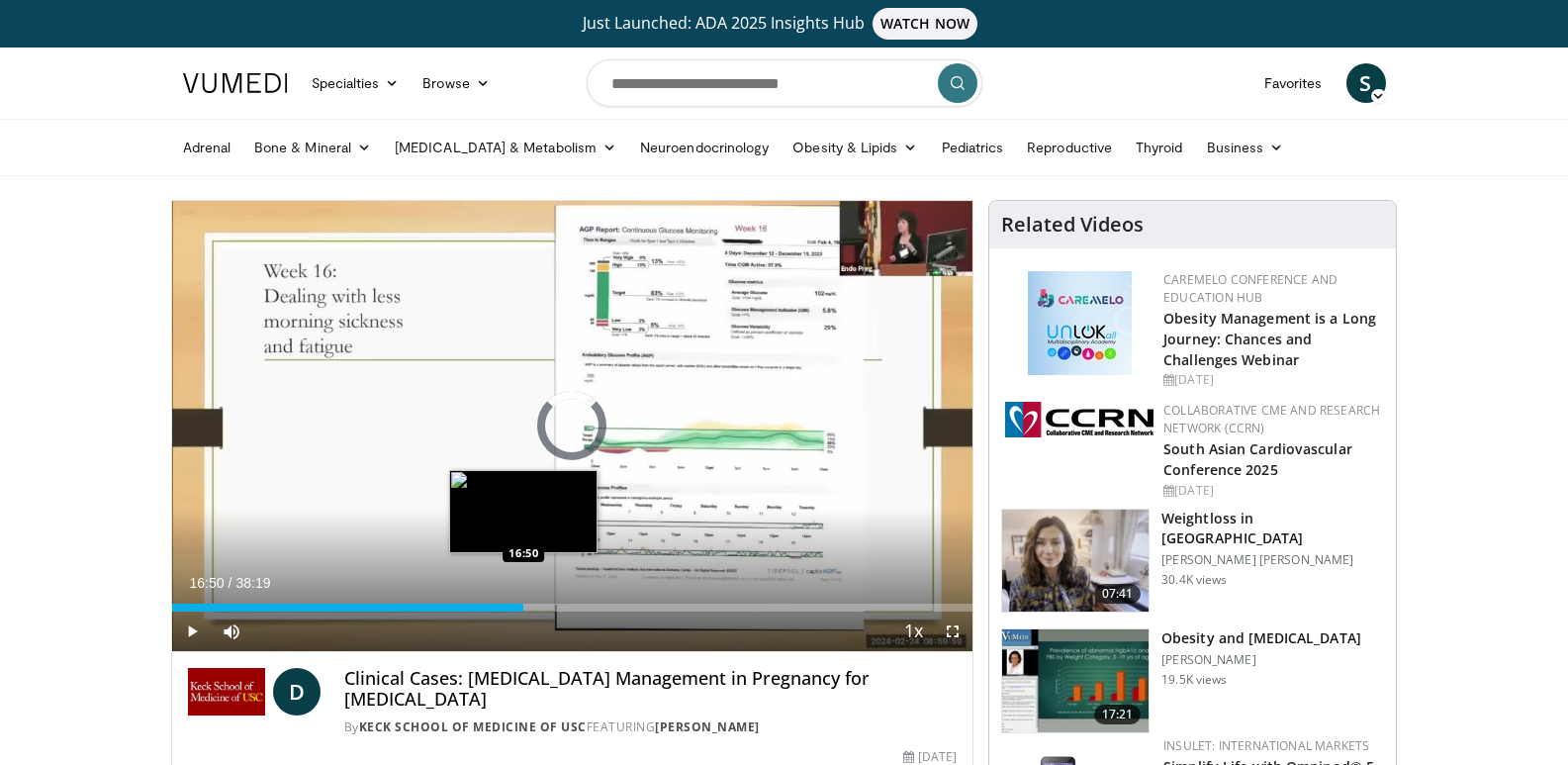
click at [523, 600] on div "Loaded : 43.41% 15:35 16:50" at bounding box center [573, 602] width 801 height 19
click at [549, 604] on div "Loaded : 46.89% 18:04 18:04" at bounding box center [573, 608] width 801 height 8
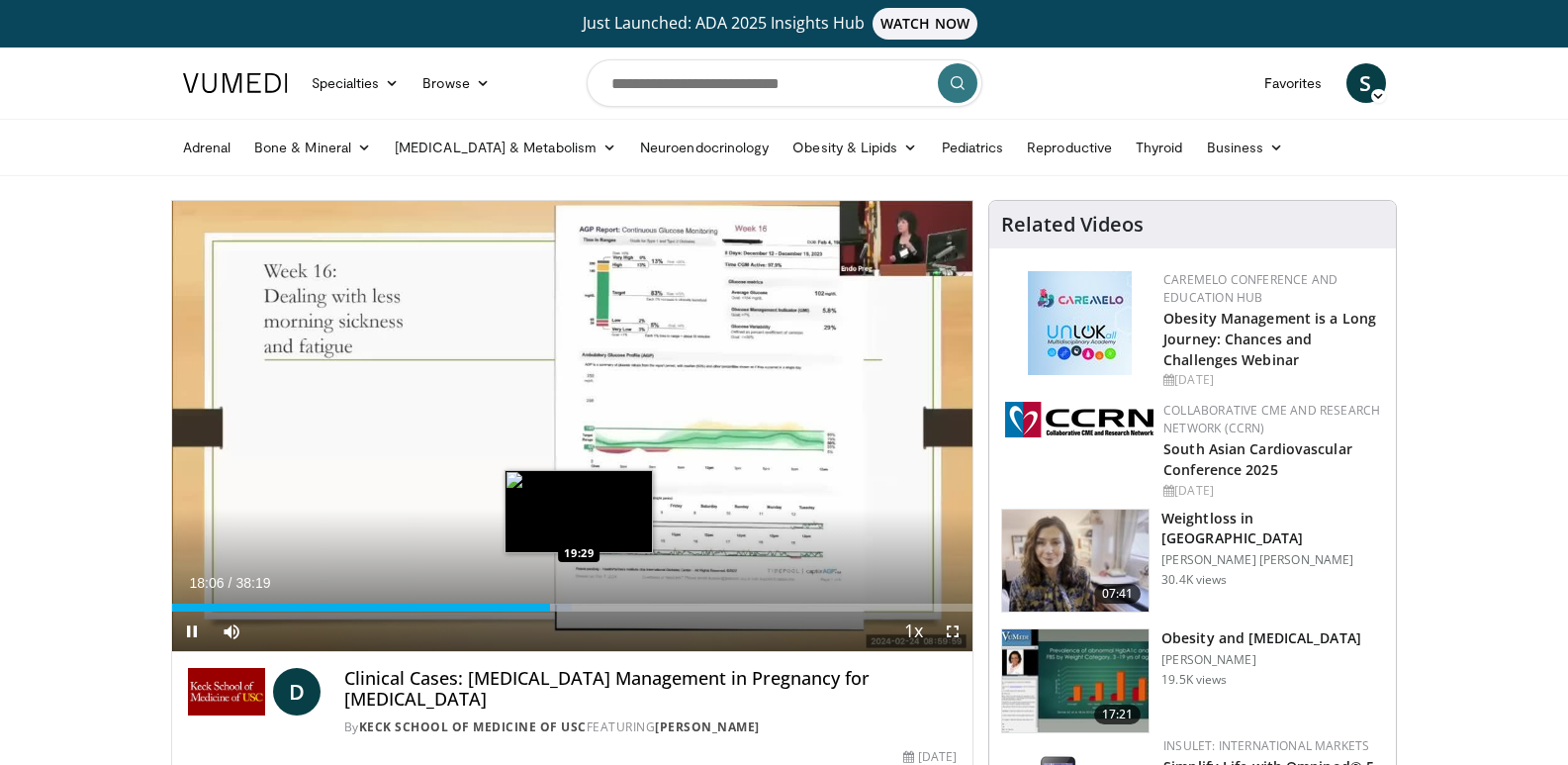
click at [579, 604] on div "Loaded : 49.93% 18:06 19:29" at bounding box center [573, 608] width 801 height 8
click at [610, 602] on div "Loaded : 53.05% 19:30 20:49" at bounding box center [573, 602] width 801 height 19
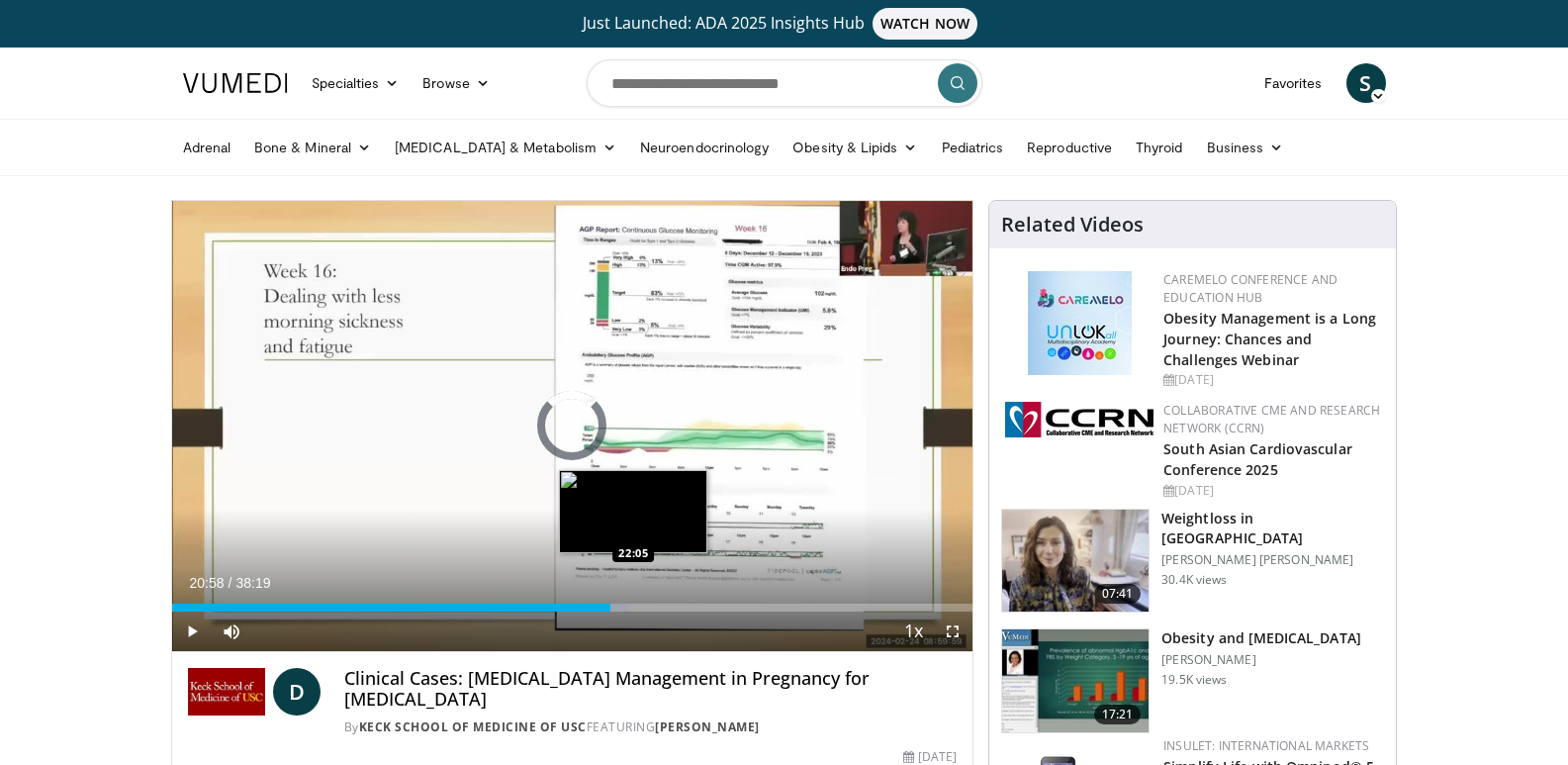
click at [633, 601] on div "Loaded : 56.87% 20:58 22:05" at bounding box center [573, 602] width 801 height 19
click at [672, 599] on div "Loaded : 58.70% 23:56 23:53" at bounding box center [573, 602] width 801 height 19
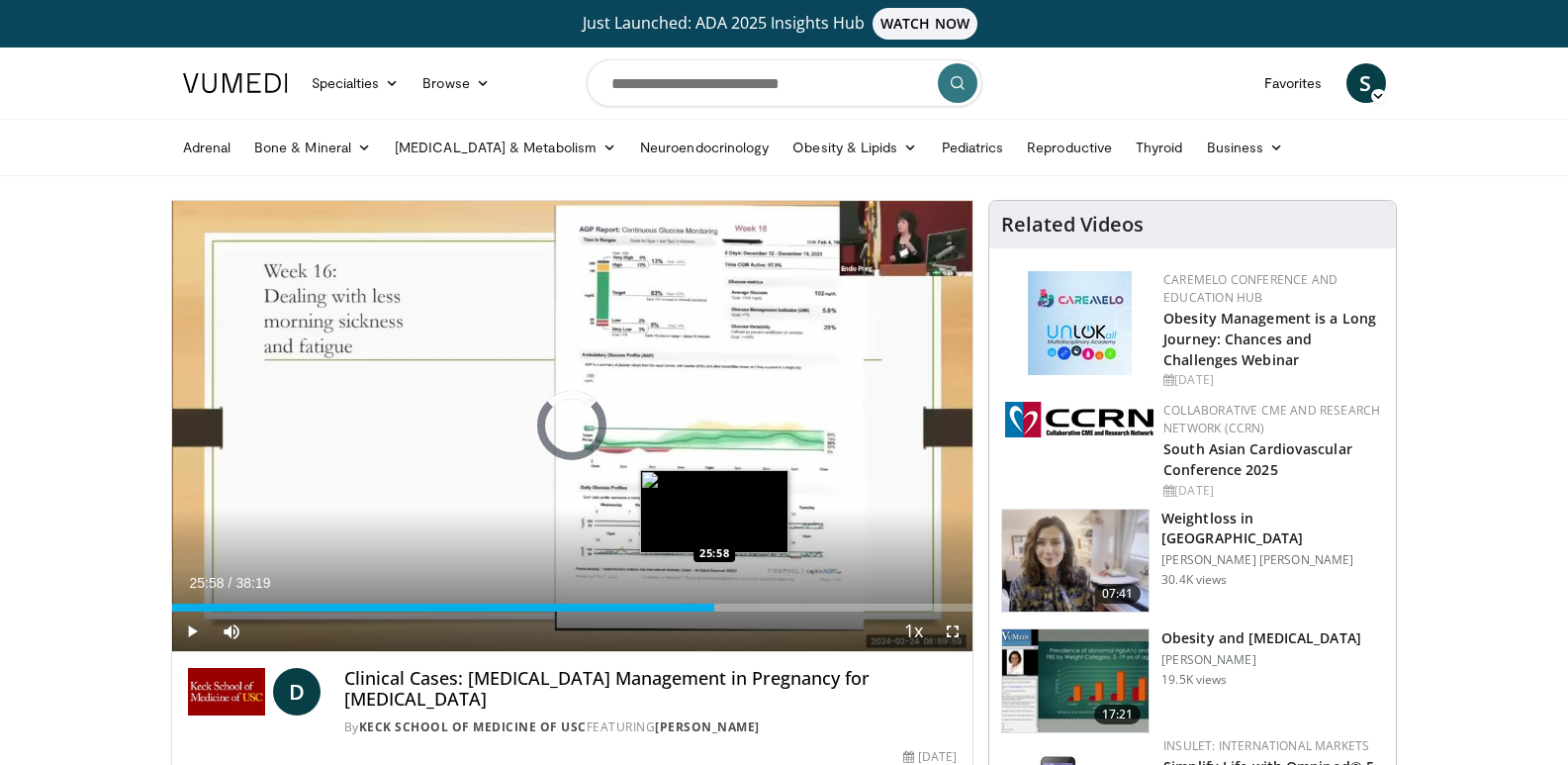
click at [715, 595] on div "Loaded : 64.69% 23:58 25:58" at bounding box center [573, 602] width 801 height 19
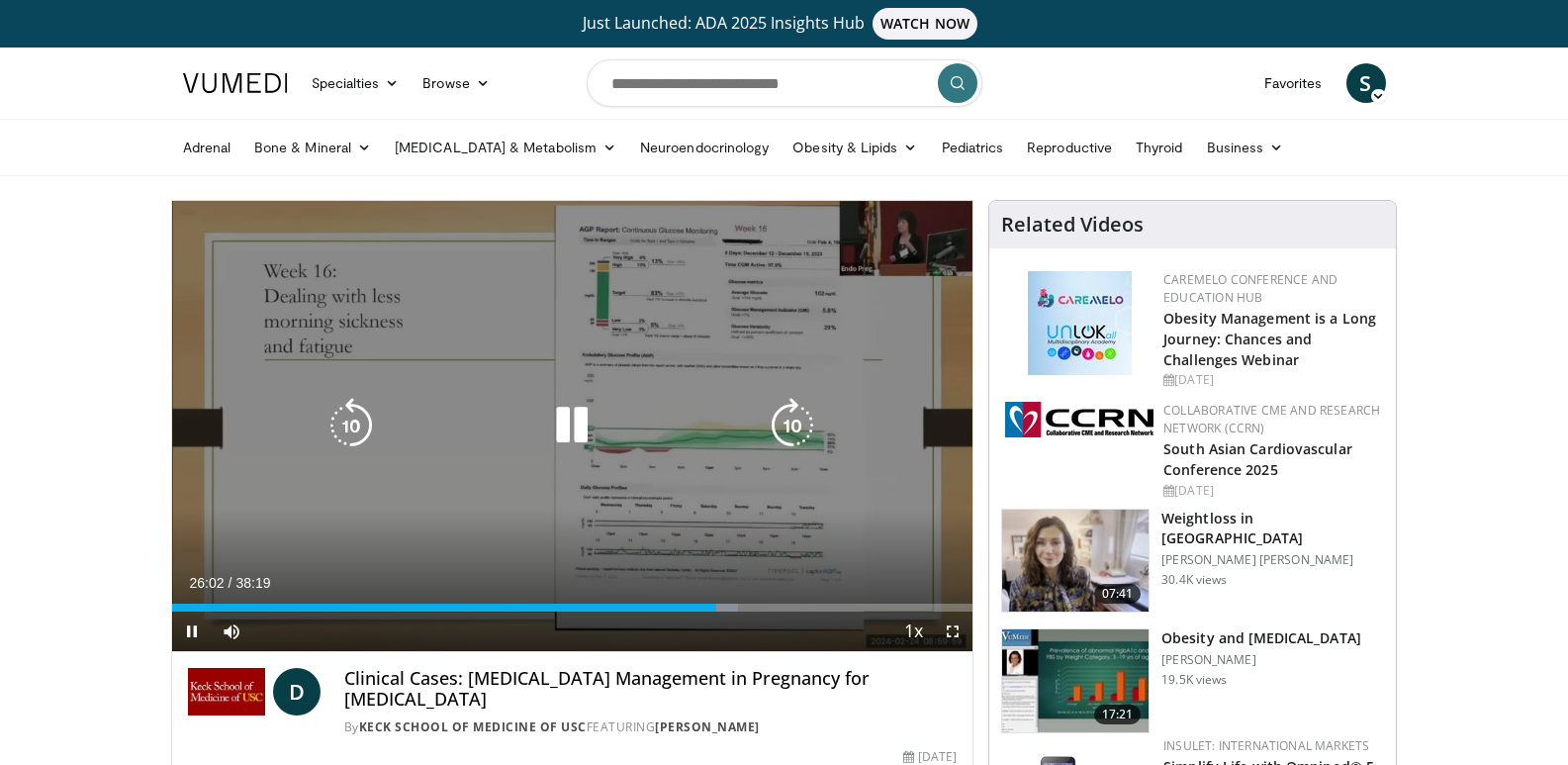
drag, startPoint x: 596, startPoint y: 408, endPoint x: 582, endPoint y: 410, distance: 14.1
click at [596, 410] on icon "Video Player" at bounding box center [572, 426] width 56 height 56
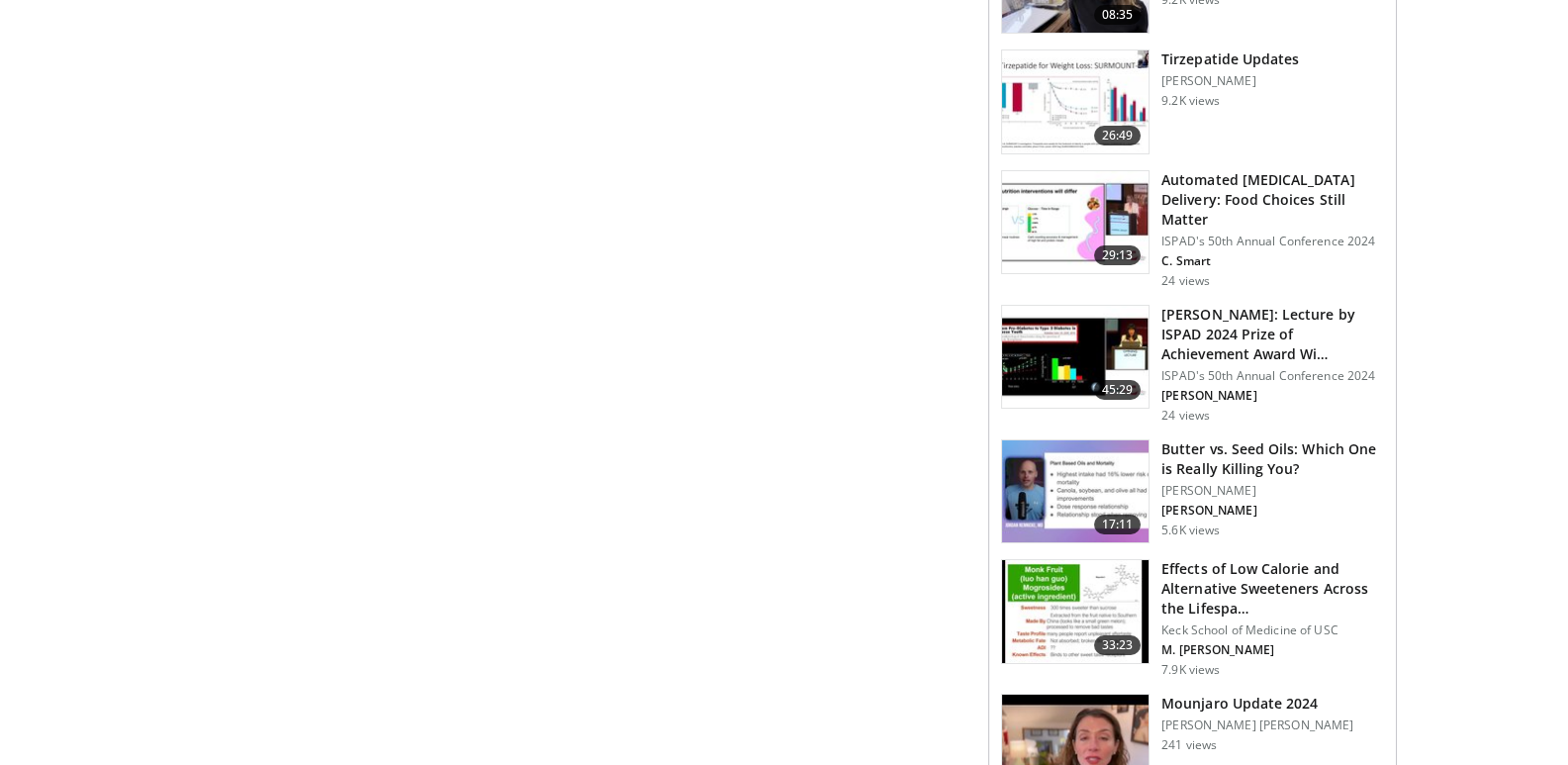
scroll to position [2453, 0]
